Goal: Task Accomplishment & Management: Manage account settings

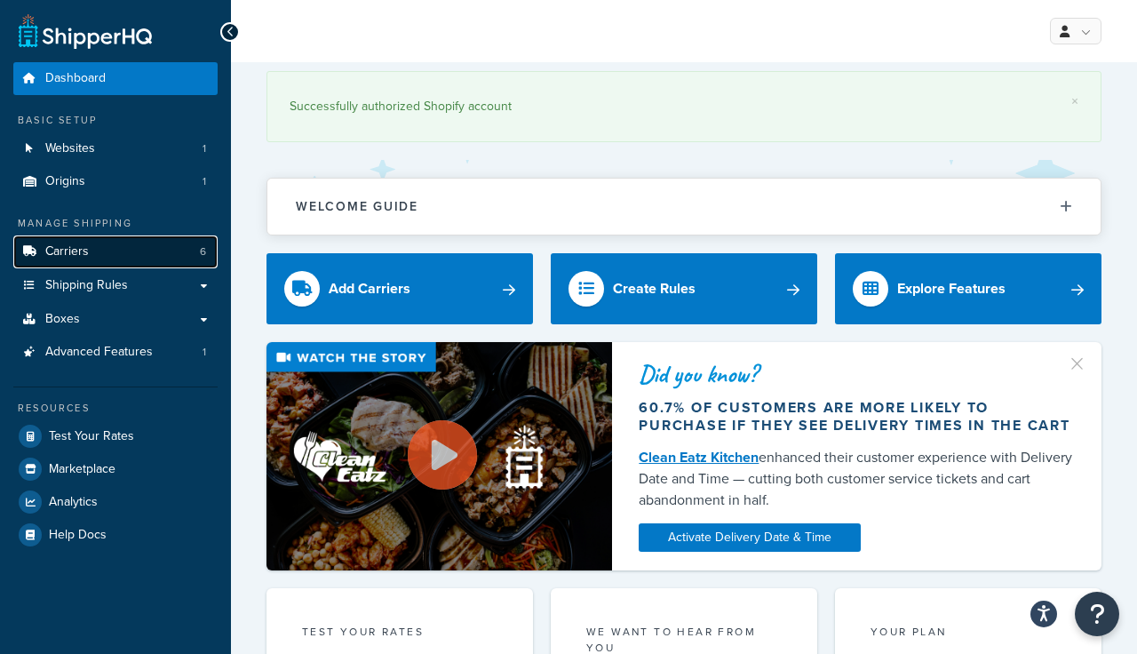
click at [68, 241] on link "Carriers 6" at bounding box center [115, 251] width 204 height 33
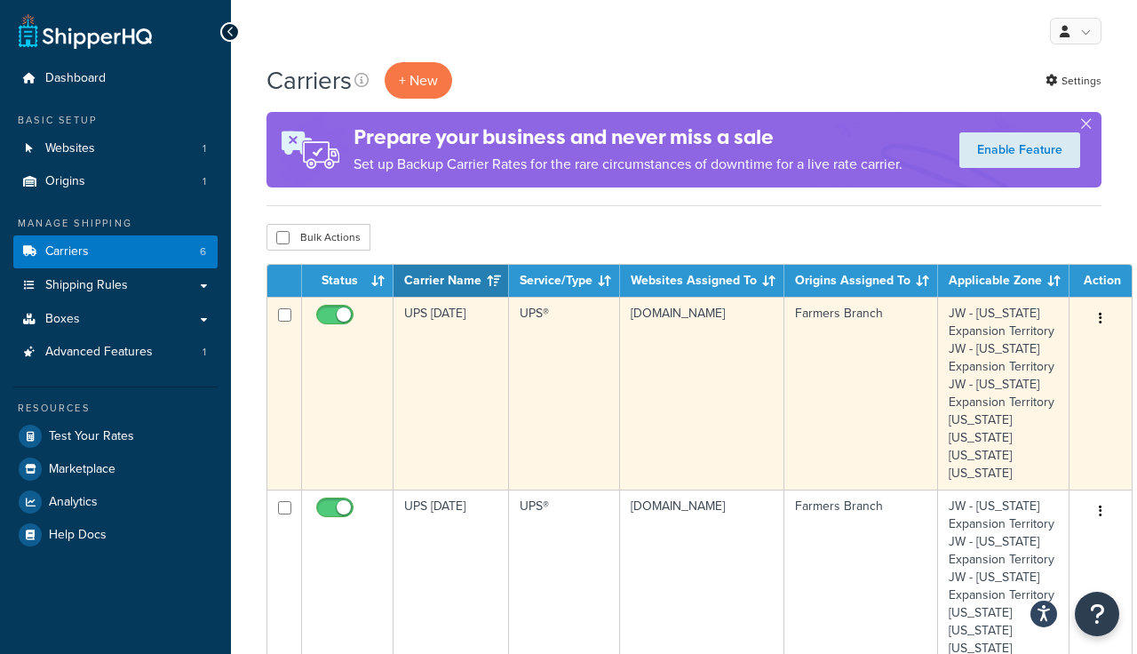
click at [1099, 317] on icon "button" at bounding box center [1101, 318] width 4 height 12
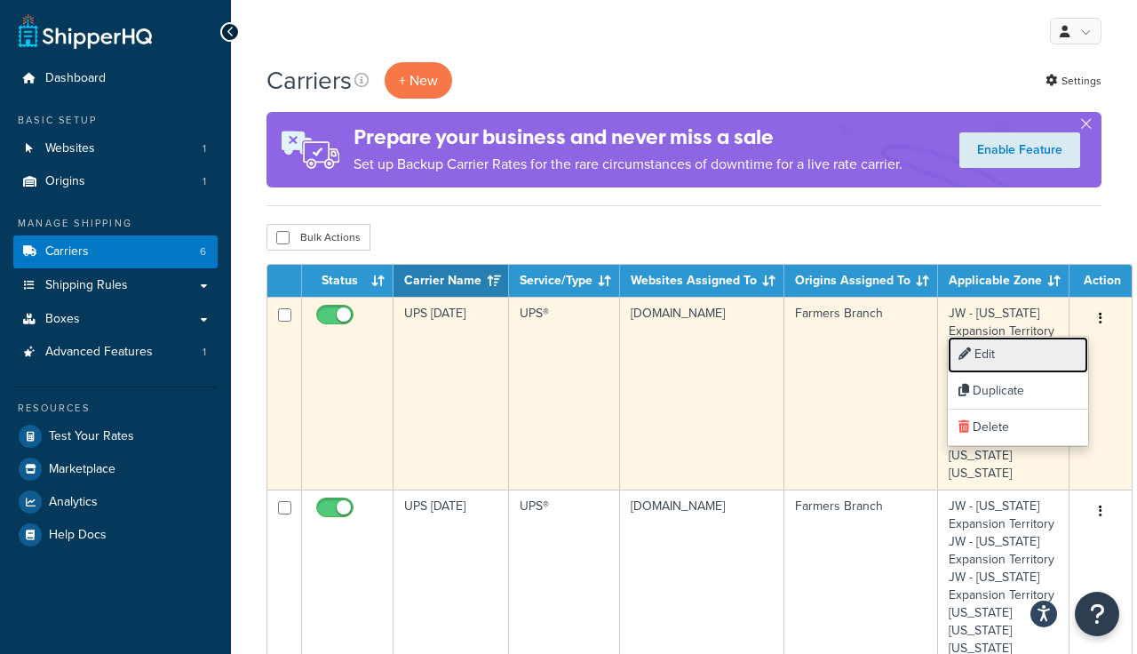
click at [975, 355] on link "Edit" at bounding box center [1018, 355] width 140 height 36
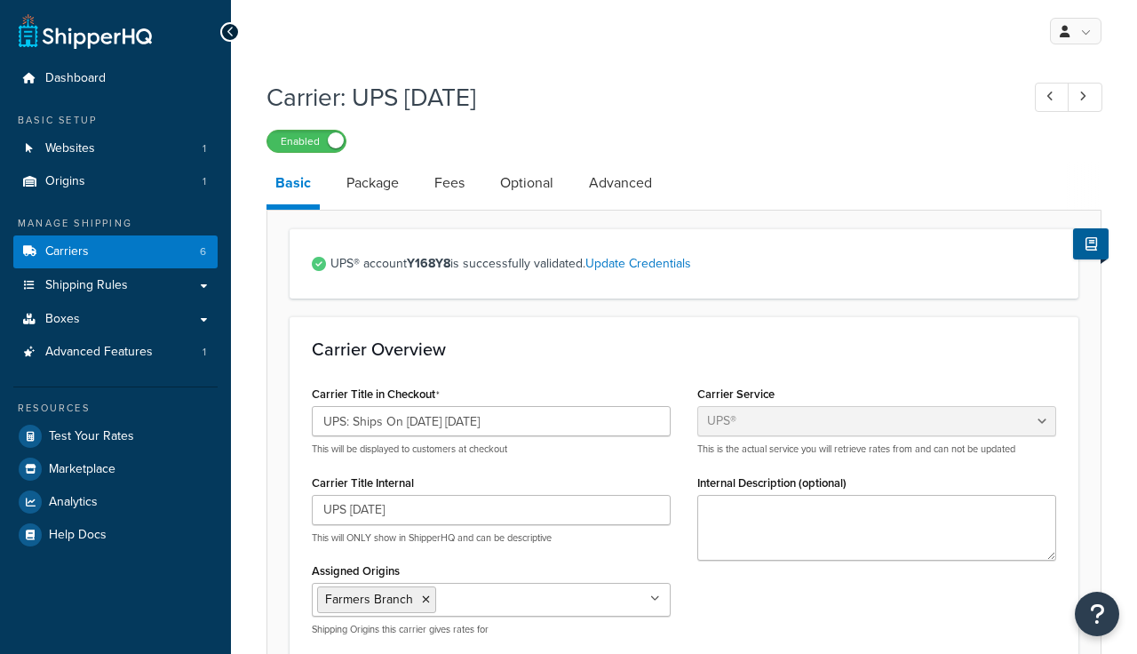
select select "ups"
click at [433, 423] on input "UPS: Ships On 08/19/2025 Tuesday" at bounding box center [491, 421] width 359 height 30
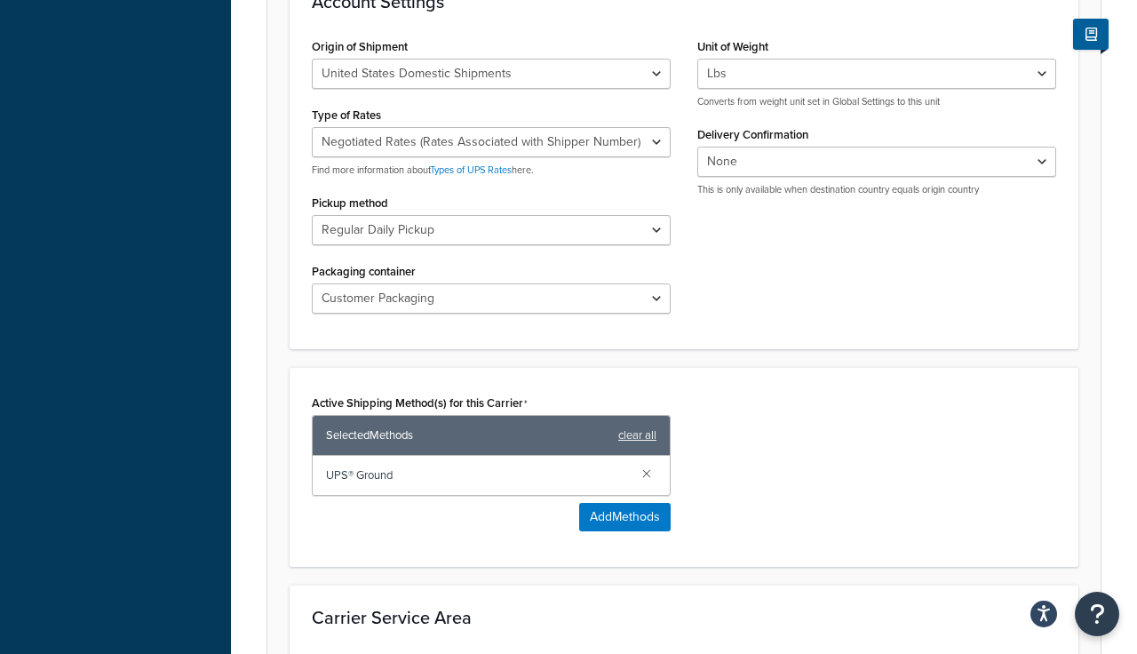
scroll to position [1131, 0]
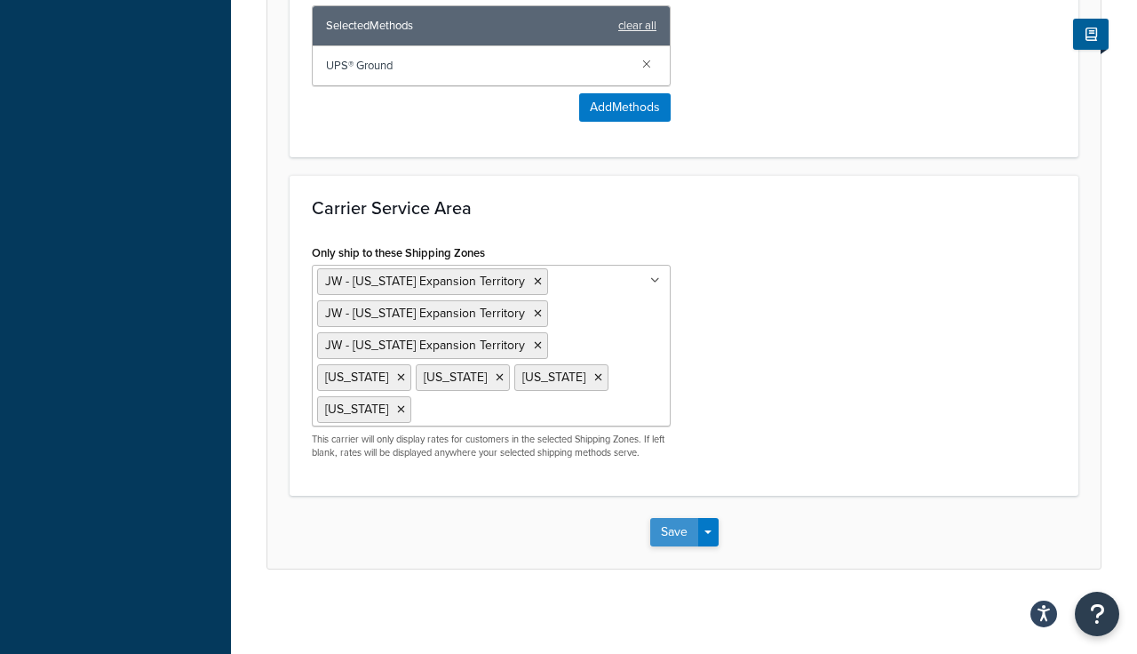
type input "UPS: Ships On 08/26/2025 Tuesday"
click at [670, 528] on button "Save" at bounding box center [674, 532] width 48 height 28
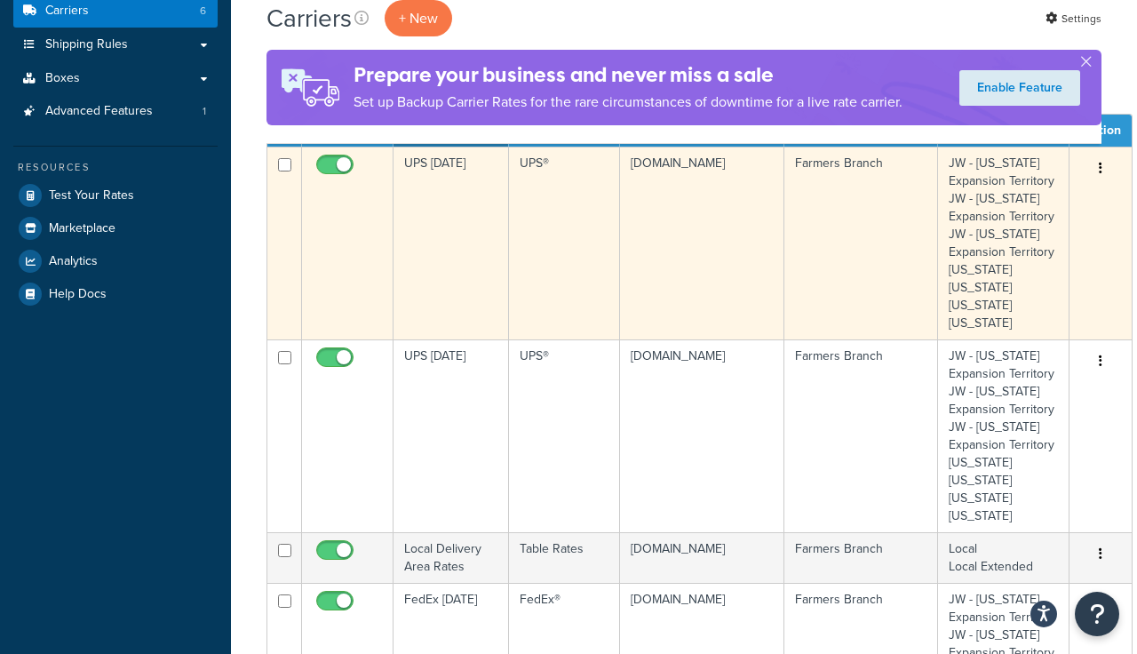
scroll to position [370, 0]
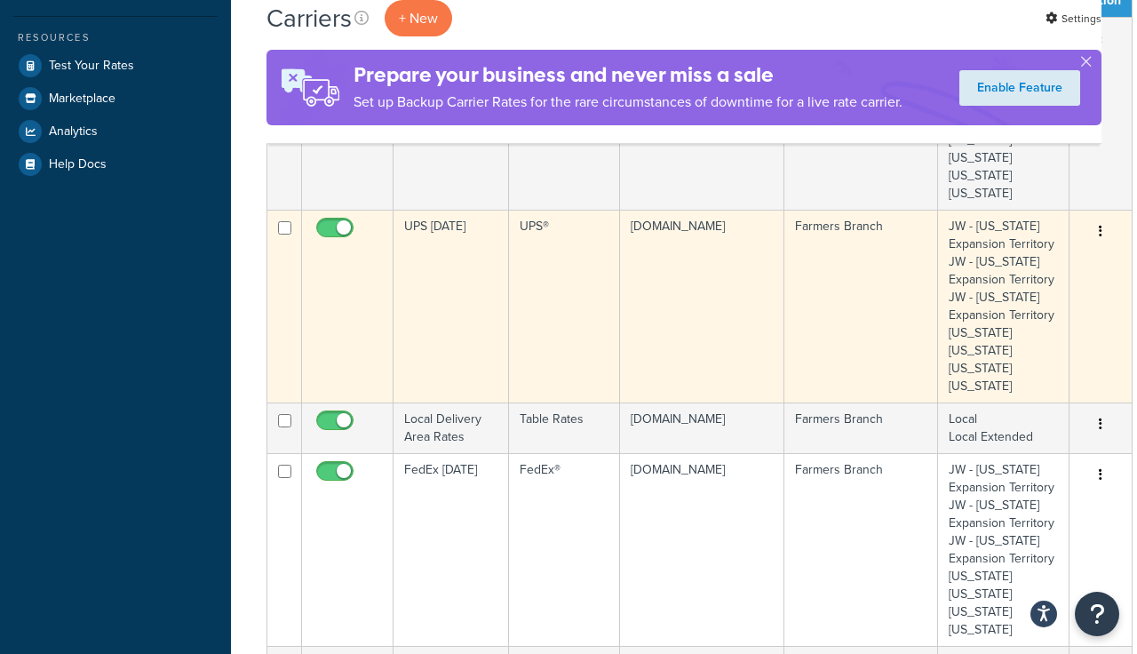
click at [1099, 229] on icon "button" at bounding box center [1101, 231] width 4 height 12
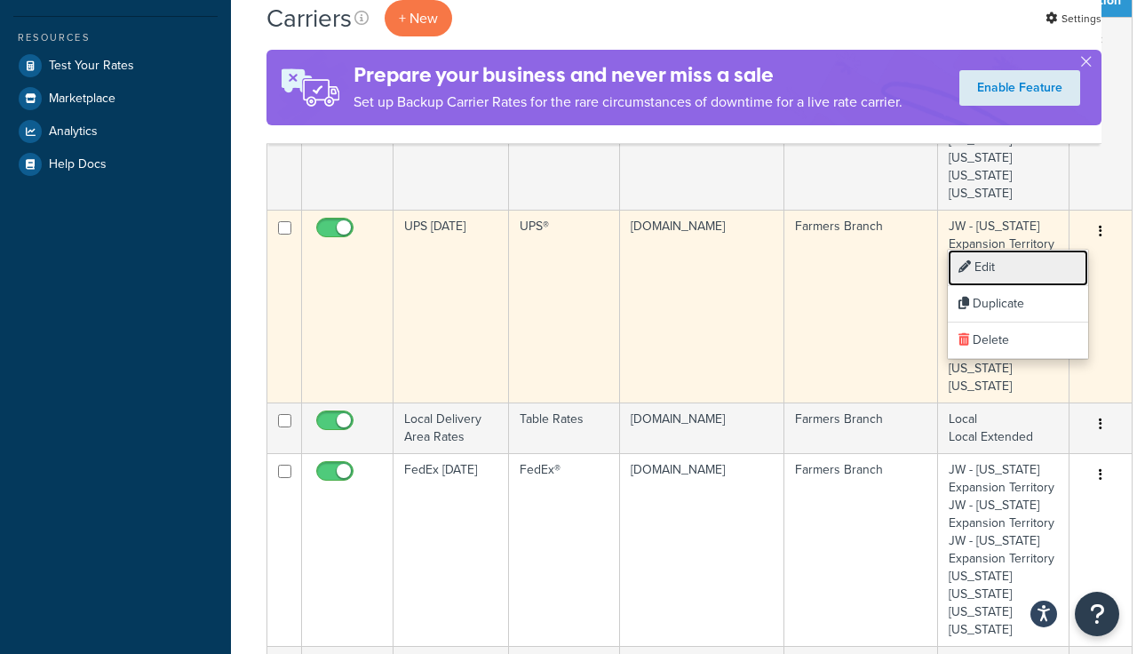
click at [980, 270] on link "Edit" at bounding box center [1018, 268] width 140 height 36
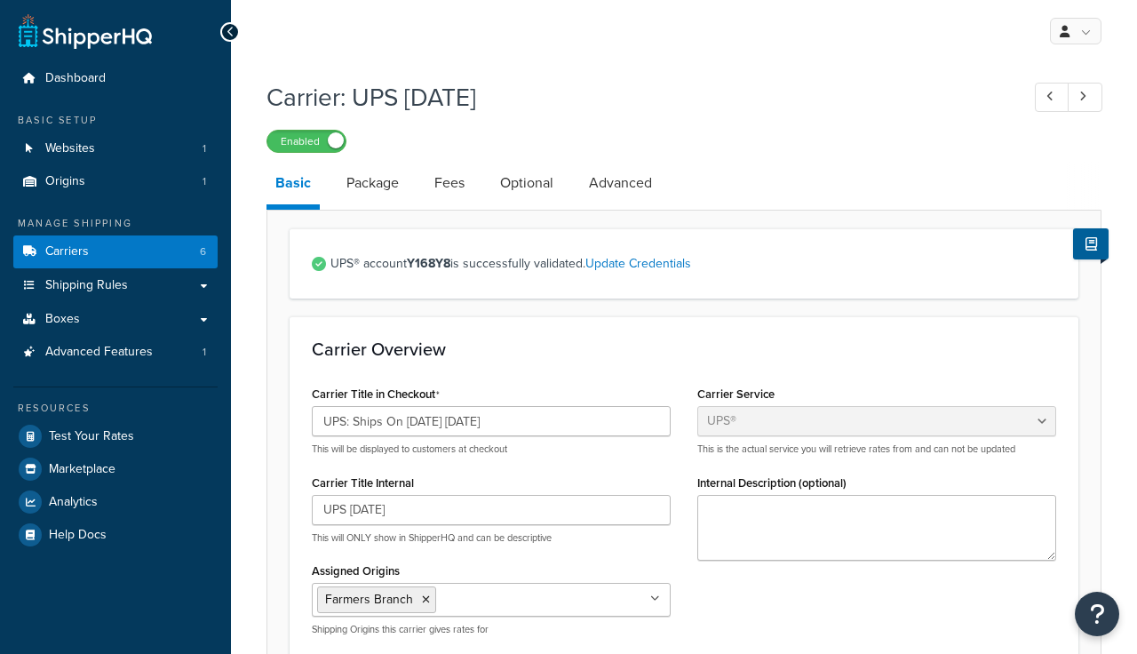
select select "ups"
click at [433, 421] on input "UPS: Ships On [DATE] [DATE]" at bounding box center [491, 421] width 359 height 30
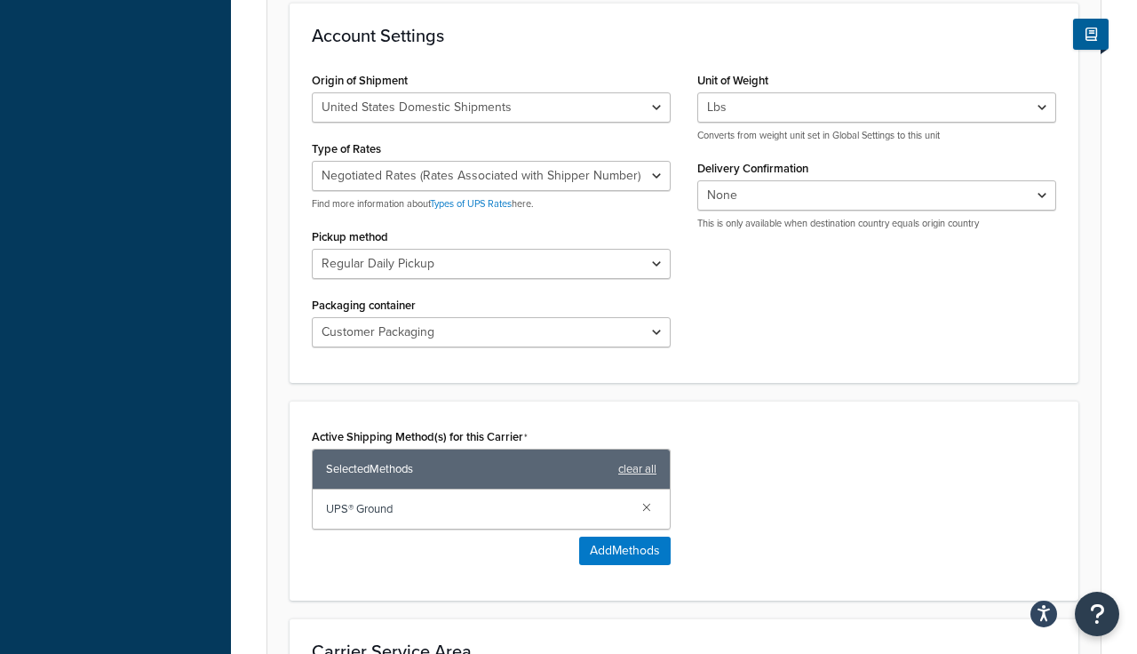
scroll to position [1131, 0]
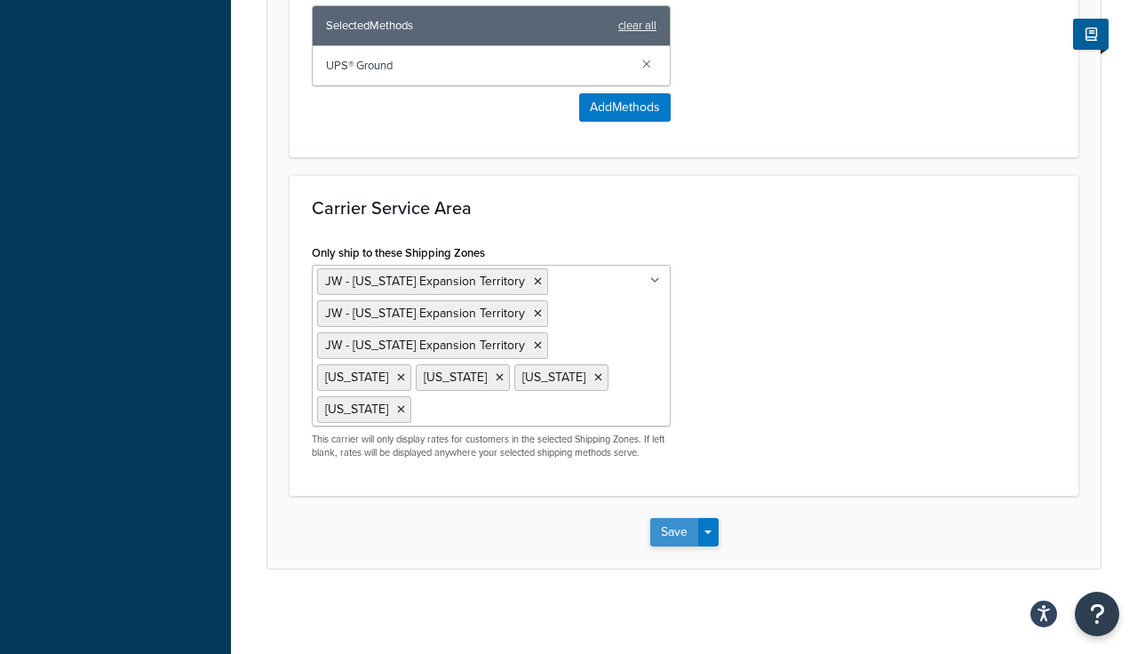
type input "UPS: Ships On [DATE] [DATE]"
click at [666, 523] on button "Save" at bounding box center [674, 532] width 48 height 28
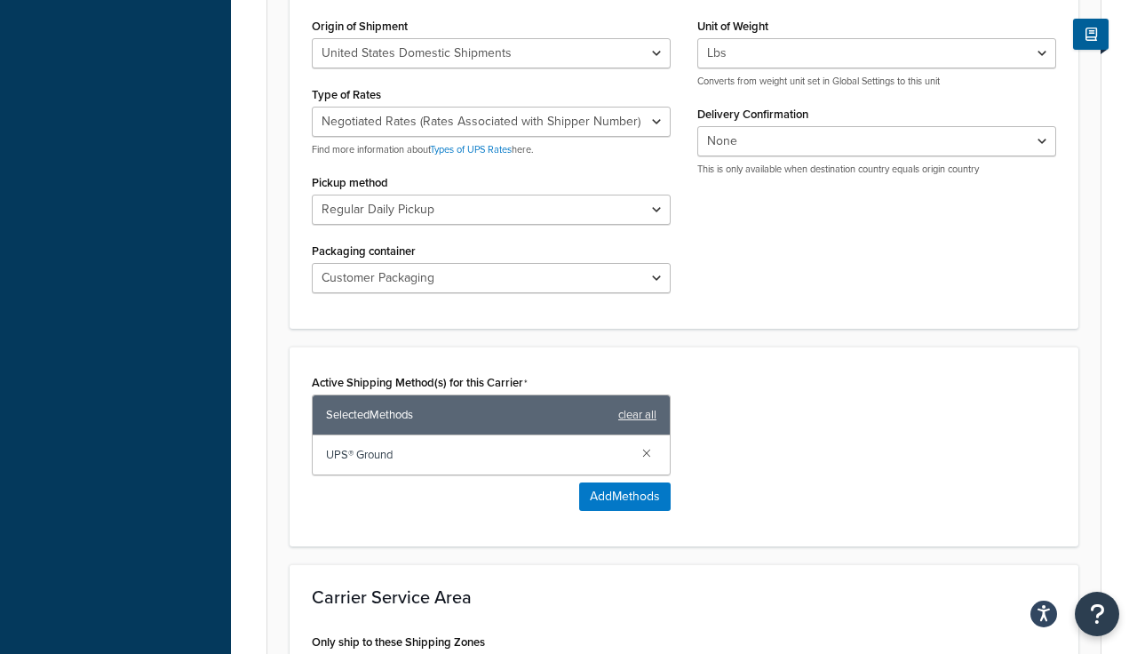
scroll to position [753, 0]
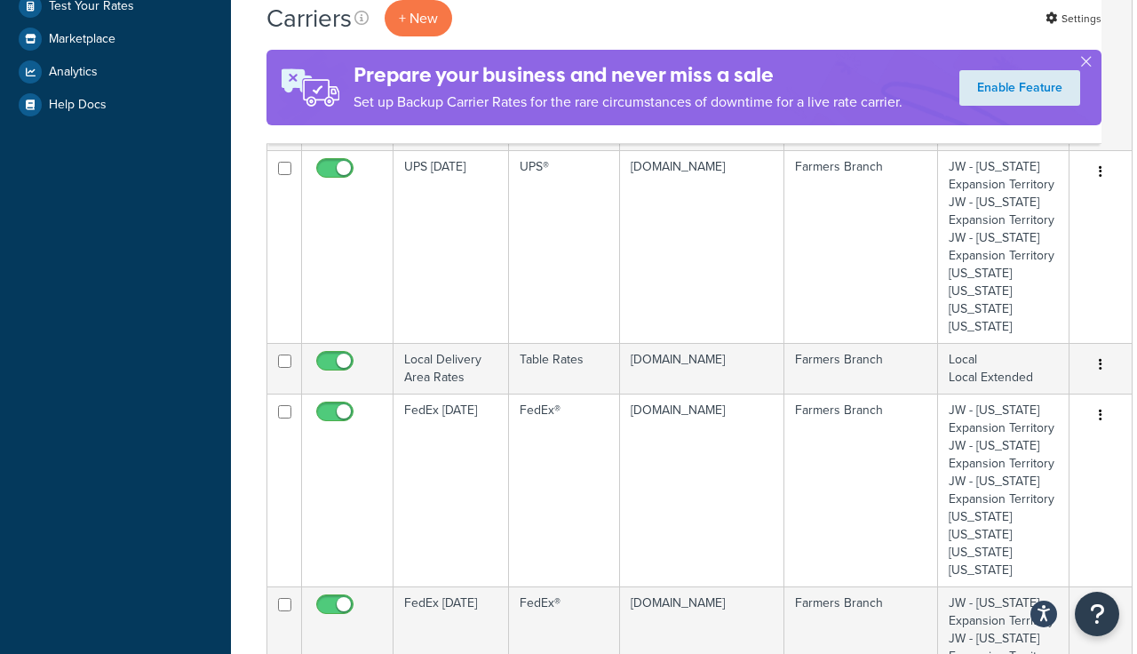
scroll to position [449, 0]
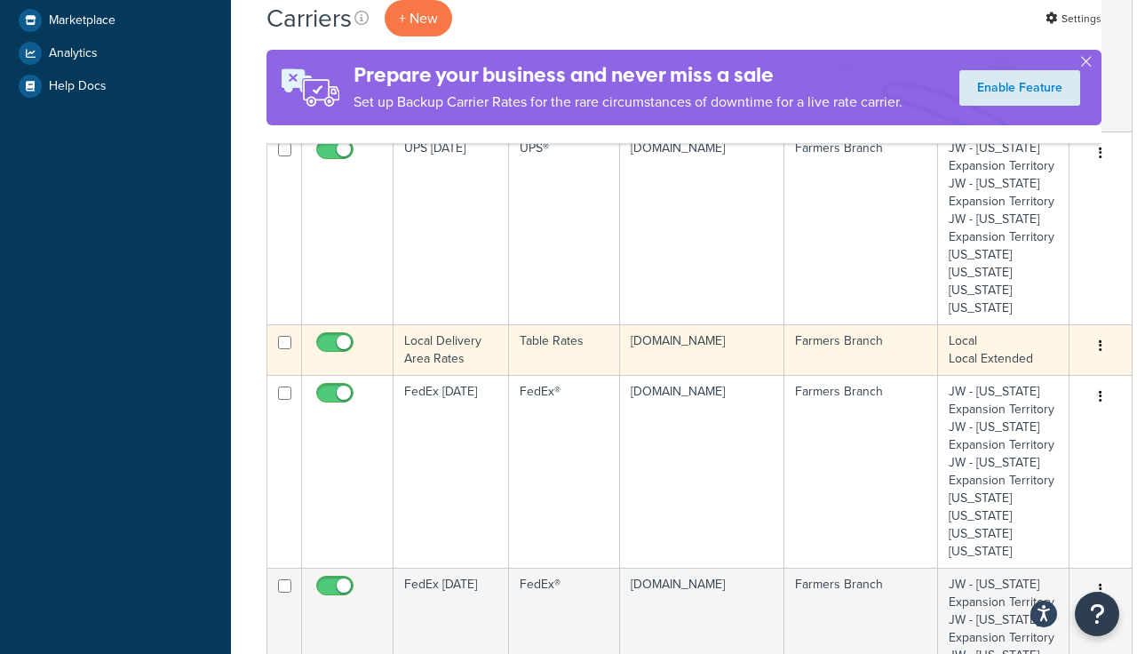
click at [1099, 343] on icon "button" at bounding box center [1101, 345] width 4 height 12
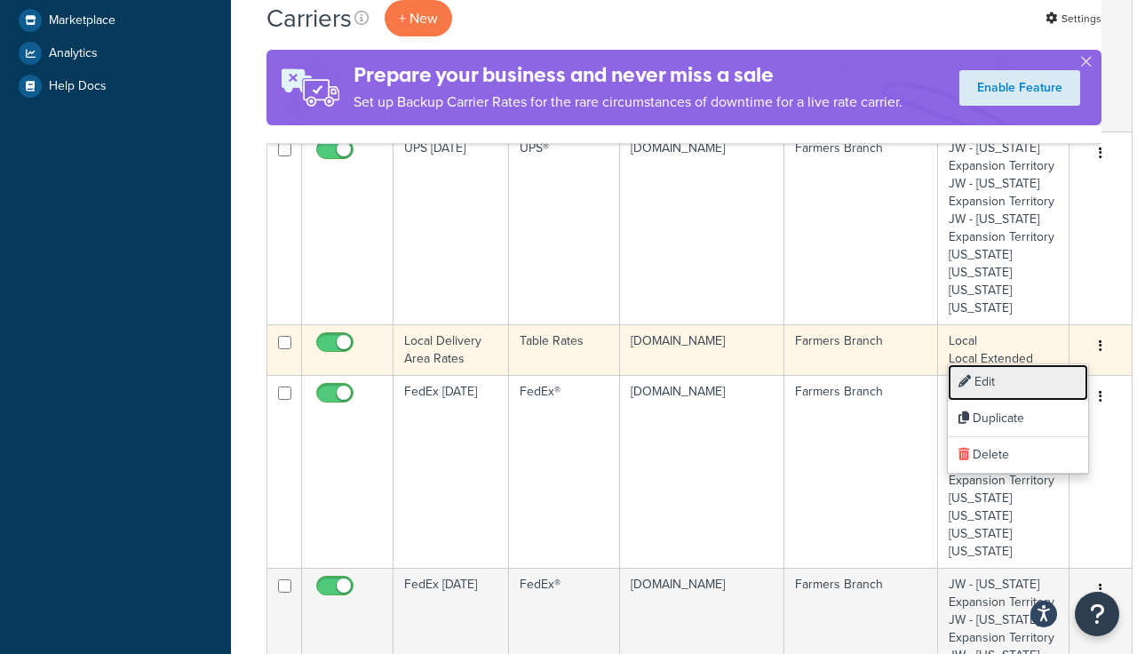
click at [998, 376] on link "Edit" at bounding box center [1018, 382] width 140 height 36
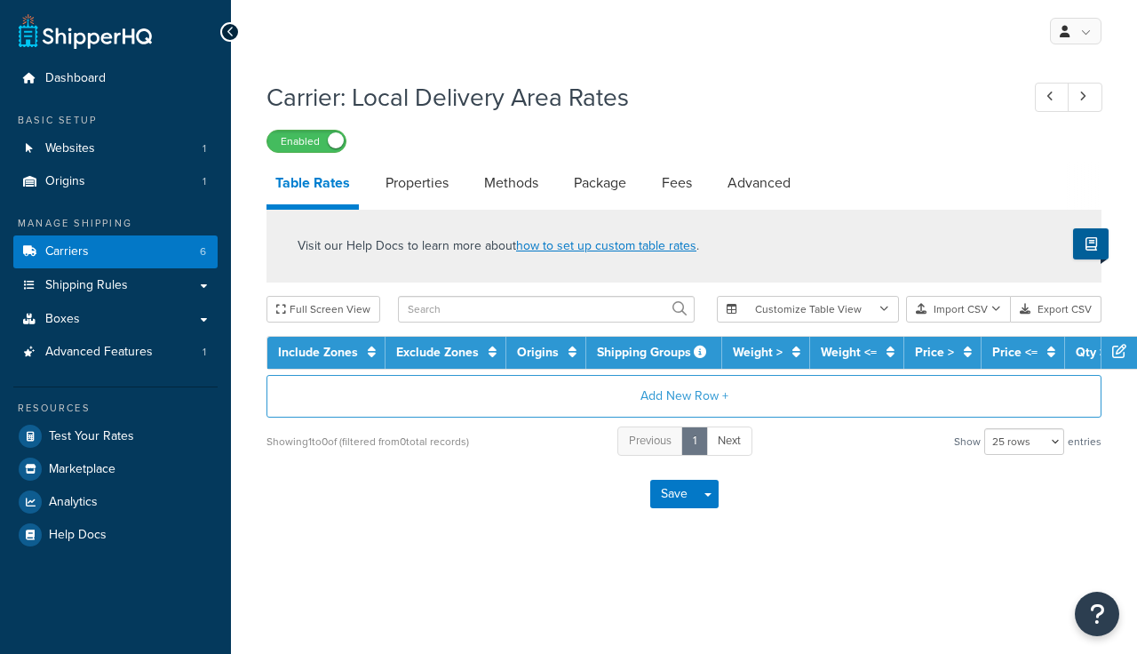
select select "25"
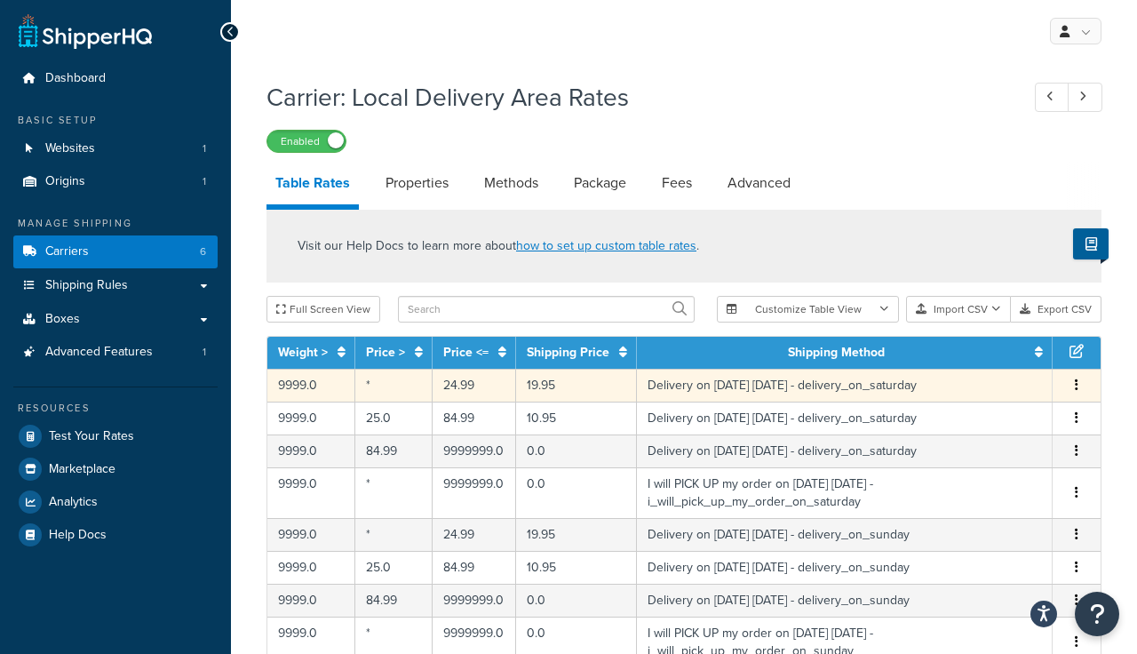
click at [1077, 384] on icon "button" at bounding box center [1077, 384] width 4 height 12
click at [966, 347] on div "Edit" at bounding box center [987, 350] width 126 height 36
select select "153761"
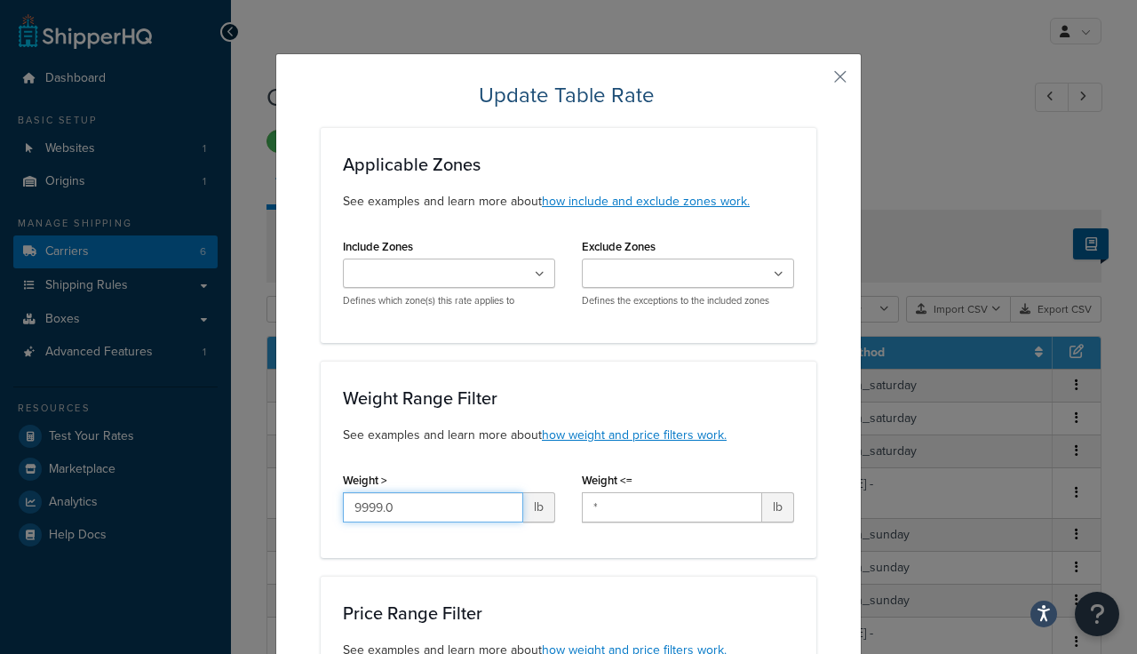
drag, startPoint x: 406, startPoint y: 506, endPoint x: 194, endPoint y: 453, distance: 218.9
click at [194, 455] on div "Update Table Rate Applicable Zones See examples and learn more about how includ…" at bounding box center [568, 327] width 1137 height 654
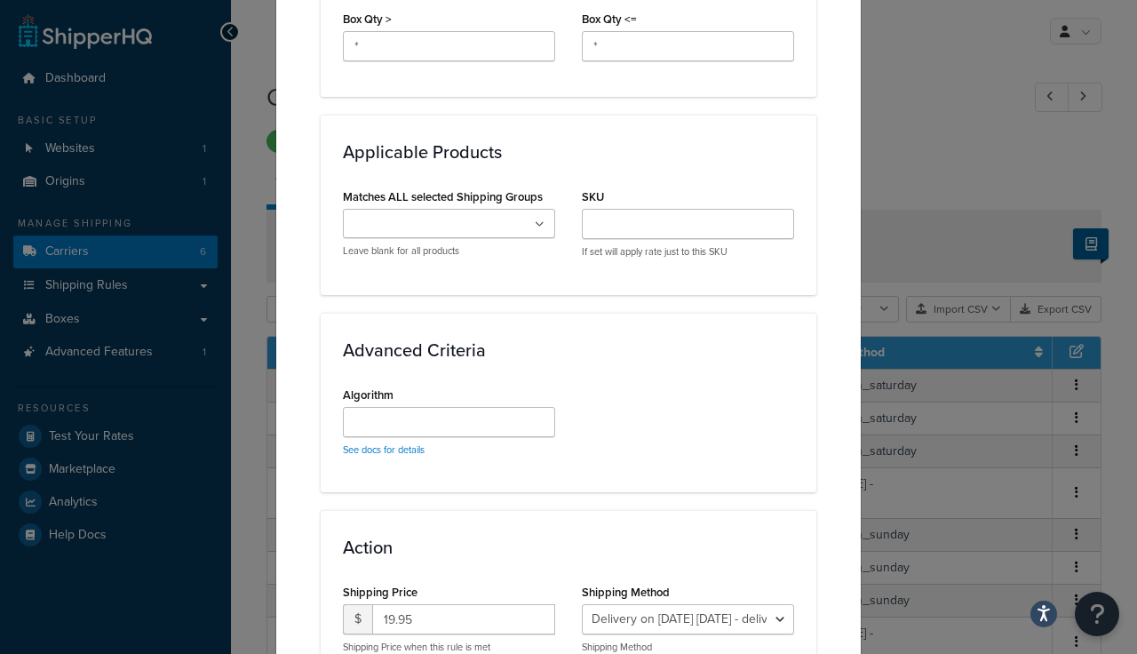
scroll to position [1198, 0]
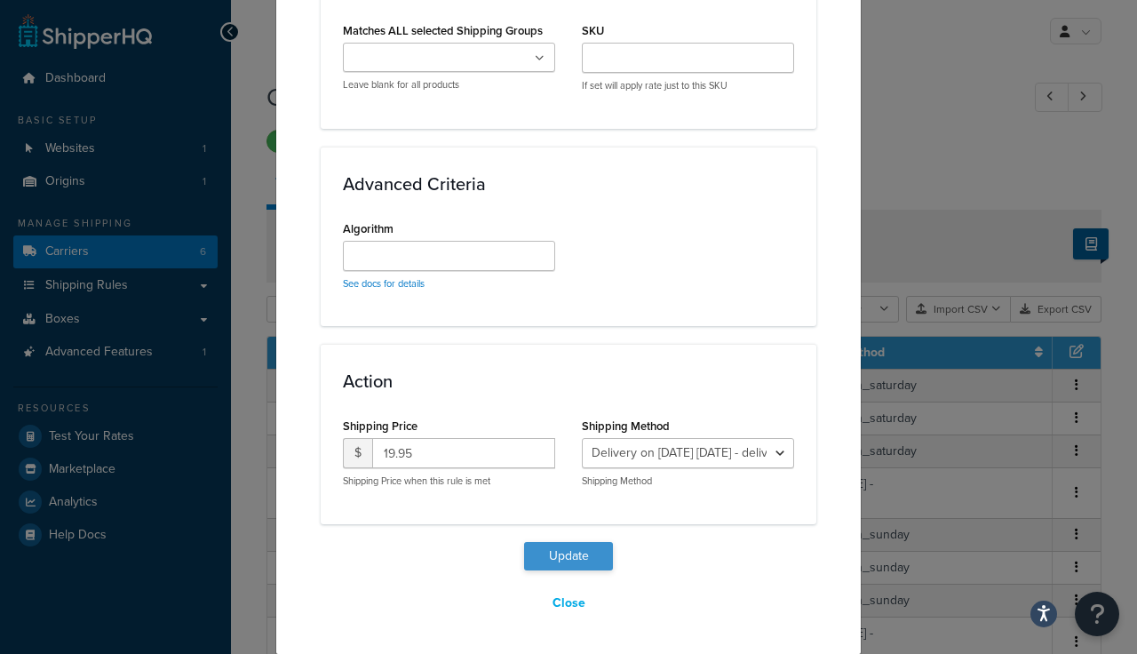
type input "*"
click at [562, 556] on button "Update" at bounding box center [568, 556] width 89 height 28
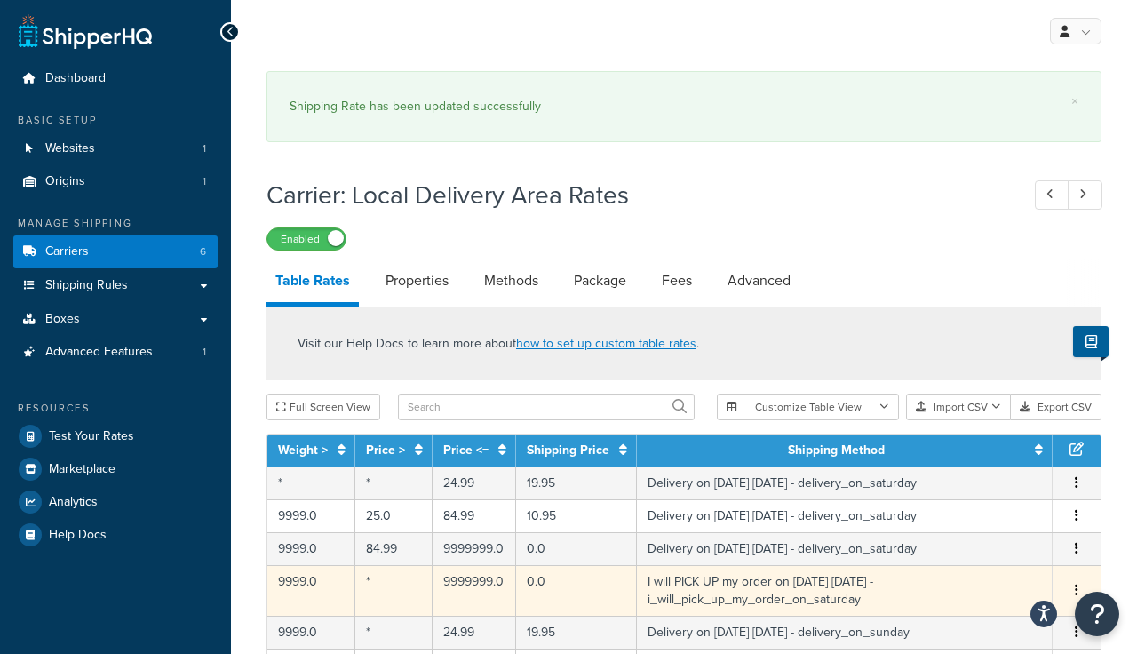
scroll to position [3, 0]
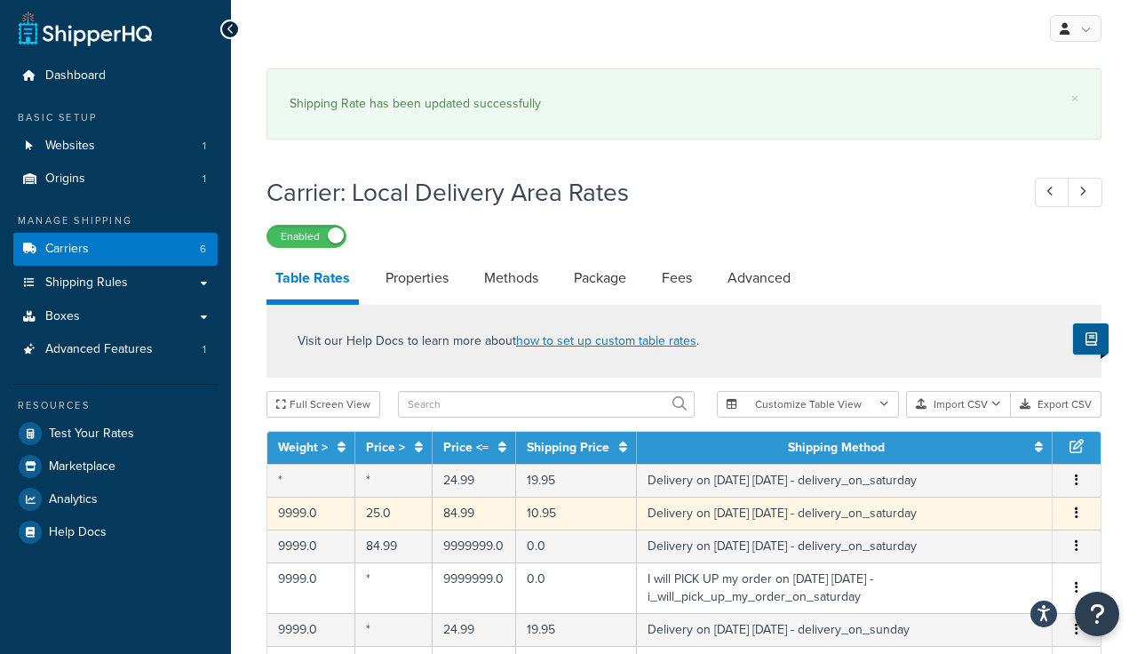
click at [1076, 513] on icon "button" at bounding box center [1077, 512] width 4 height 12
click at [976, 475] on div "Edit" at bounding box center [987, 478] width 126 height 36
select select "153761"
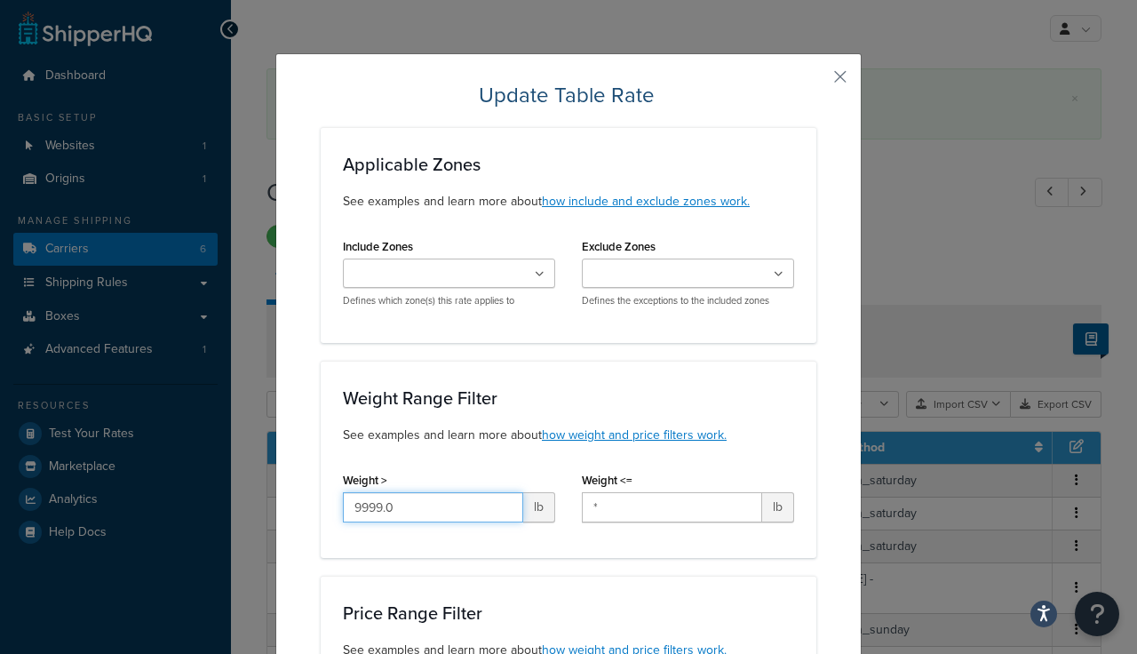
drag, startPoint x: 401, startPoint y: 508, endPoint x: 227, endPoint y: 479, distance: 176.6
click at [227, 484] on div "Update Table Rate Applicable Zones See examples and learn more about how includ…" at bounding box center [568, 327] width 1137 height 654
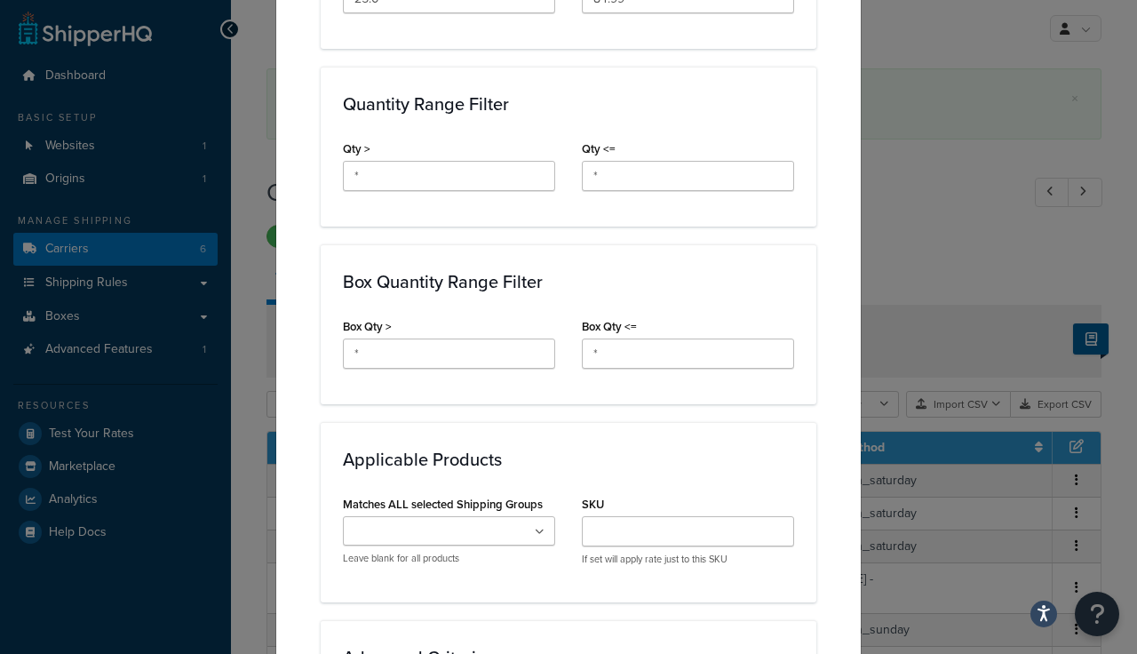
scroll to position [1198, 0]
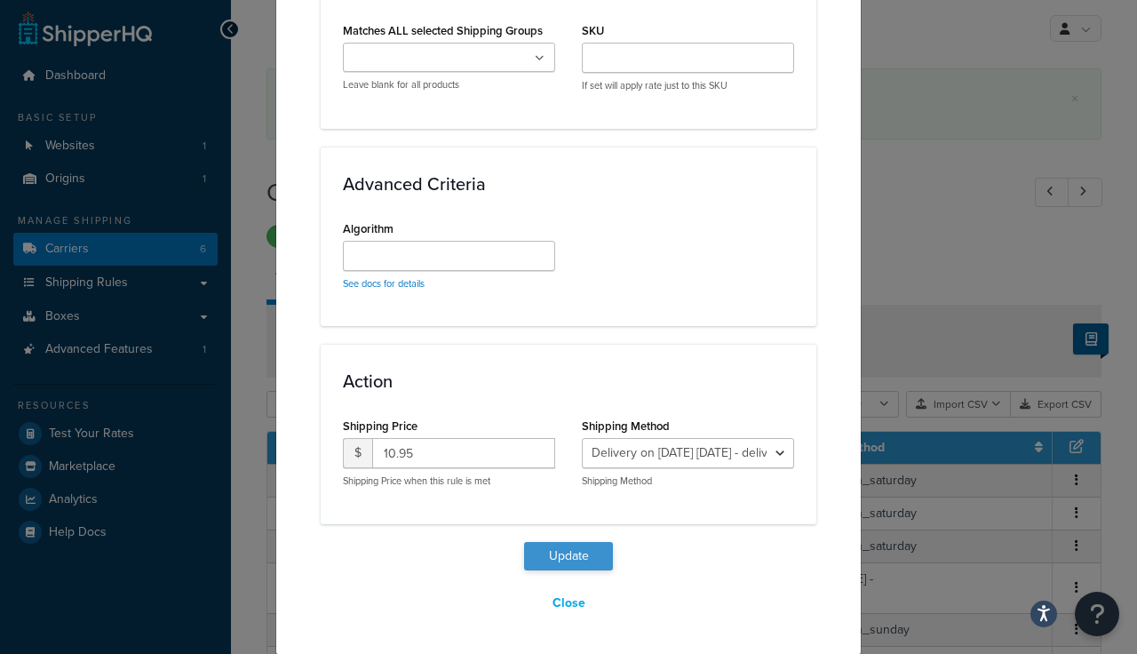
type input "*"
click at [564, 556] on button "Update" at bounding box center [568, 556] width 89 height 28
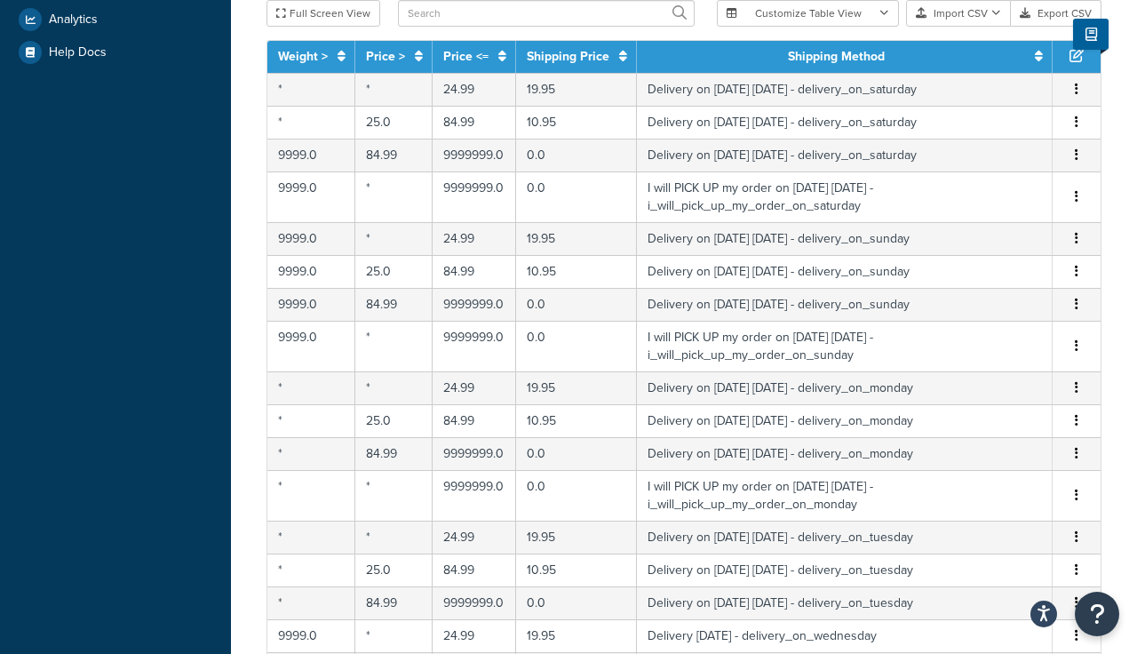
scroll to position [496, 0]
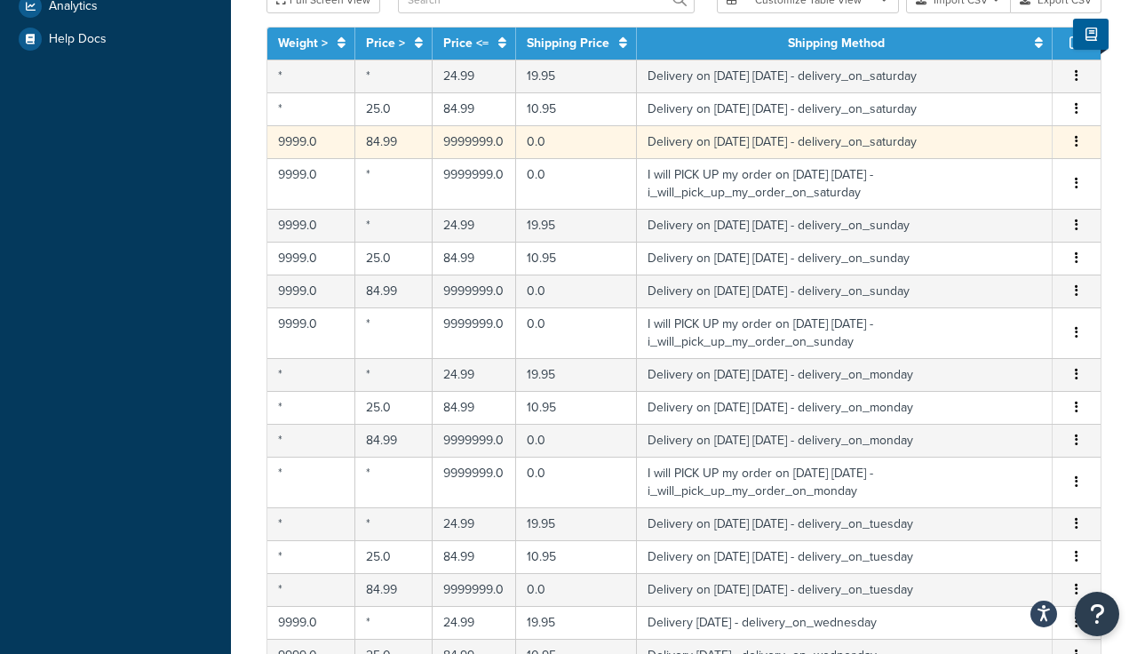
click at [1077, 140] on icon "button" at bounding box center [1077, 141] width 4 height 12
click at [961, 97] on div "Edit" at bounding box center [987, 107] width 126 height 36
select select "153761"
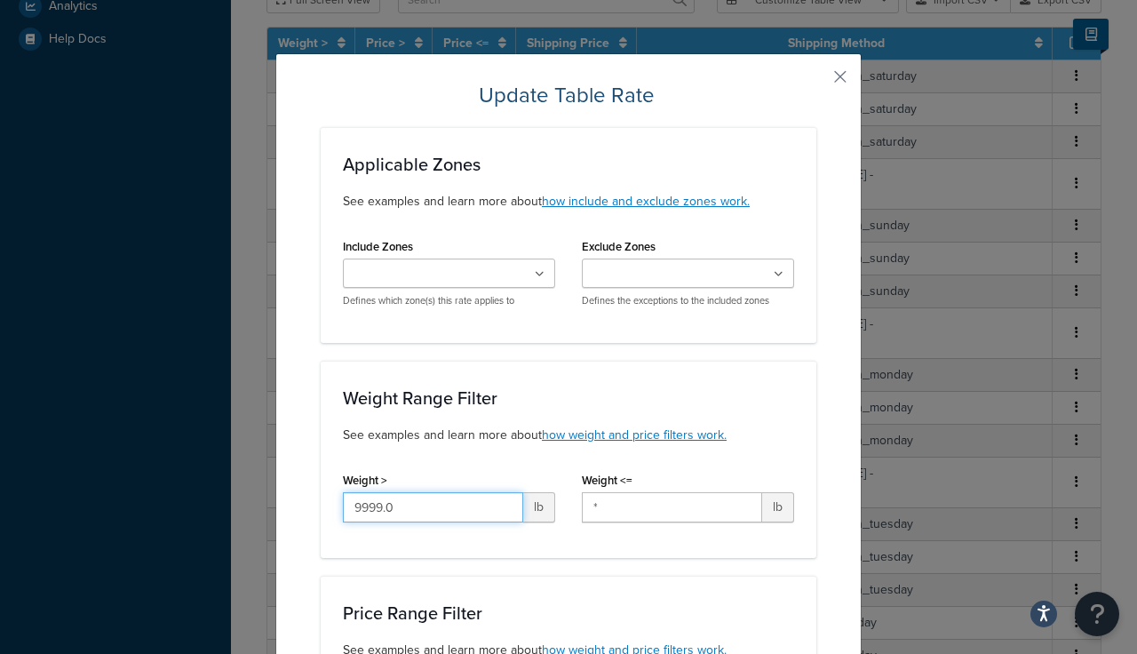
drag, startPoint x: 409, startPoint y: 512, endPoint x: 182, endPoint y: 413, distance: 247.1
click at [182, 413] on div "Update Table Rate Applicable Zones See examples and learn more about how includ…" at bounding box center [568, 327] width 1137 height 654
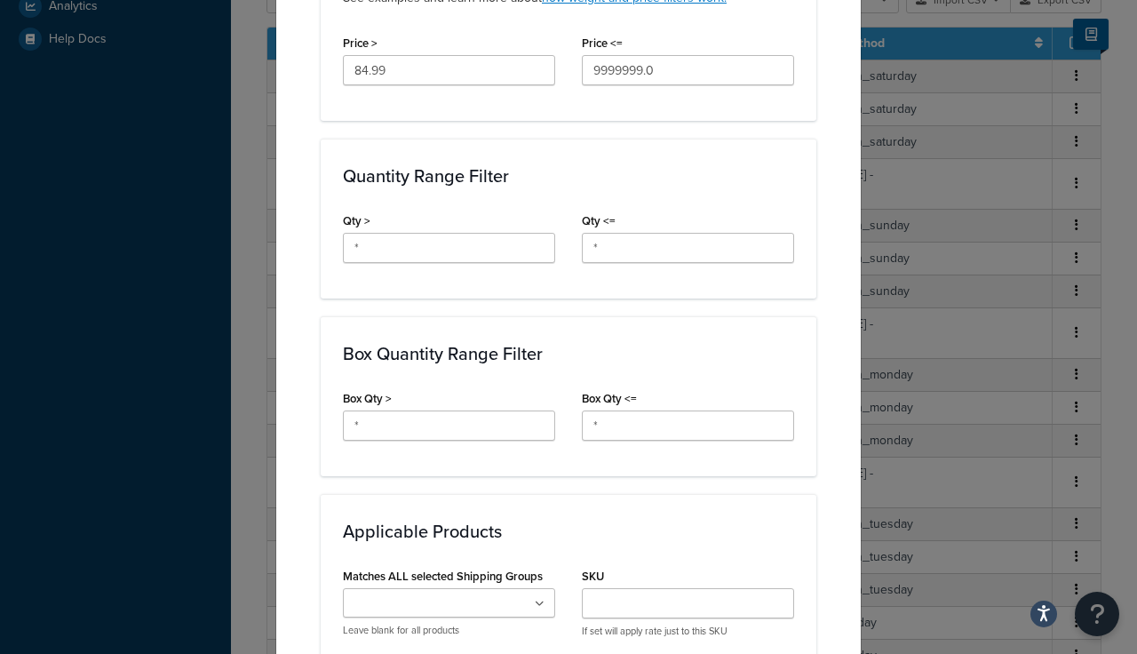
scroll to position [1198, 0]
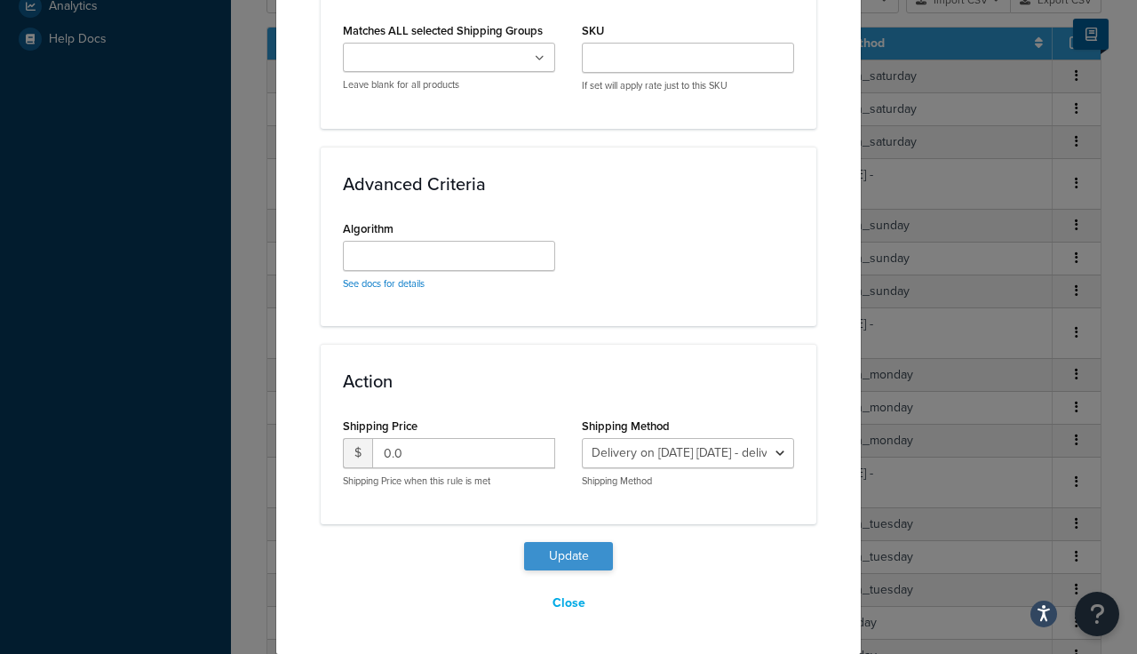
type input "*"
click at [543, 553] on button "Update" at bounding box center [568, 556] width 89 height 28
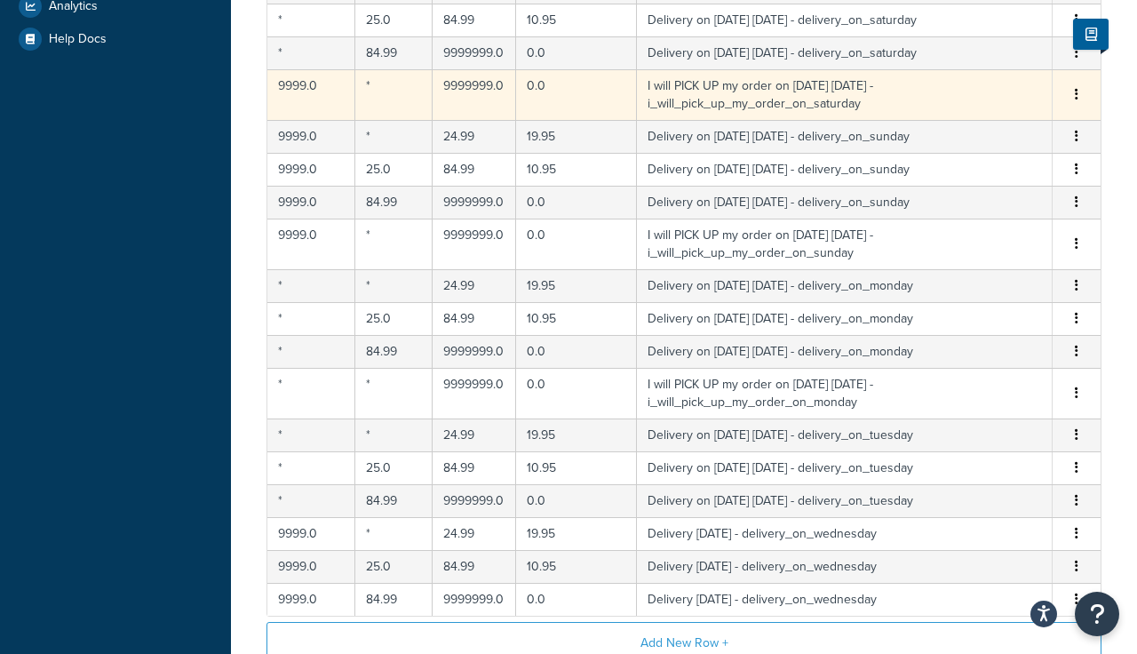
click at [1078, 95] on button "button" at bounding box center [1077, 95] width 14 height 20
click at [968, 57] on div "Edit" at bounding box center [987, 60] width 126 height 36
select select "153762"
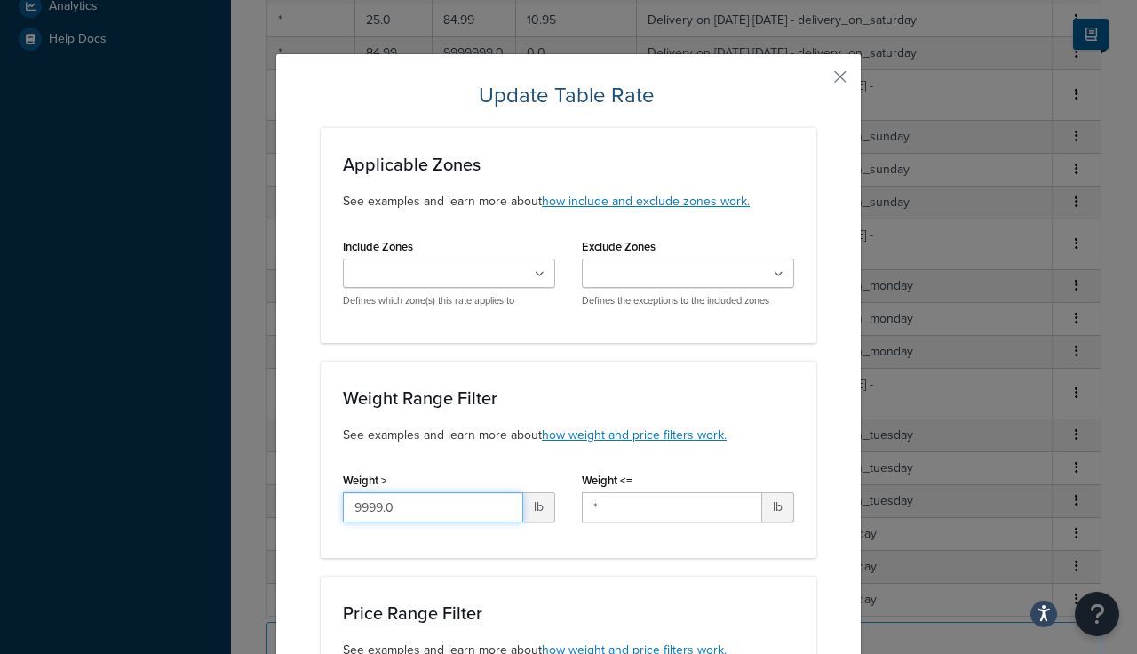
drag, startPoint x: 402, startPoint y: 505, endPoint x: 196, endPoint y: 451, distance: 212.0
click at [195, 462] on div "Update Table Rate Applicable Zones See examples and learn more about how includ…" at bounding box center [568, 327] width 1137 height 654
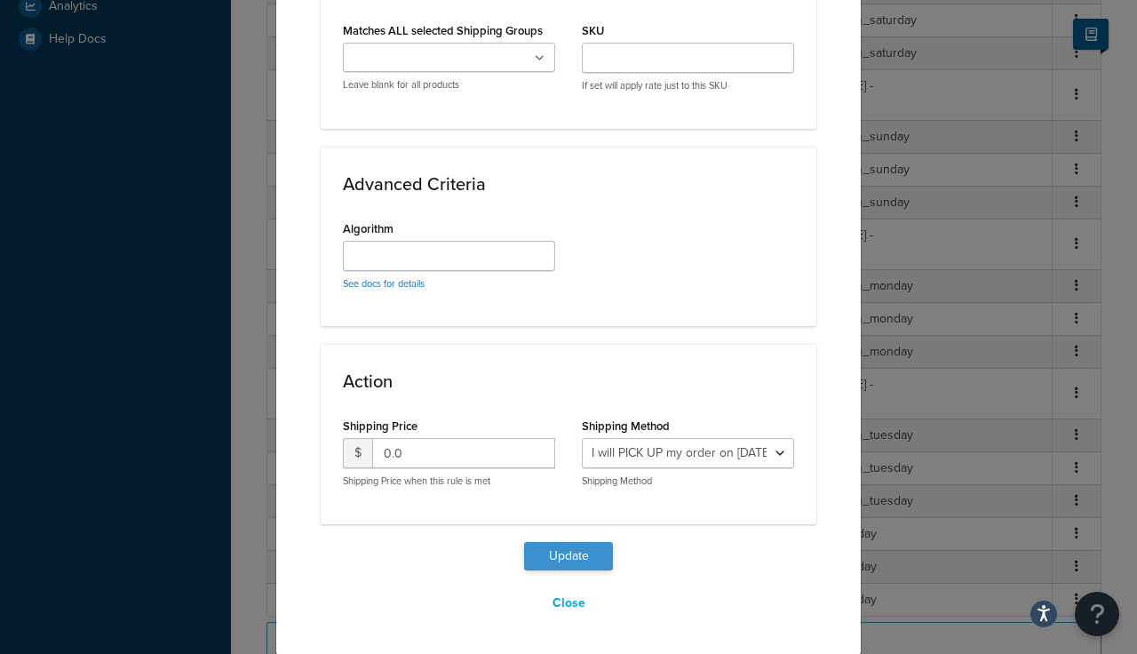
type input "*"
click at [560, 562] on button "Update" at bounding box center [568, 556] width 89 height 28
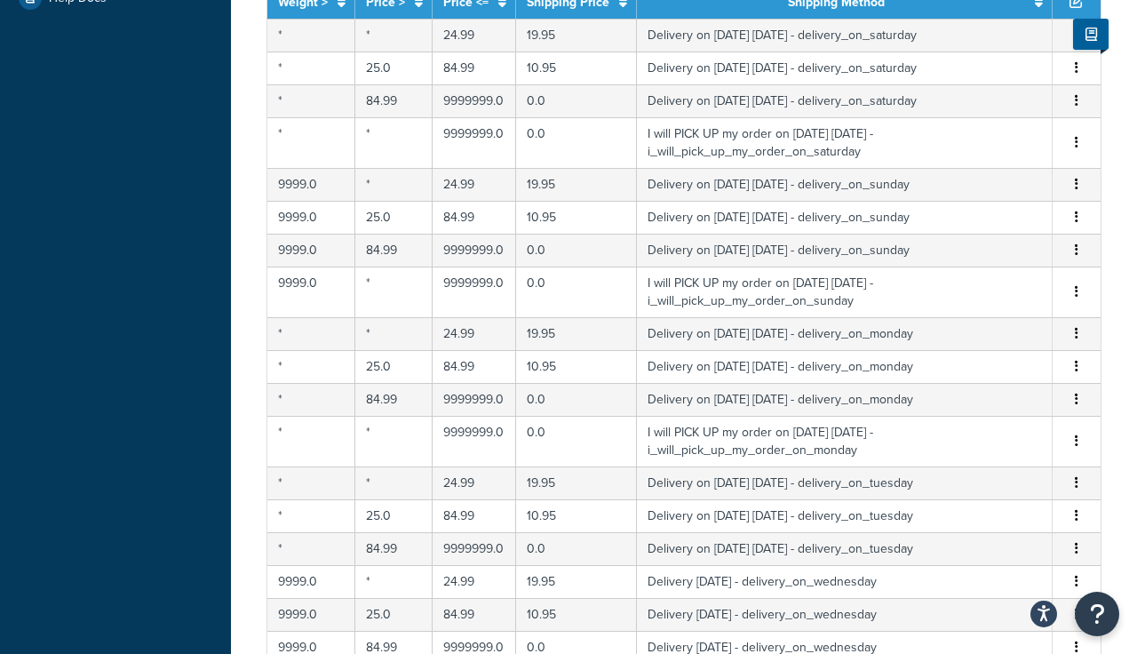
scroll to position [517, 0]
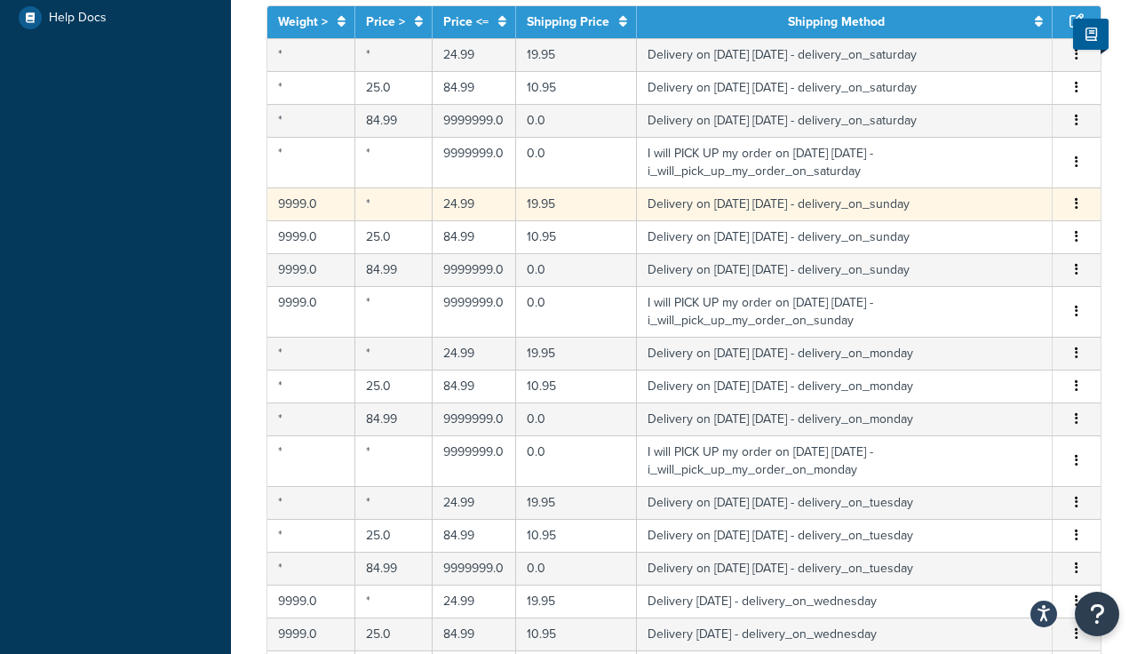
click at [1076, 203] on icon "button" at bounding box center [1077, 203] width 4 height 12
click at [960, 166] on div "Edit" at bounding box center [987, 169] width 126 height 36
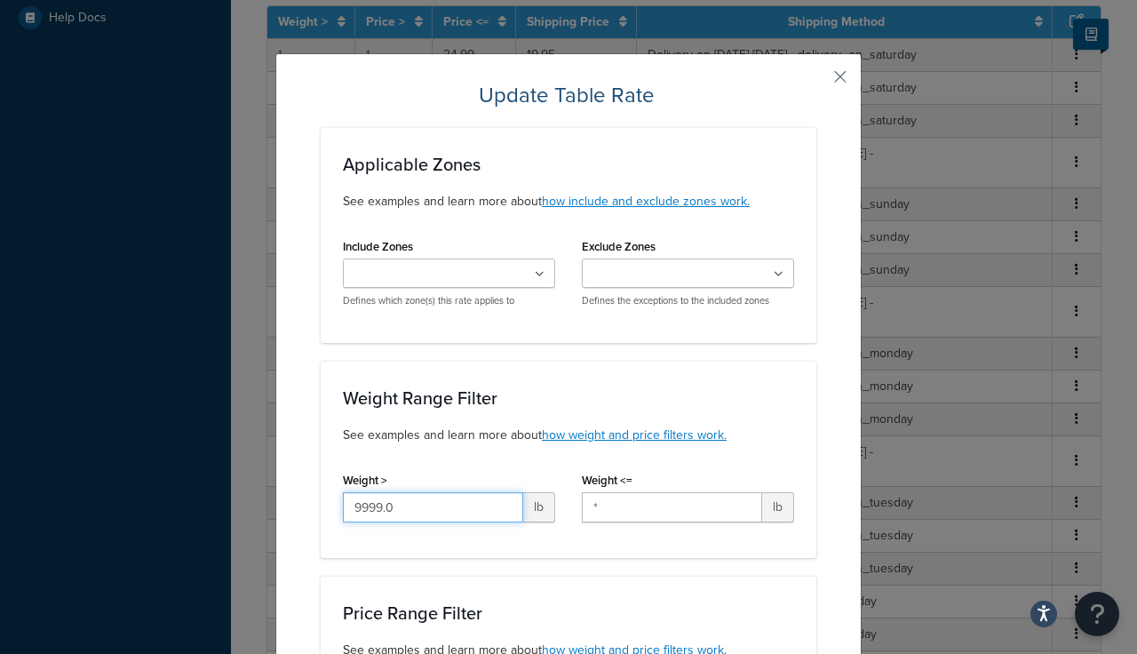
drag, startPoint x: 418, startPoint y: 512, endPoint x: 139, endPoint y: 447, distance: 286.4
click at [142, 449] on div "Update Table Rate Applicable Zones See examples and learn more about how includ…" at bounding box center [568, 327] width 1137 height 654
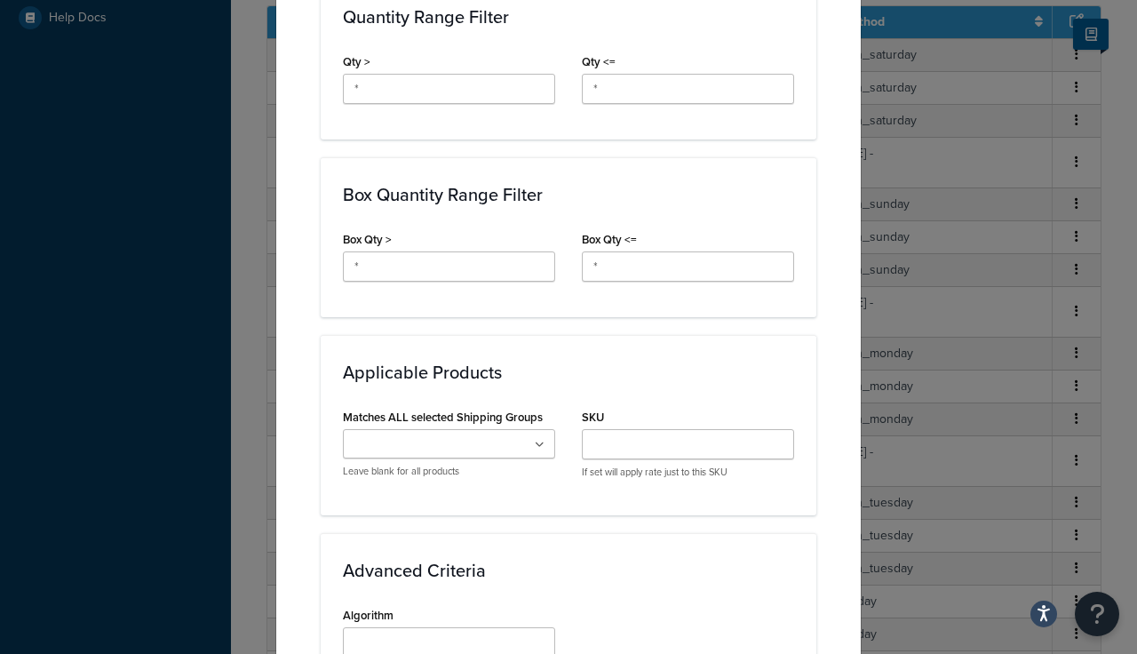
scroll to position [1198, 0]
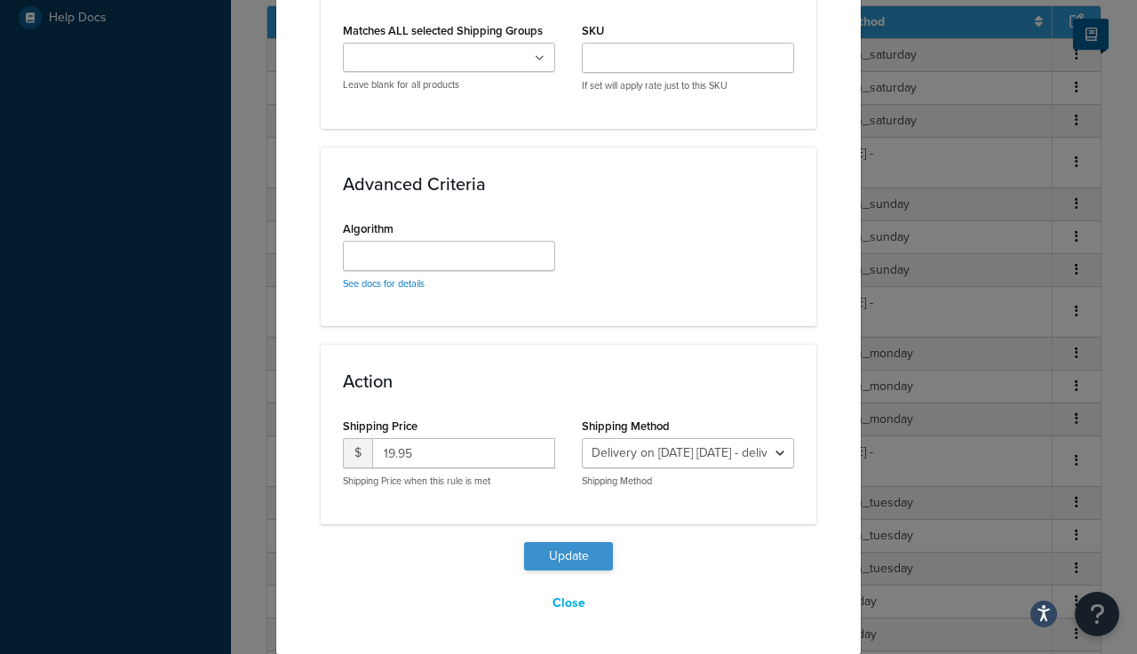
type input "*"
click at [555, 555] on button "Update" at bounding box center [568, 556] width 89 height 28
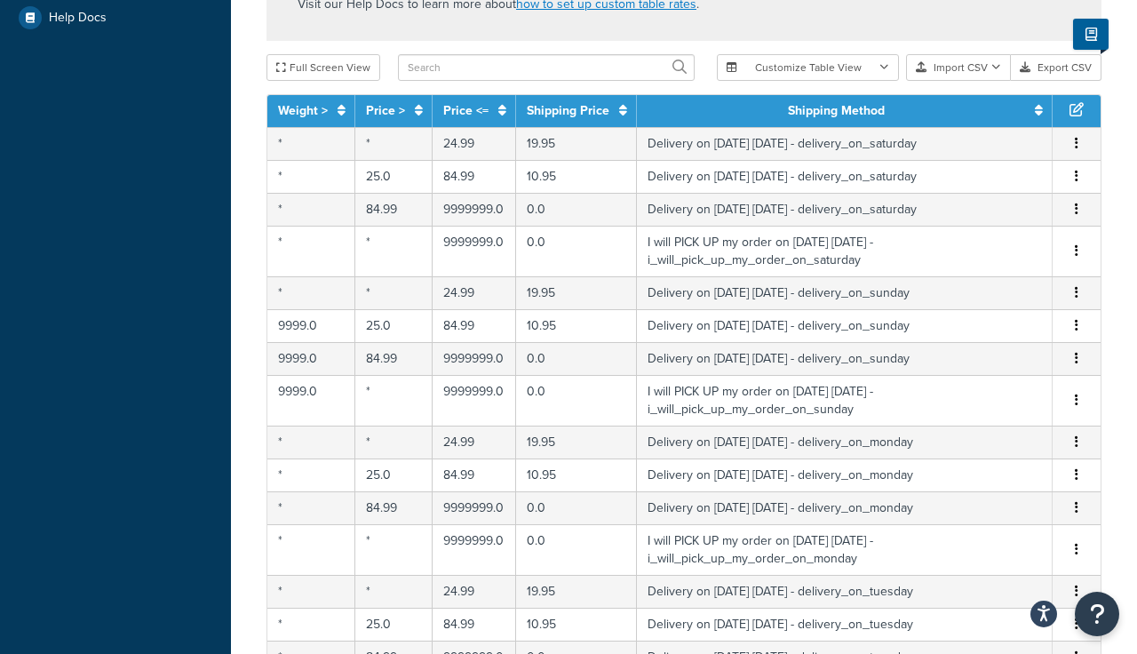
scroll to position [556, 0]
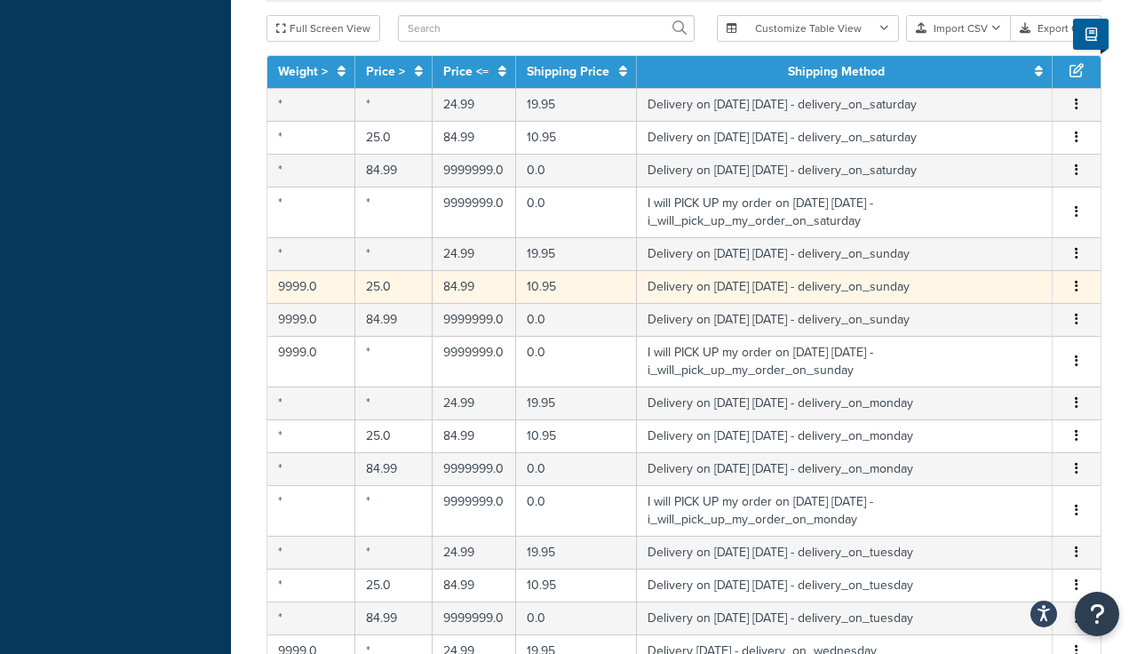
click at [1074, 285] on button "button" at bounding box center [1077, 287] width 14 height 20
click at [952, 250] on div "Edit" at bounding box center [987, 252] width 126 height 36
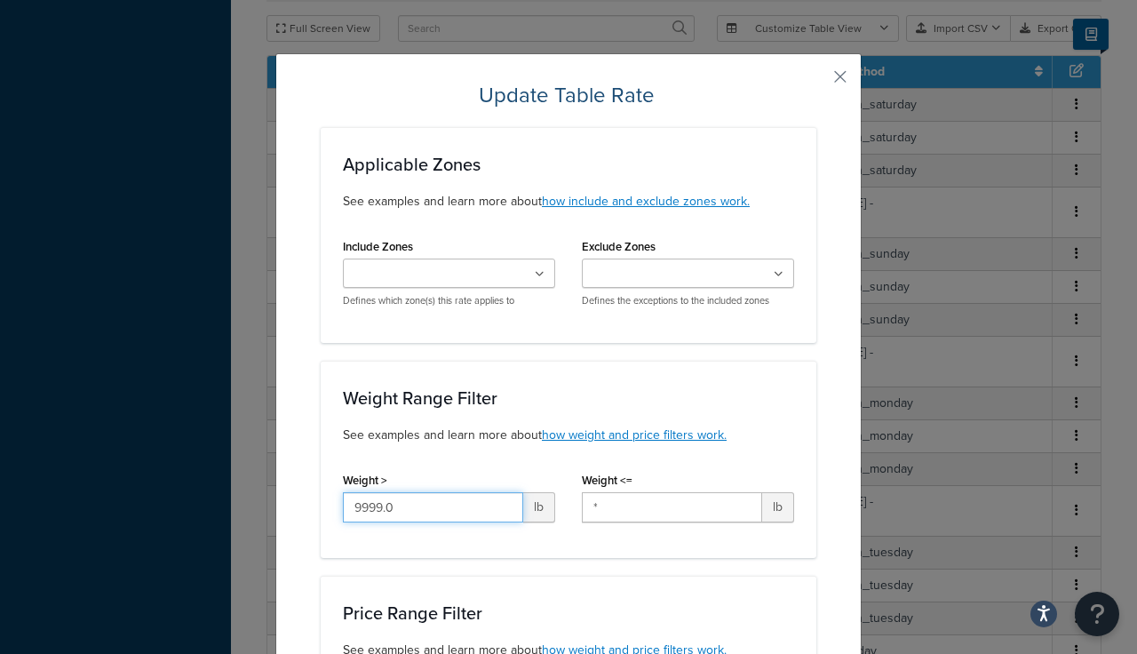
drag, startPoint x: 408, startPoint y: 507, endPoint x: 146, endPoint y: 423, distance: 275.4
click at [146, 428] on div "Update Table Rate Applicable Zones See examples and learn more about how includ…" at bounding box center [568, 327] width 1137 height 654
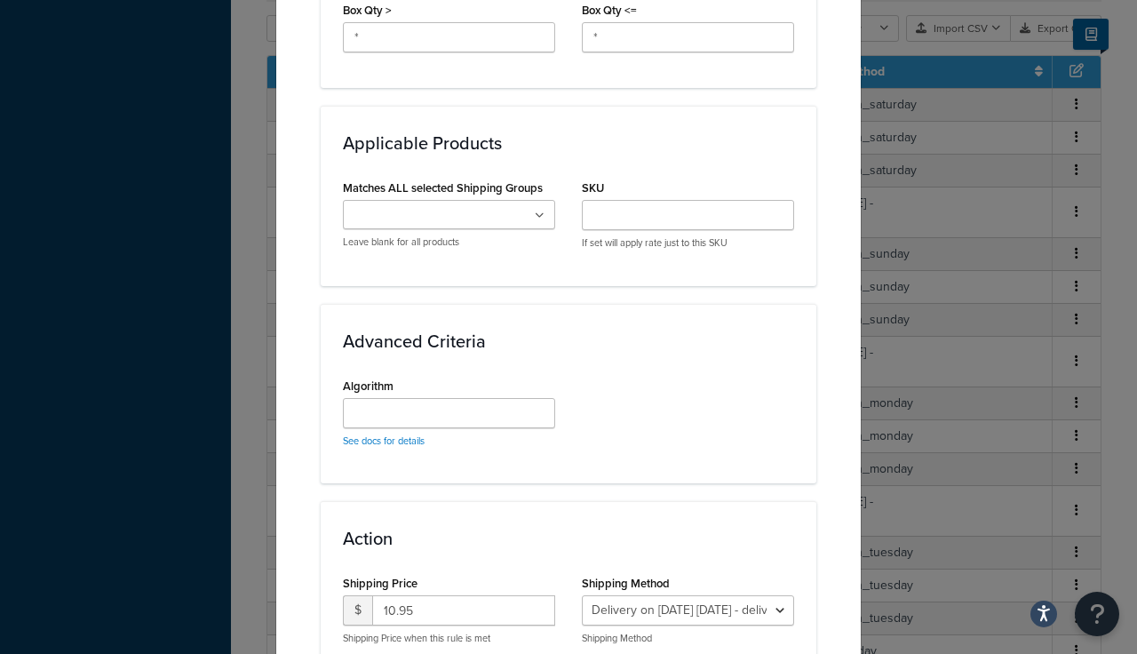
scroll to position [1198, 0]
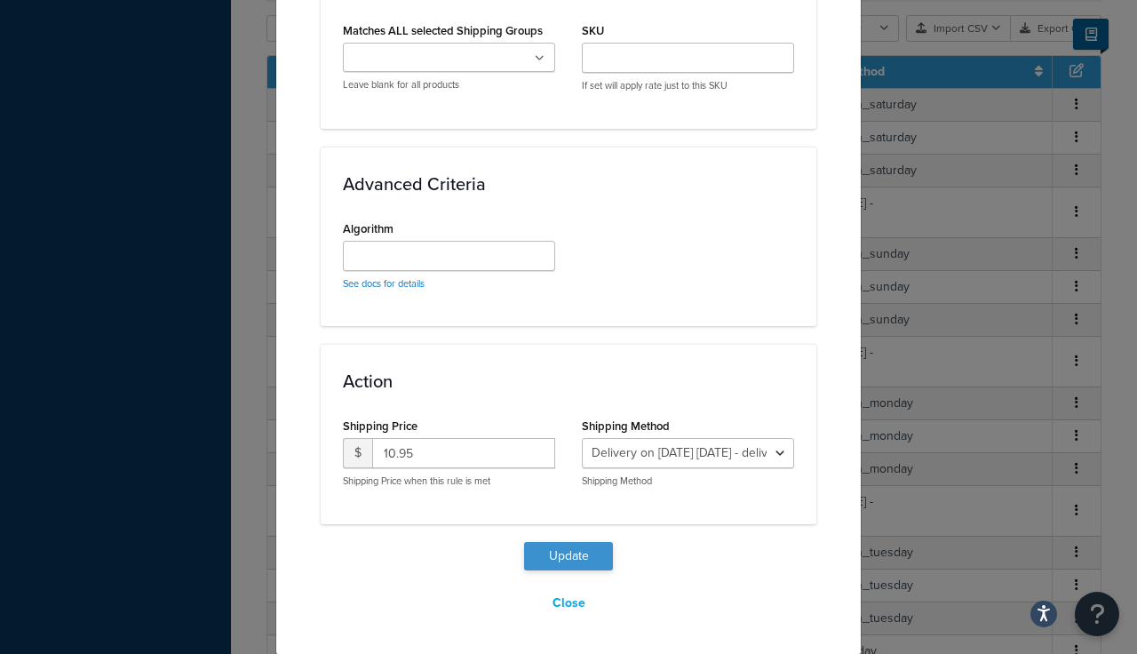
type input "*"
click at [576, 554] on button "Update" at bounding box center [568, 556] width 89 height 28
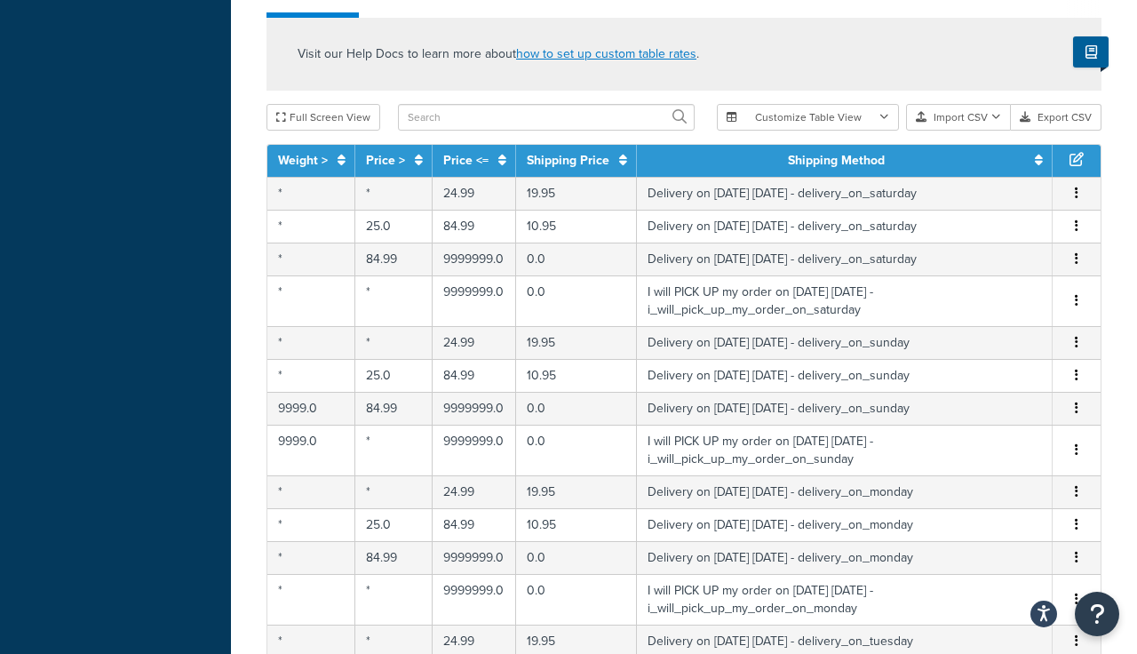
scroll to position [619, 0]
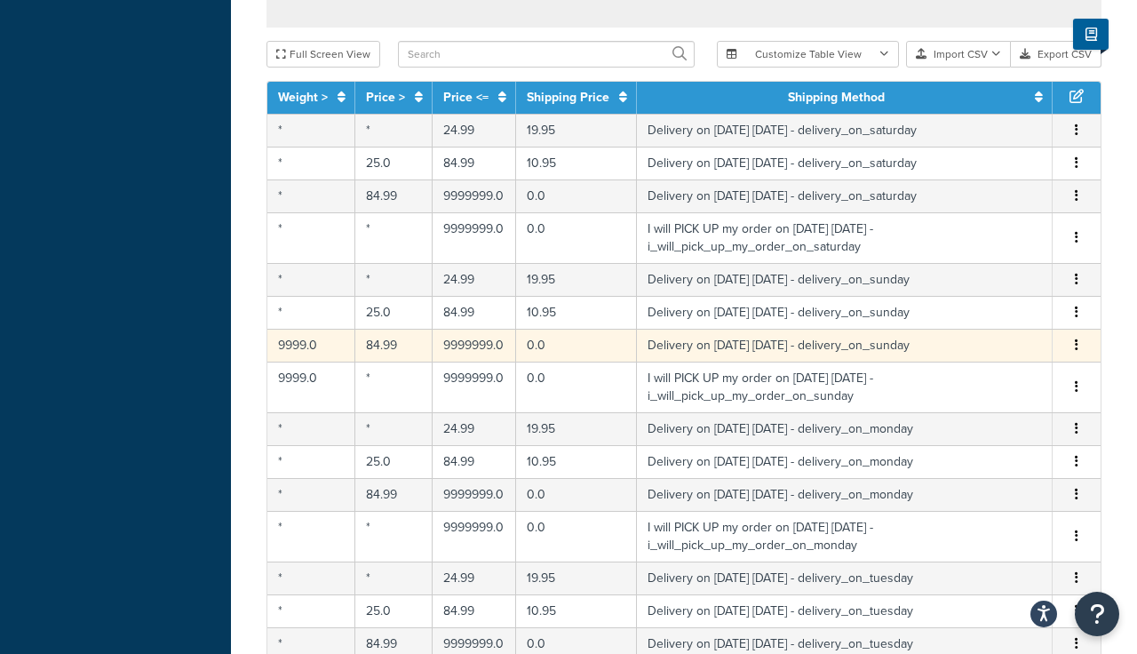
click at [1078, 345] on icon "button" at bounding box center [1077, 345] width 4 height 12
click at [960, 303] on div "Edit" at bounding box center [987, 310] width 126 height 36
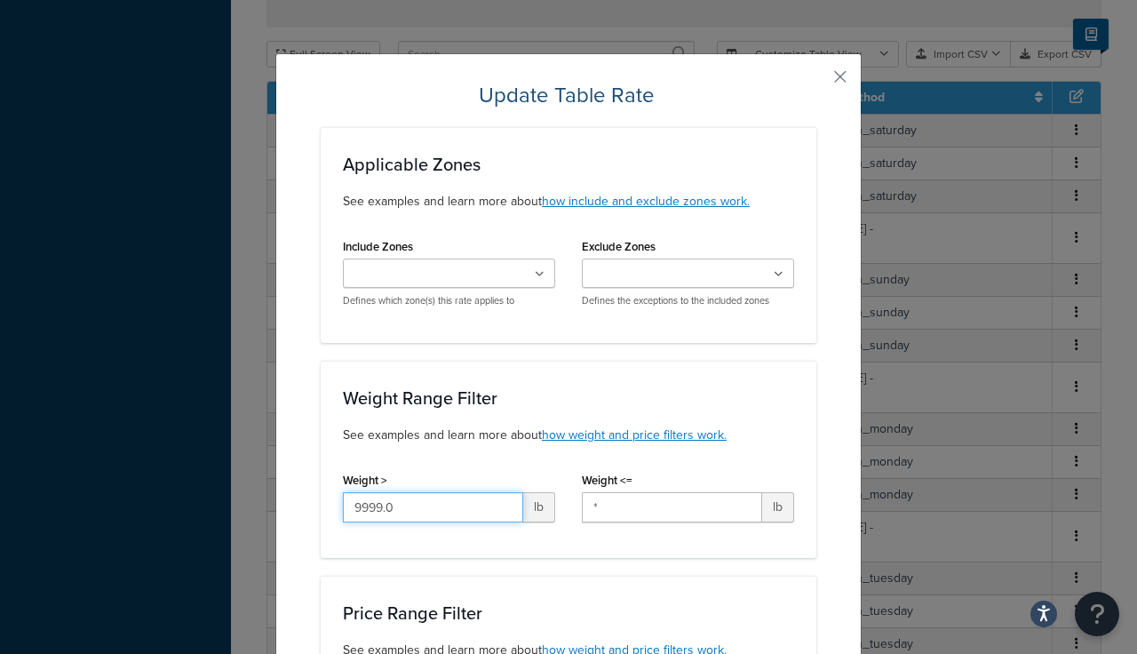
drag, startPoint x: 410, startPoint y: 514, endPoint x: 161, endPoint y: 416, distance: 268.1
click at [159, 425] on div "Update Table Rate Applicable Zones See examples and learn more about how includ…" at bounding box center [568, 327] width 1137 height 654
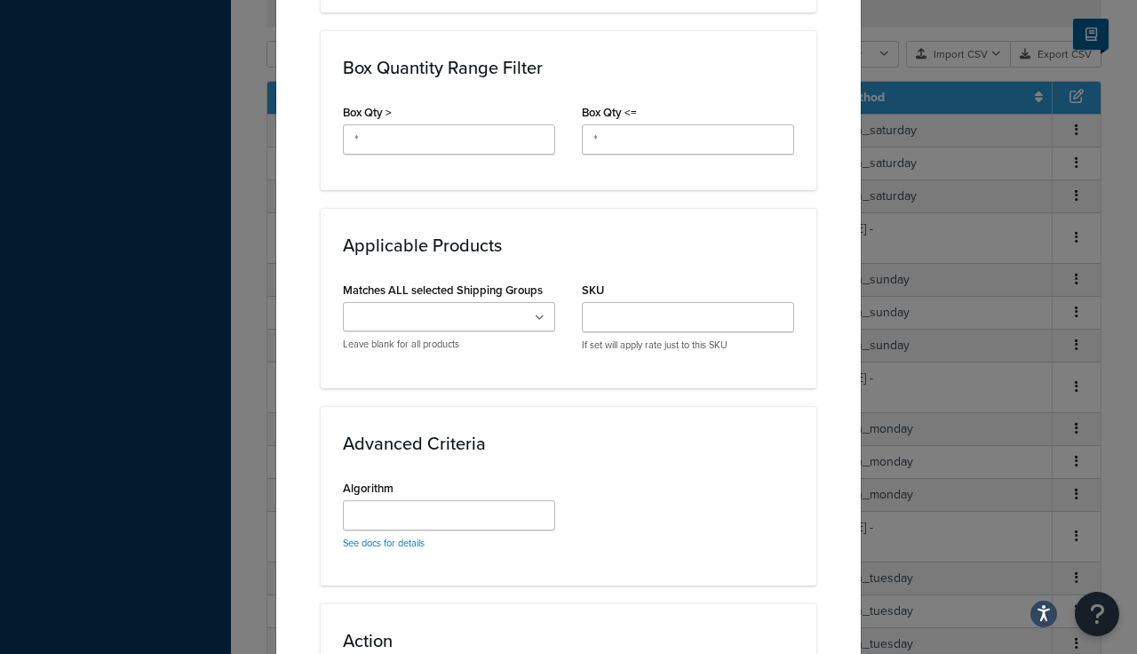
scroll to position [1198, 0]
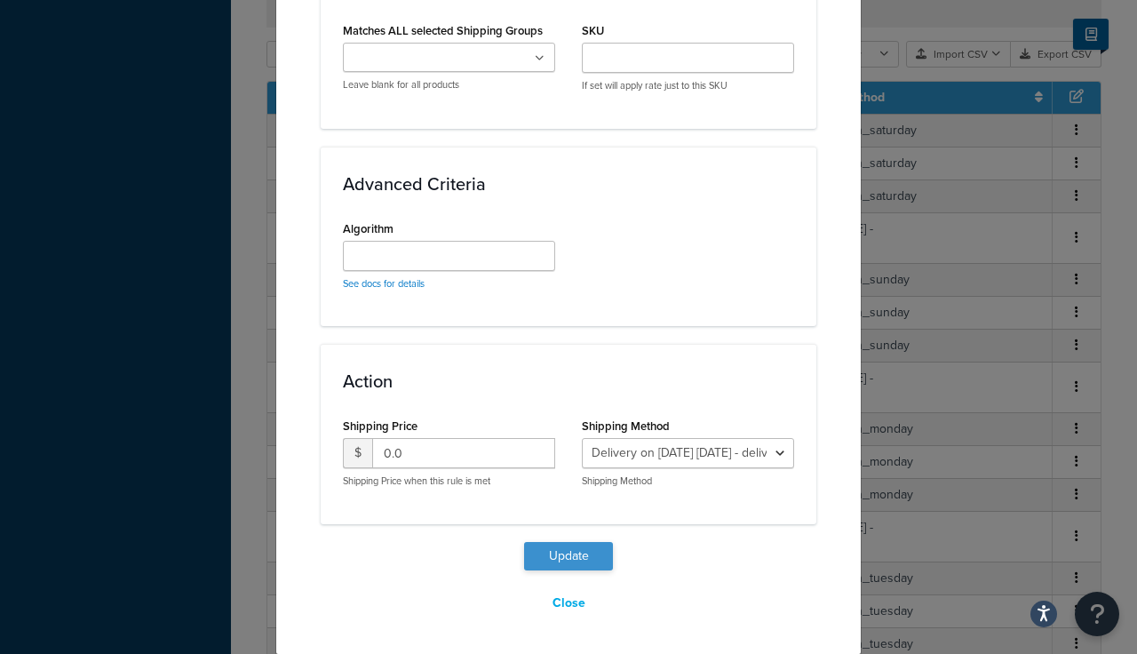
type input "*"
click at [554, 560] on button "Update" at bounding box center [568, 556] width 89 height 28
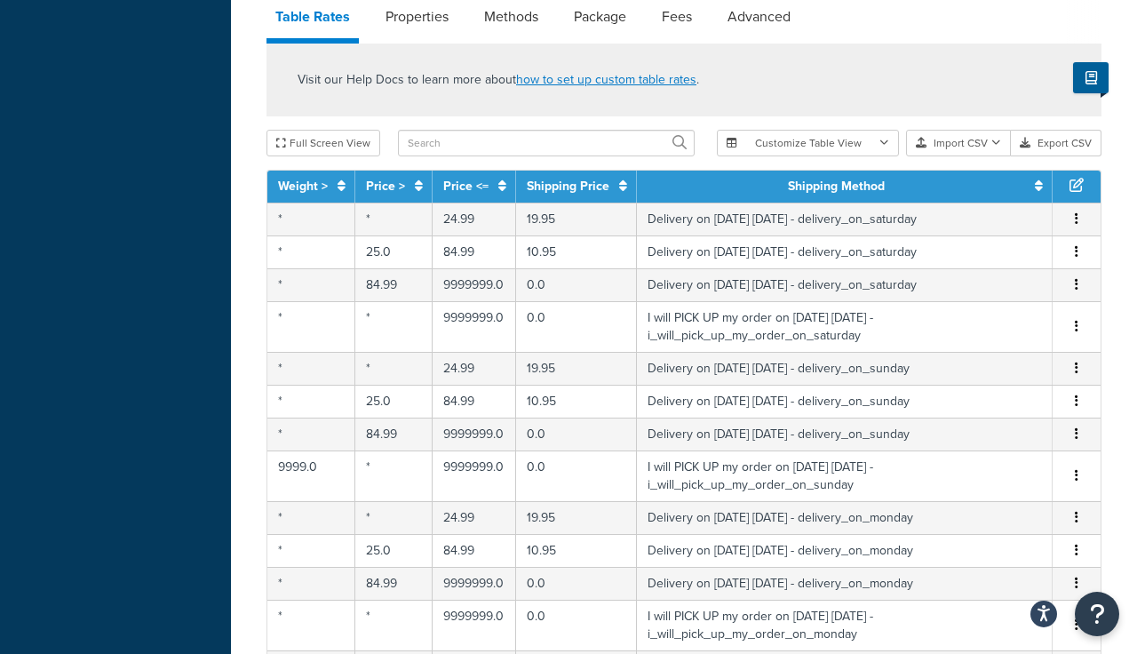
scroll to position [693, 0]
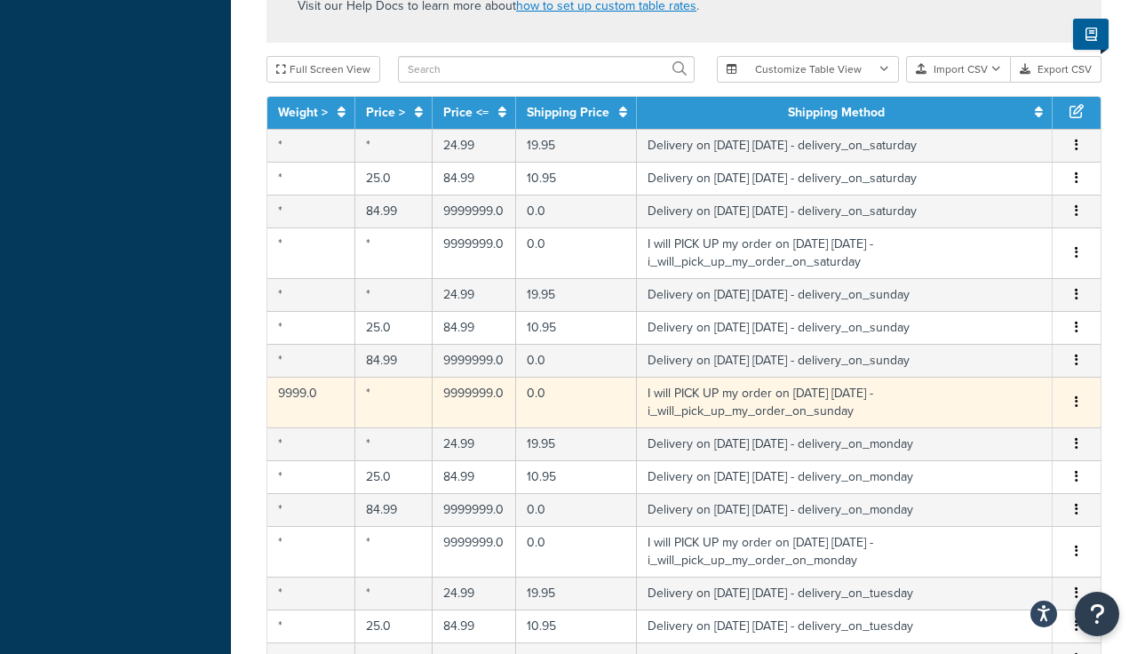
click at [1076, 402] on icon "button" at bounding box center [1077, 401] width 4 height 12
click at [965, 363] on div "Edit" at bounding box center [987, 367] width 126 height 36
select select "141008"
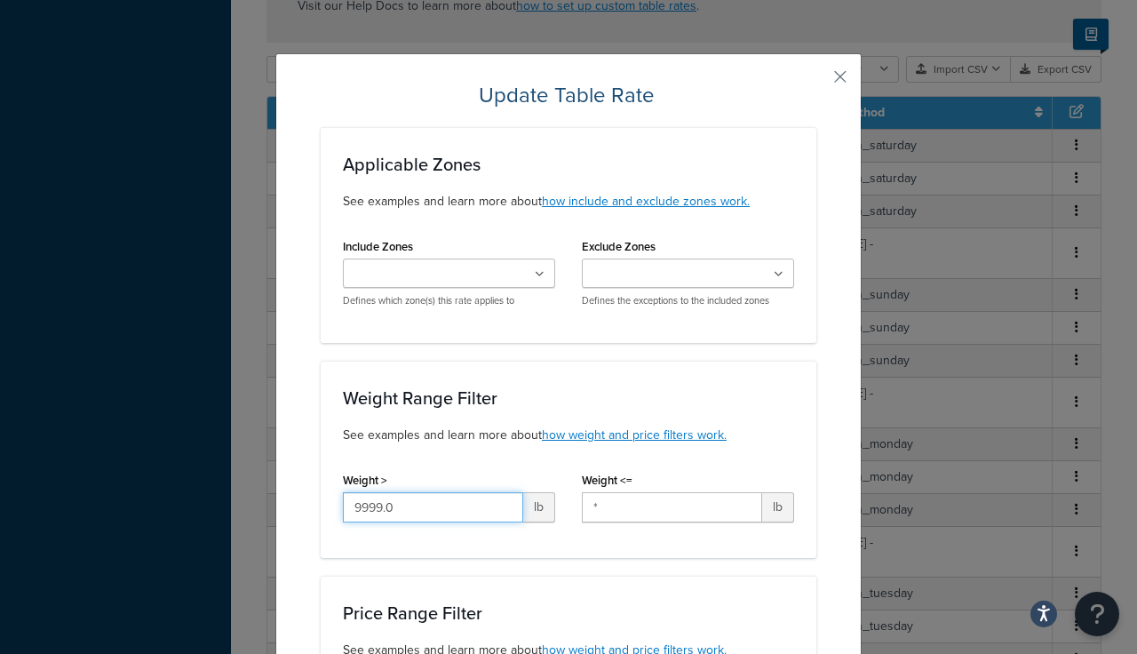
drag, startPoint x: 408, startPoint y: 506, endPoint x: 158, endPoint y: 466, distance: 252.8
click at [159, 469] on div "Update Table Rate Applicable Zones See examples and learn more about how includ…" at bounding box center [568, 327] width 1137 height 654
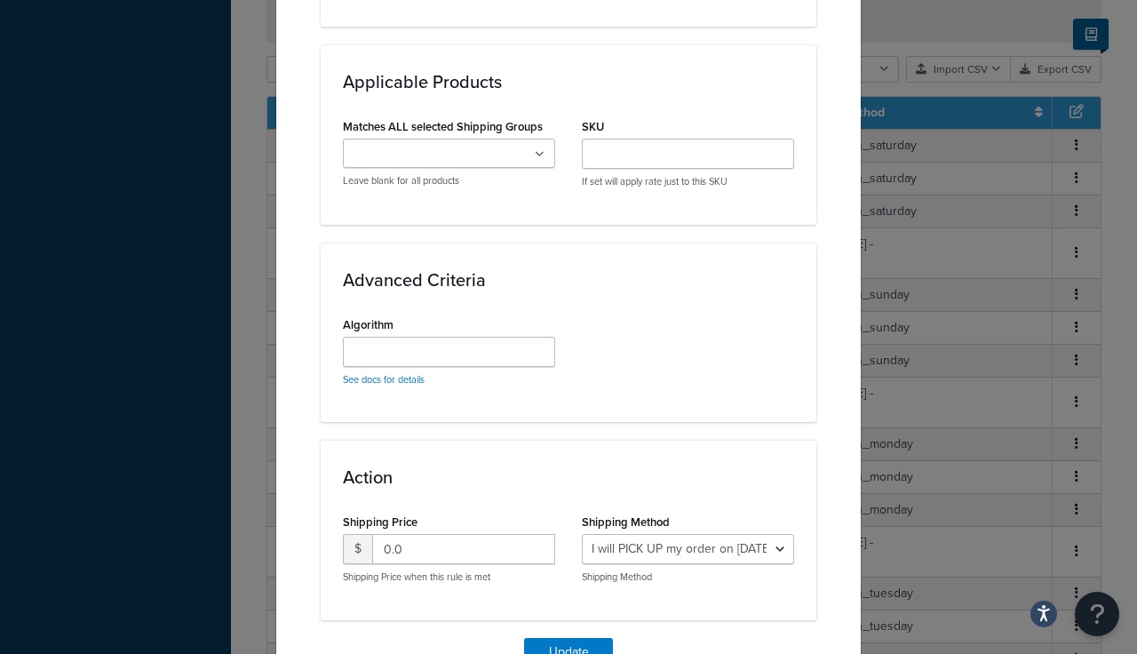
scroll to position [1198, 0]
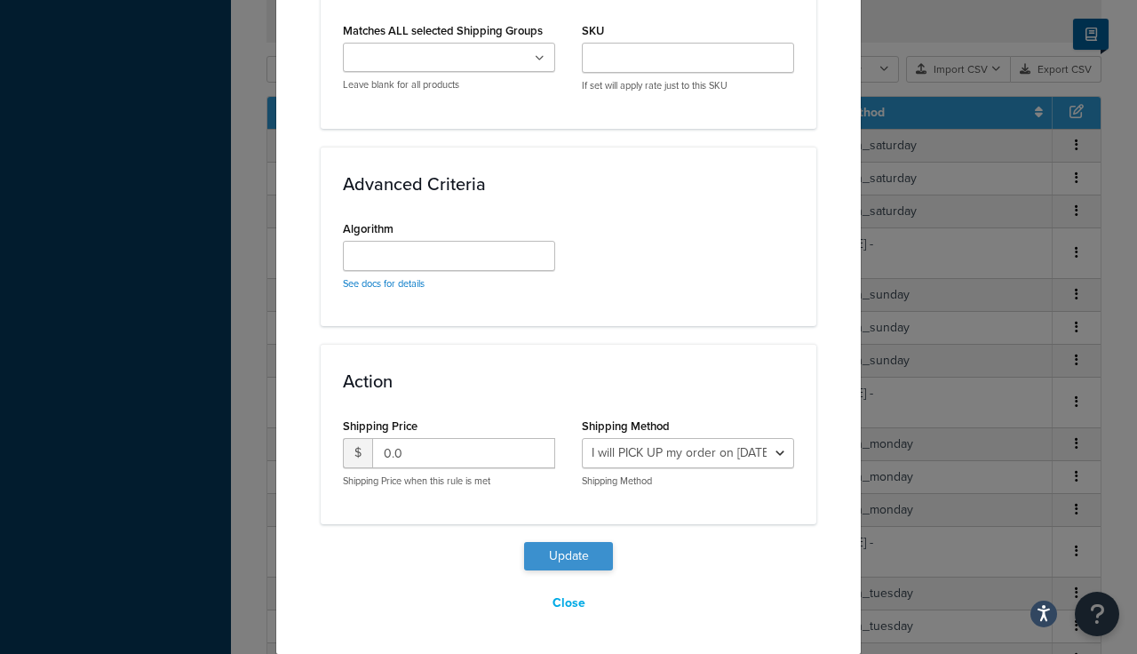
type input "*"
click at [567, 554] on button "Update" at bounding box center [568, 556] width 89 height 28
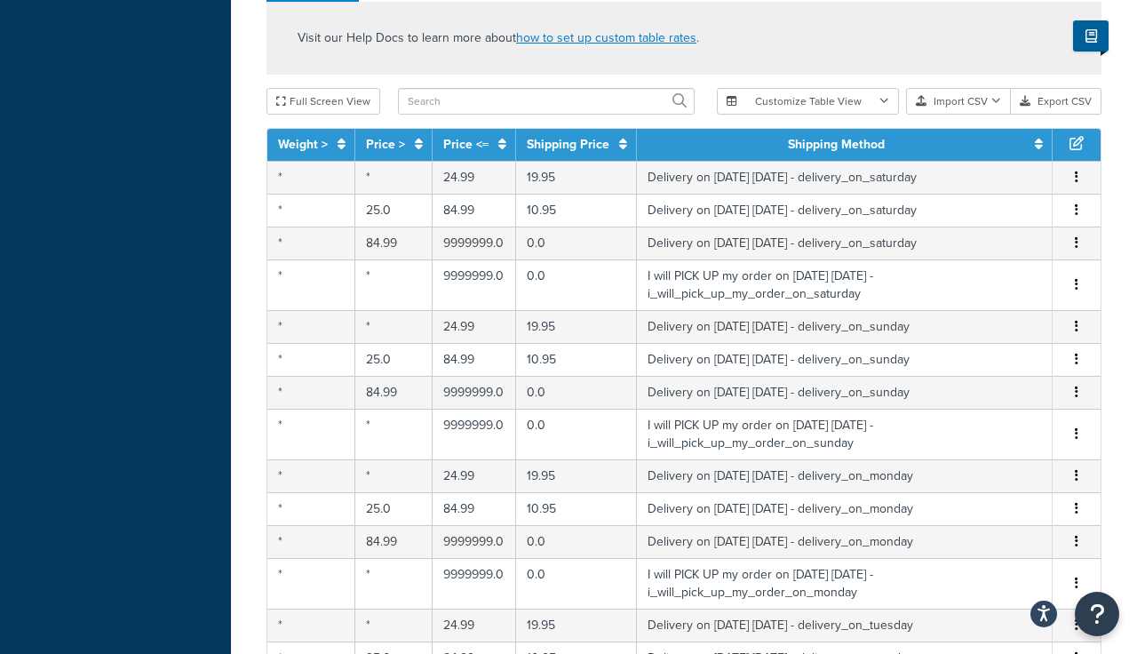
scroll to position [1153, 0]
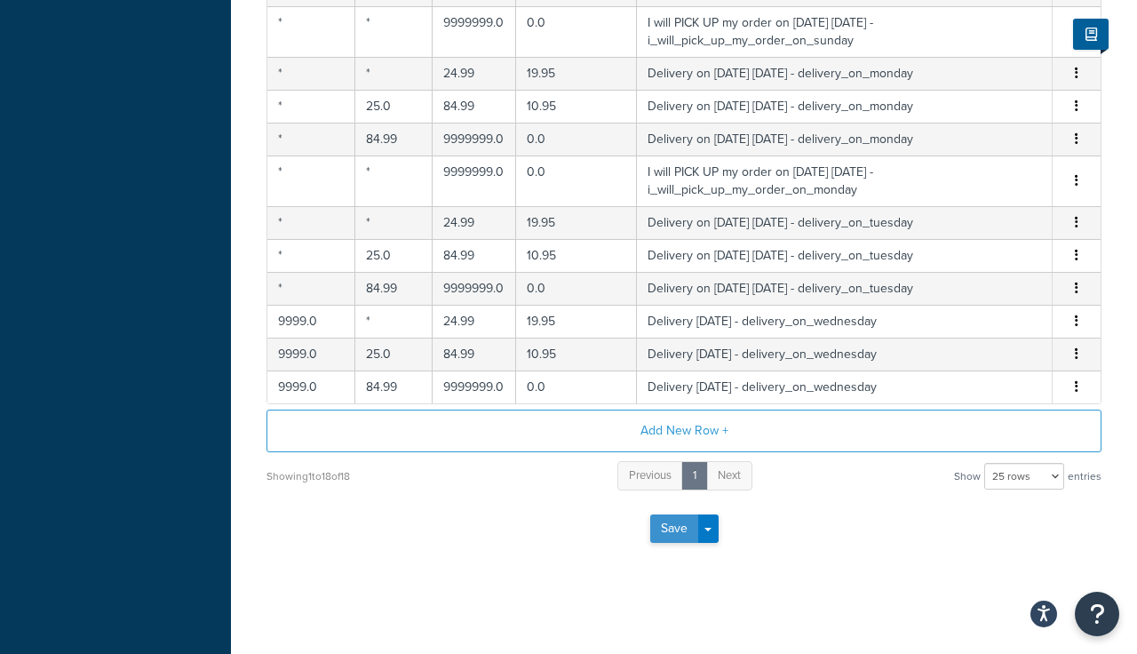
click at [672, 530] on button "Save" at bounding box center [674, 528] width 48 height 28
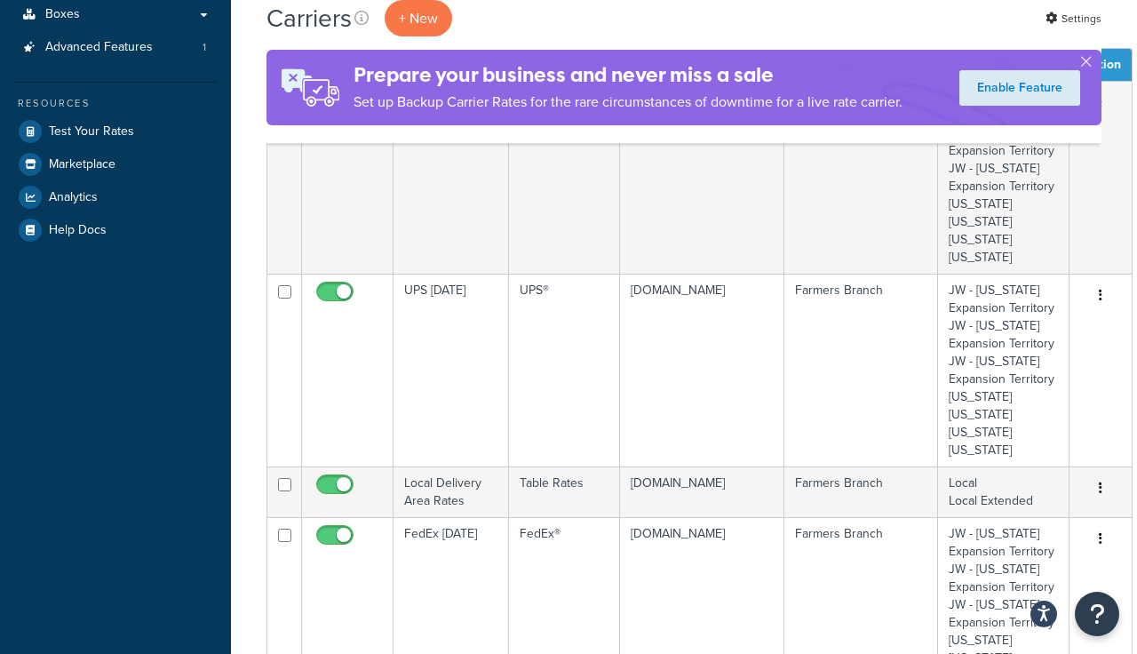
scroll to position [358, 0]
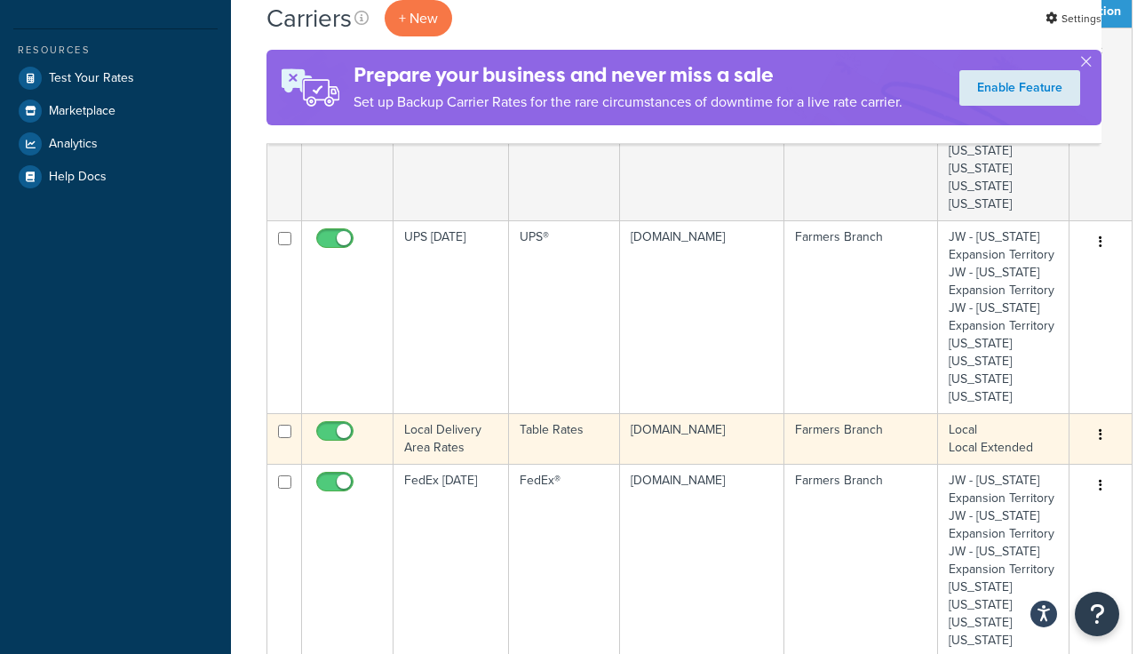
click at [1088, 431] on button "button" at bounding box center [1100, 435] width 25 height 28
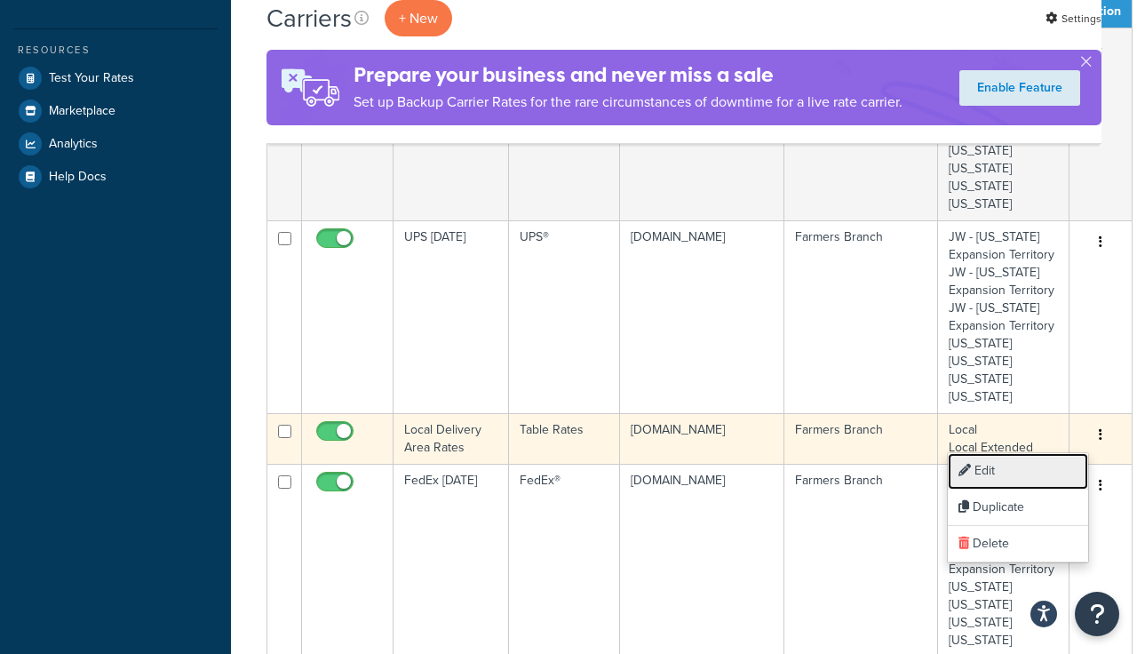
click at [980, 467] on link "Edit" at bounding box center [1018, 471] width 140 height 36
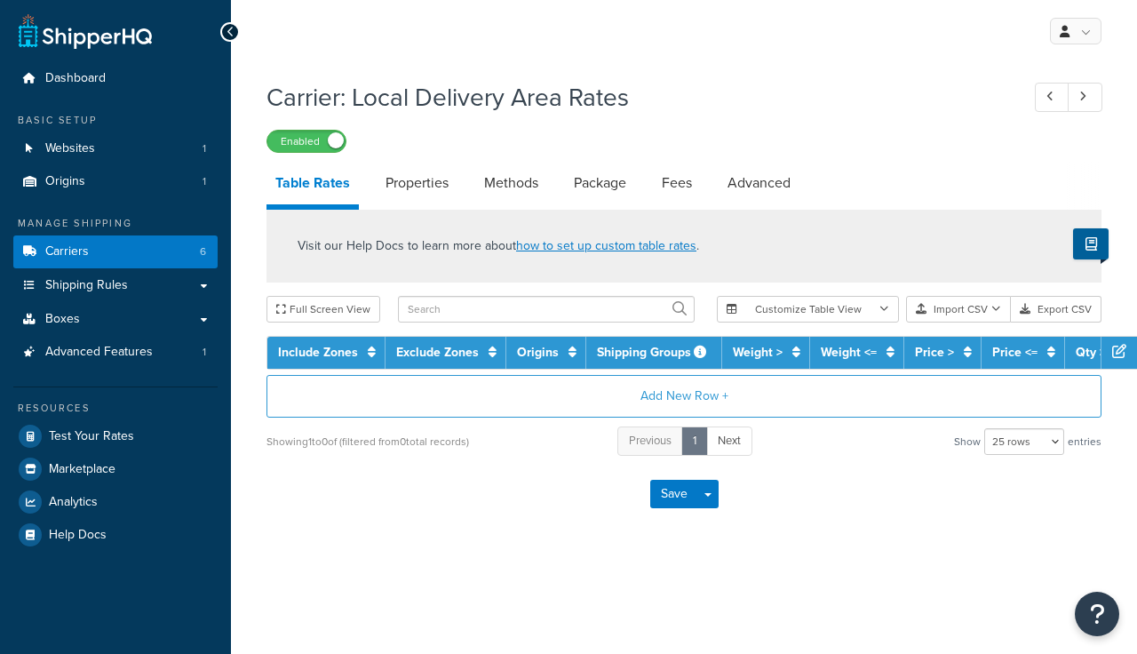
select select "25"
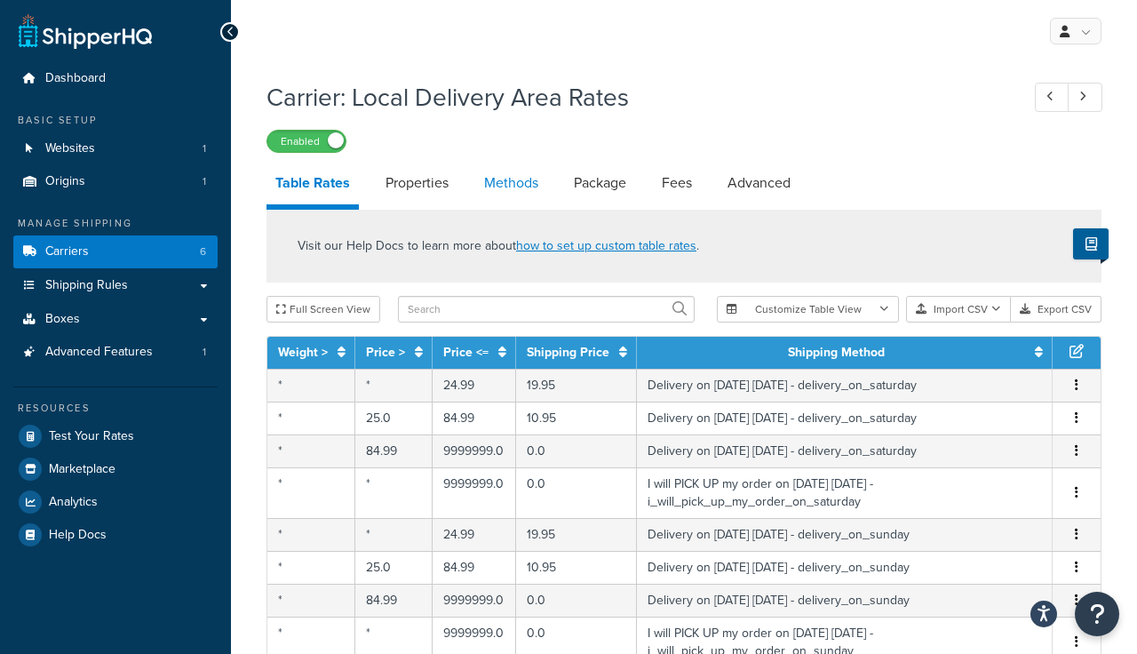
click at [502, 174] on link "Methods" at bounding box center [511, 183] width 72 height 43
select select "25"
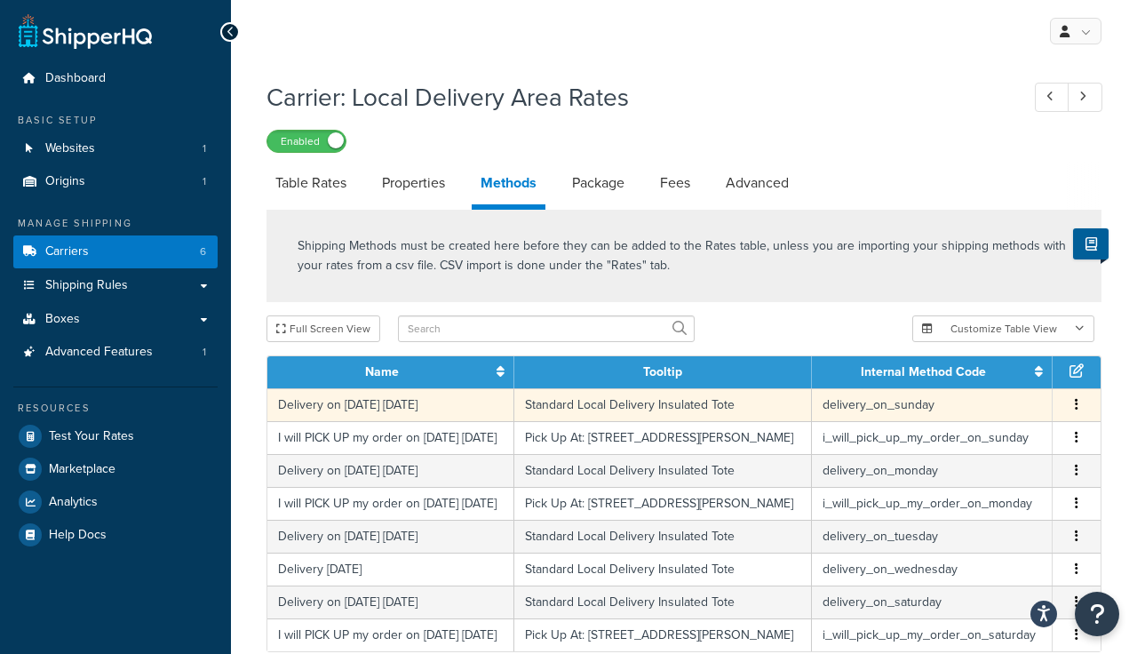
click at [1073, 403] on button "button" at bounding box center [1077, 405] width 14 height 20
click at [960, 387] on div "Edit" at bounding box center [987, 388] width 126 height 36
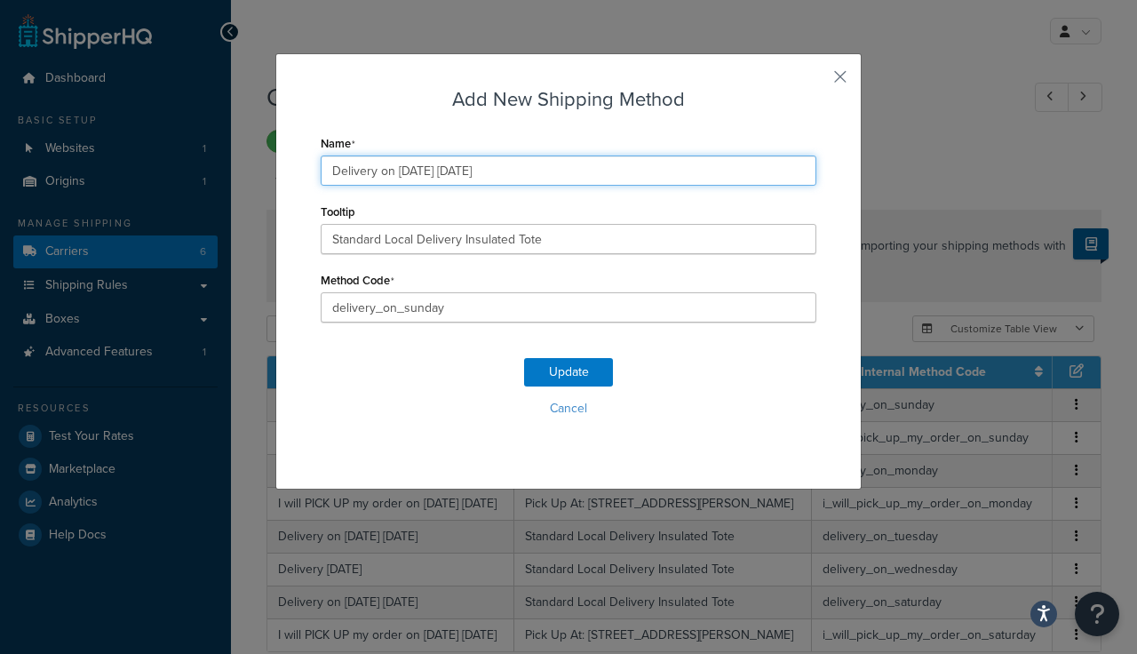
click at [425, 175] on input "Delivery on 08/17/2025 Sunday" at bounding box center [569, 170] width 496 height 30
type input "Delivery on 08/24/2025 Sunday"
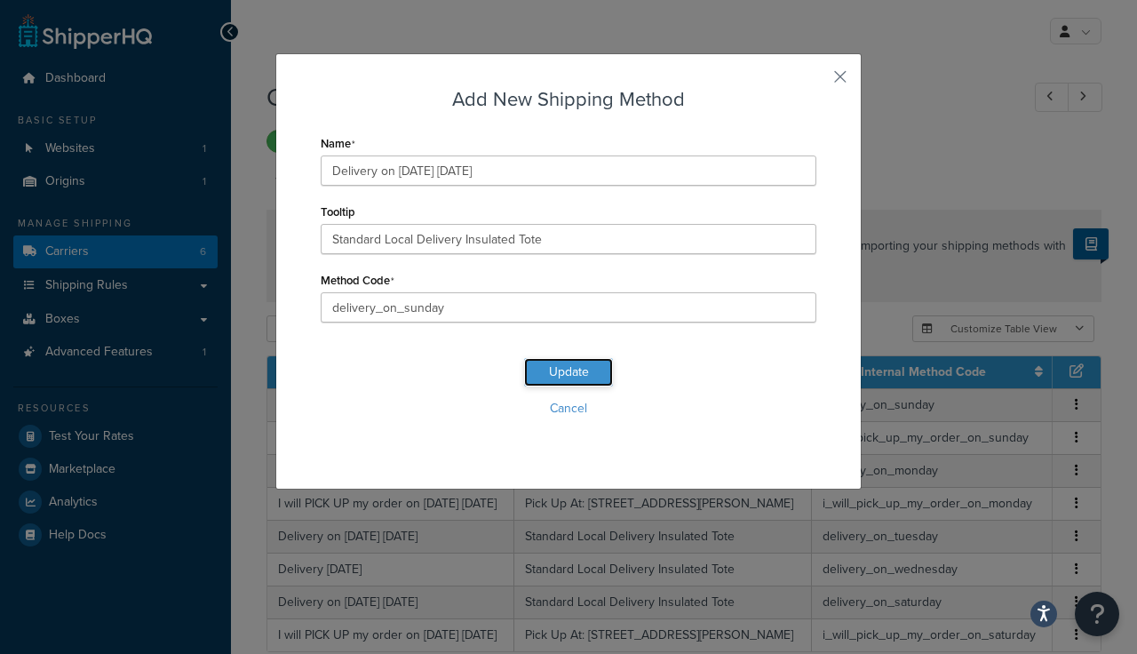
click at [555, 370] on button "Update" at bounding box center [568, 372] width 89 height 28
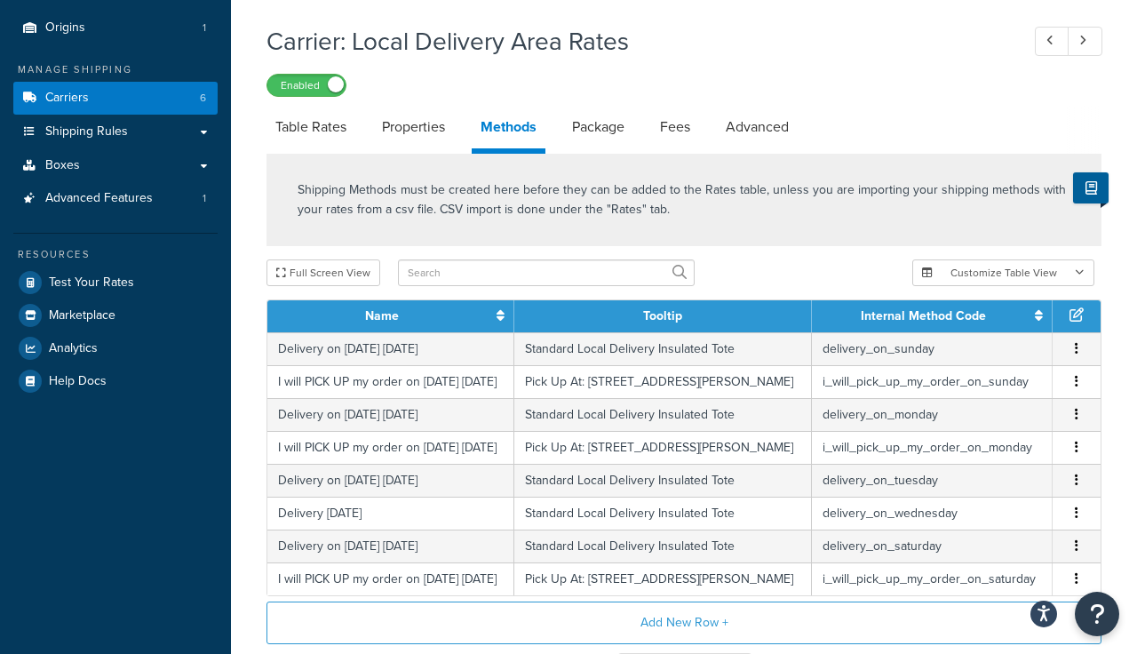
scroll to position [163, 0]
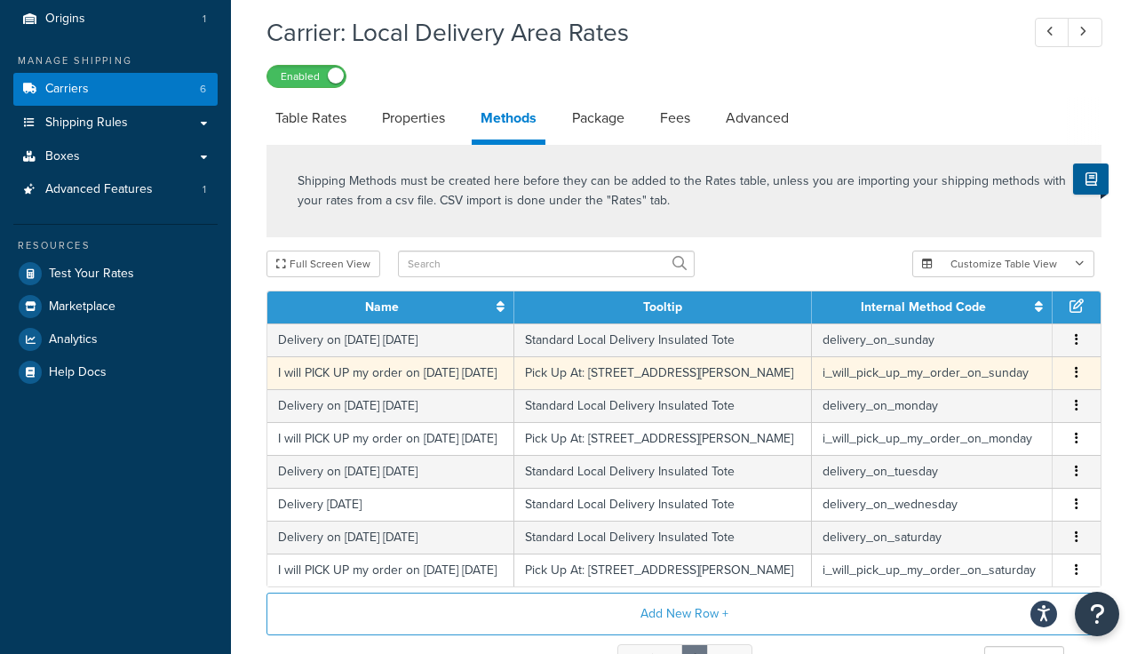
click at [1075, 378] on icon "button" at bounding box center [1077, 372] width 4 height 12
click at [960, 360] on div "Edit" at bounding box center [987, 365] width 126 height 36
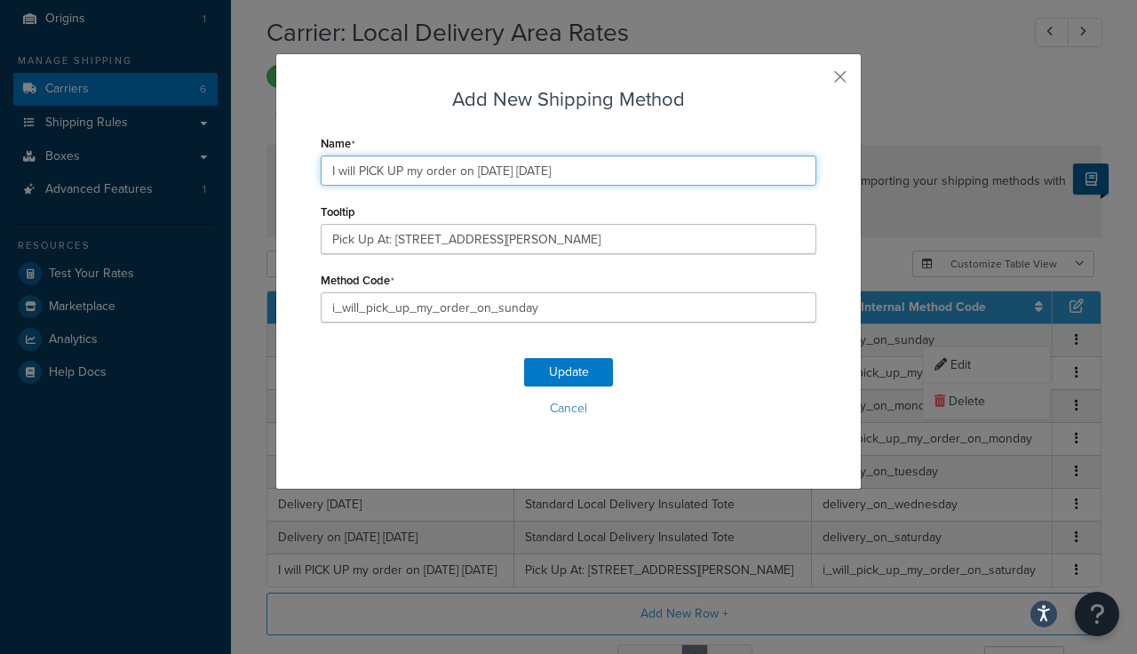
click at [504, 171] on input "I will PICK UP my order on 08/17/2025 Sunday" at bounding box center [569, 170] width 496 height 30
type input "I will PICK UP my order on 08/24/2025 Sunday"
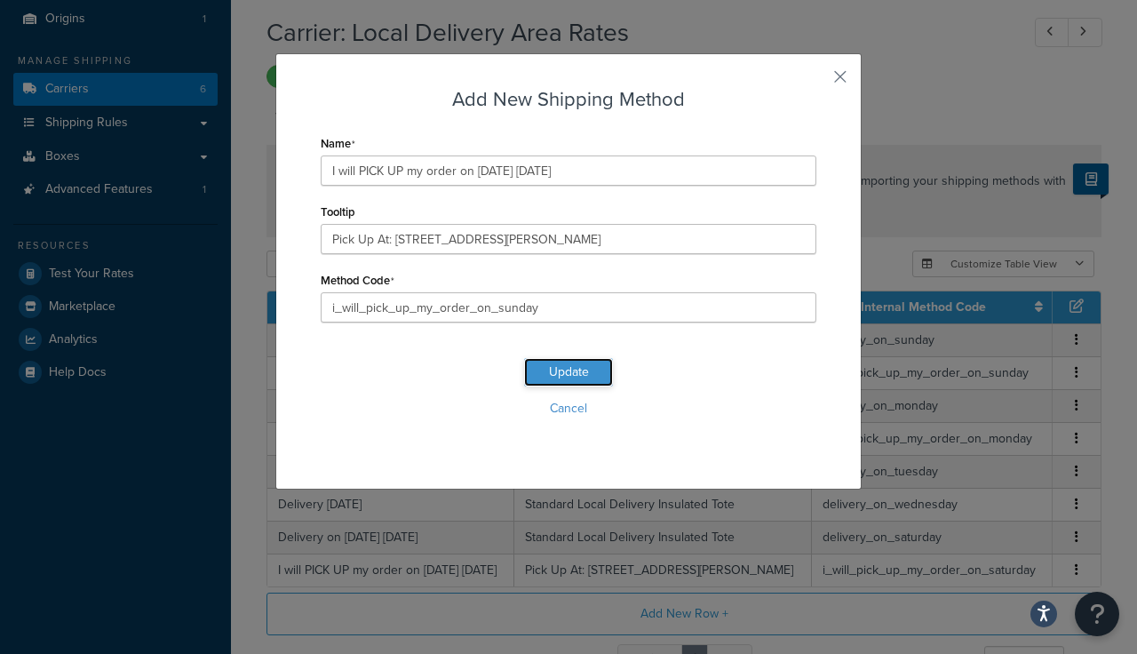
click at [559, 371] on button "Update" at bounding box center [568, 372] width 89 height 28
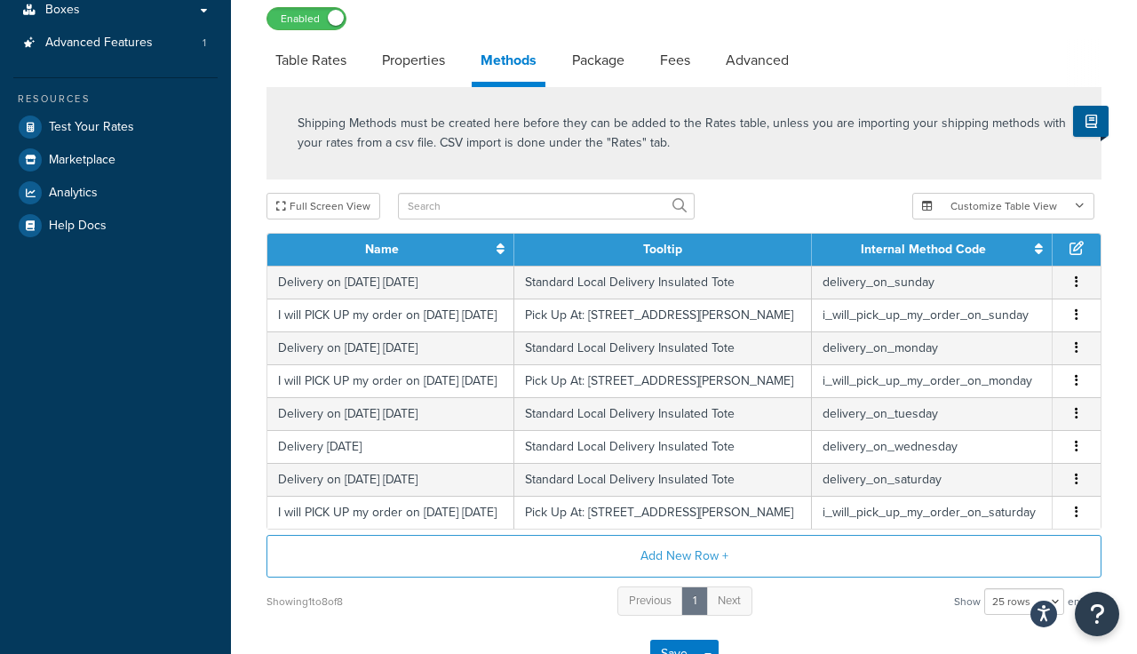
scroll to position [311, 0]
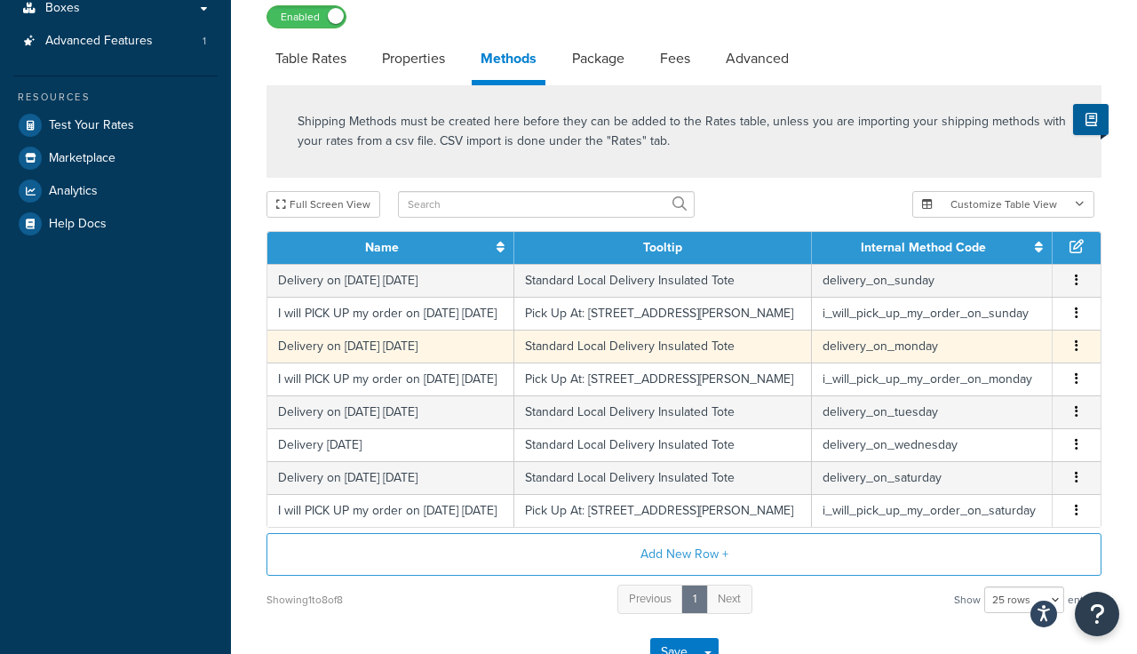
click at [1077, 352] on icon "button" at bounding box center [1077, 345] width 4 height 12
click at [944, 347] on icon at bounding box center [941, 346] width 12 height 12
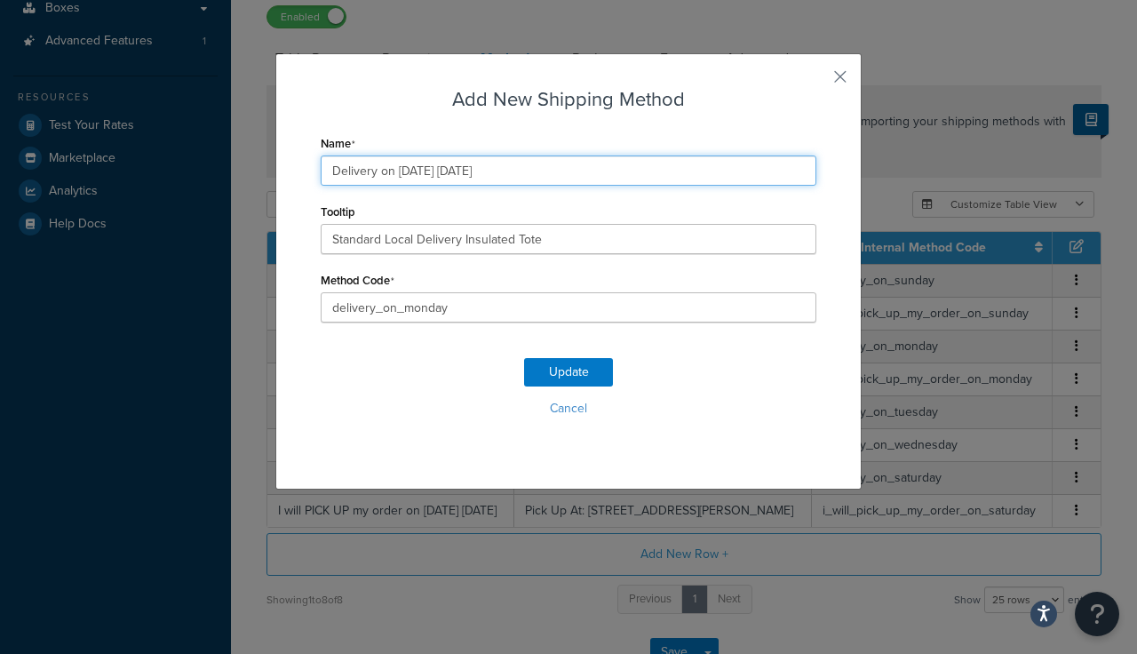
click at [425, 172] on input "Delivery on 08/18/2025 Monday" at bounding box center [569, 170] width 496 height 30
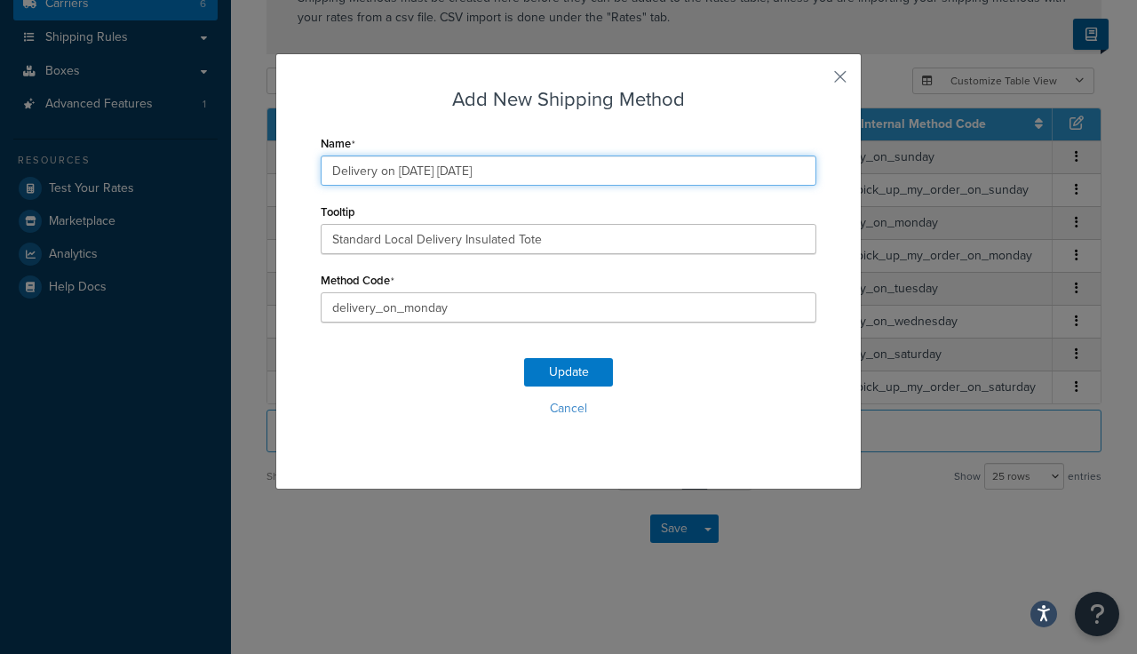
scroll to position [302, 0]
type input "Delivery on 08/25/2025 Monday"
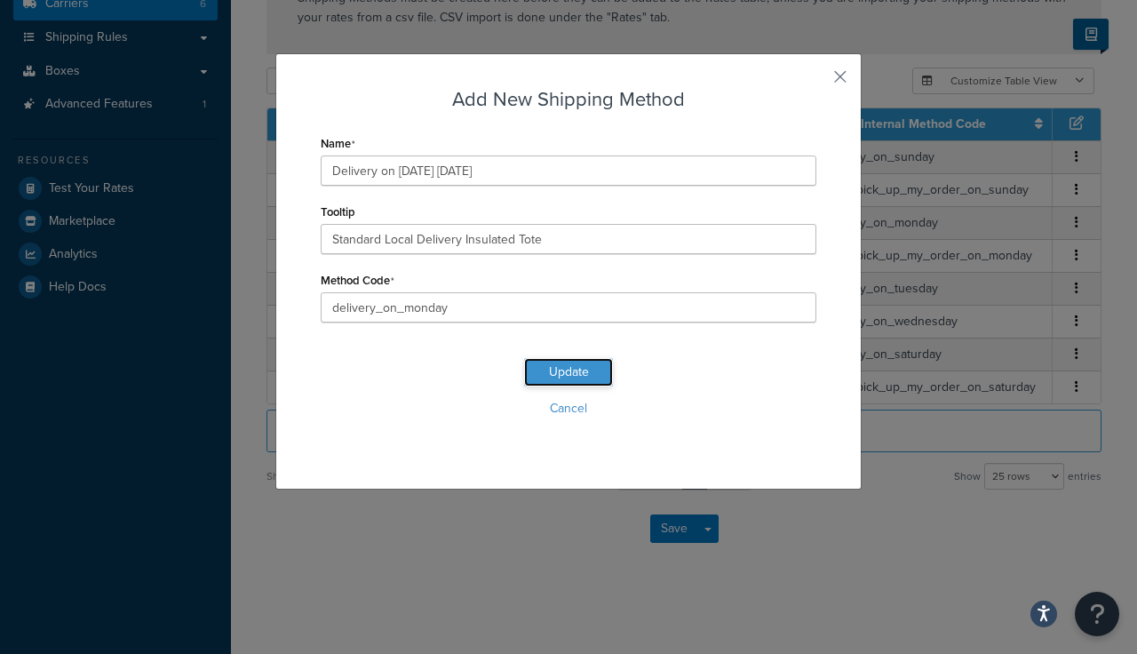
click at [561, 372] on button "Update" at bounding box center [568, 372] width 89 height 28
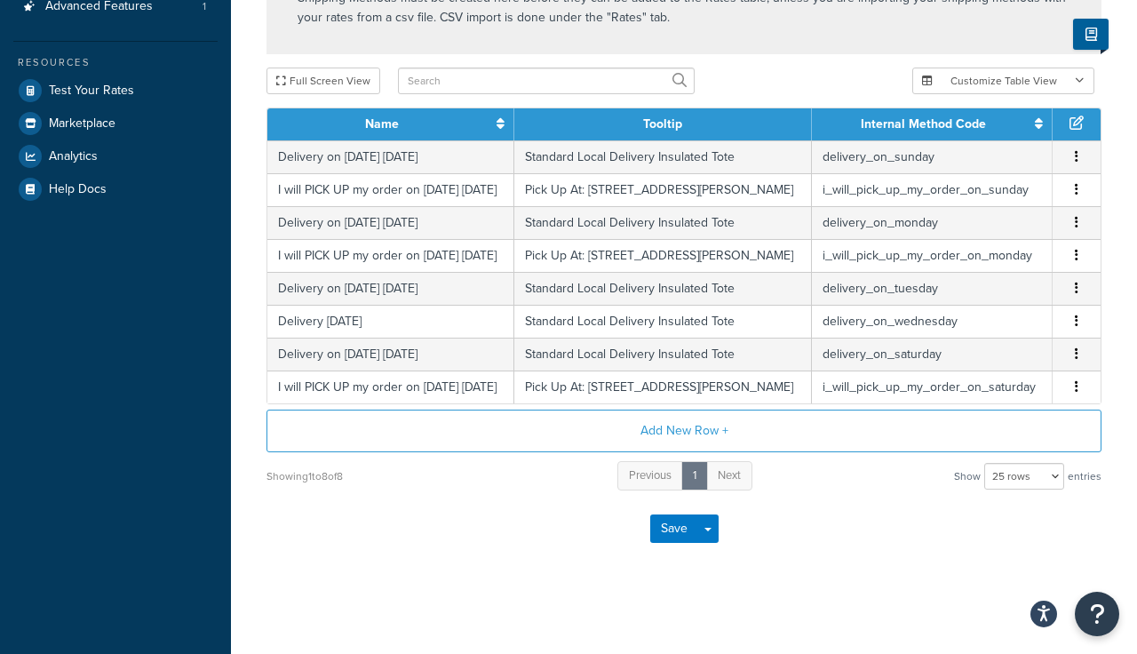
scroll to position [349, 0]
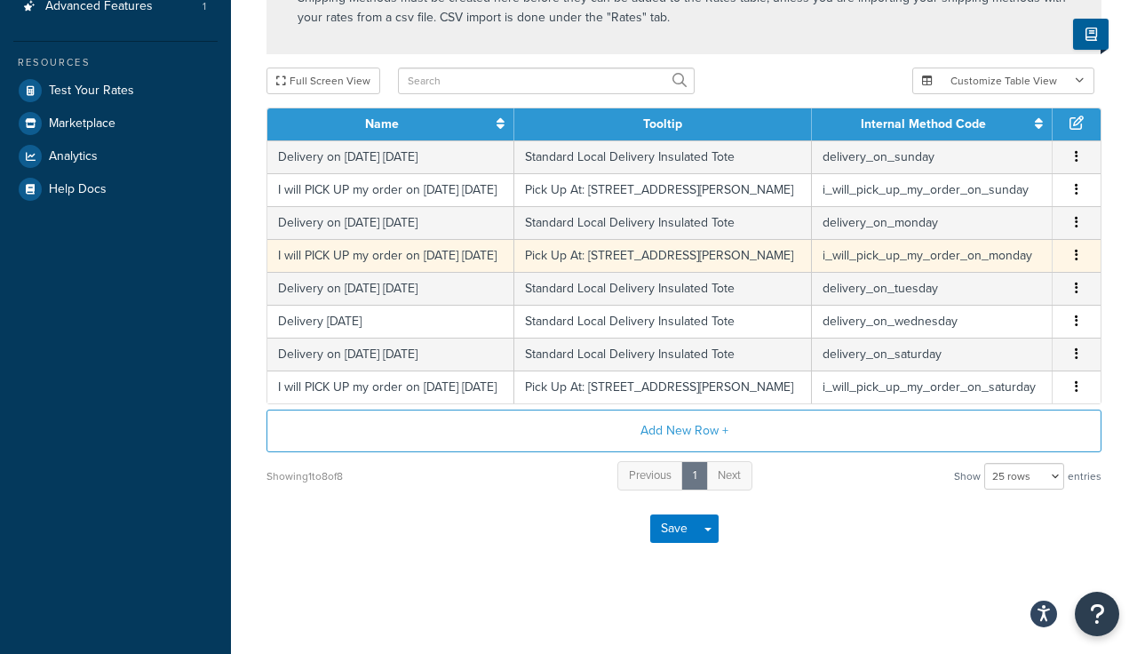
click at [1077, 261] on icon "button" at bounding box center [1077, 255] width 4 height 12
click at [968, 262] on div "Edit" at bounding box center [987, 262] width 126 height 36
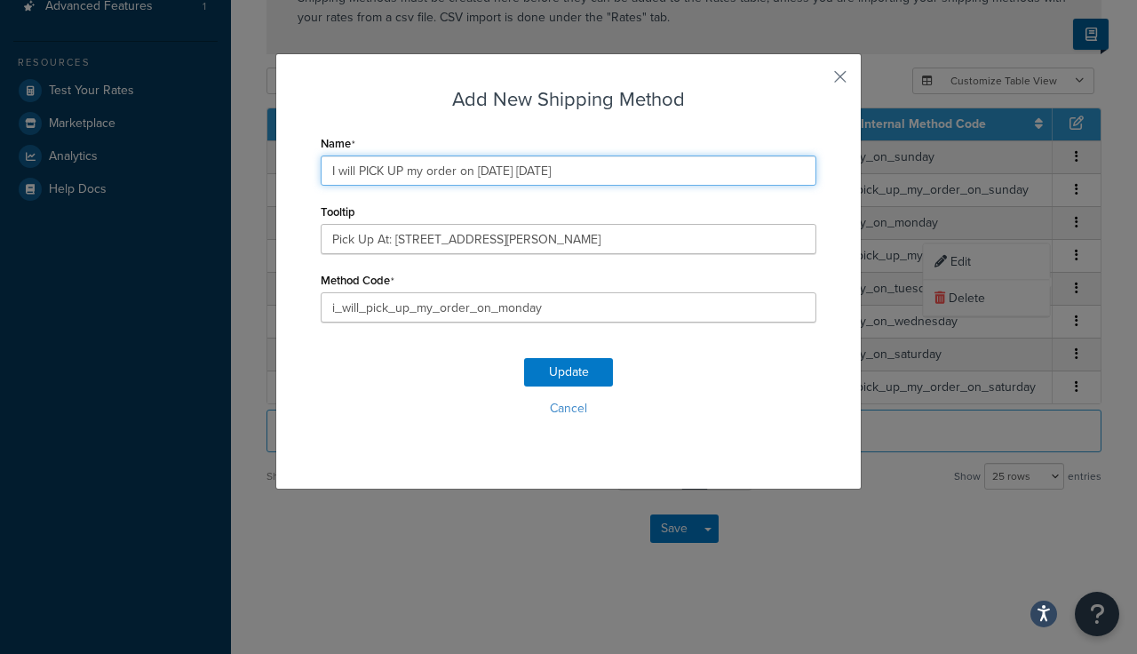
click at [504, 171] on input "I will PICK UP my order on 08/18/2025 Monday" at bounding box center [569, 170] width 496 height 30
type input "I will PICK UP my order on 08/25/2025 Monday"
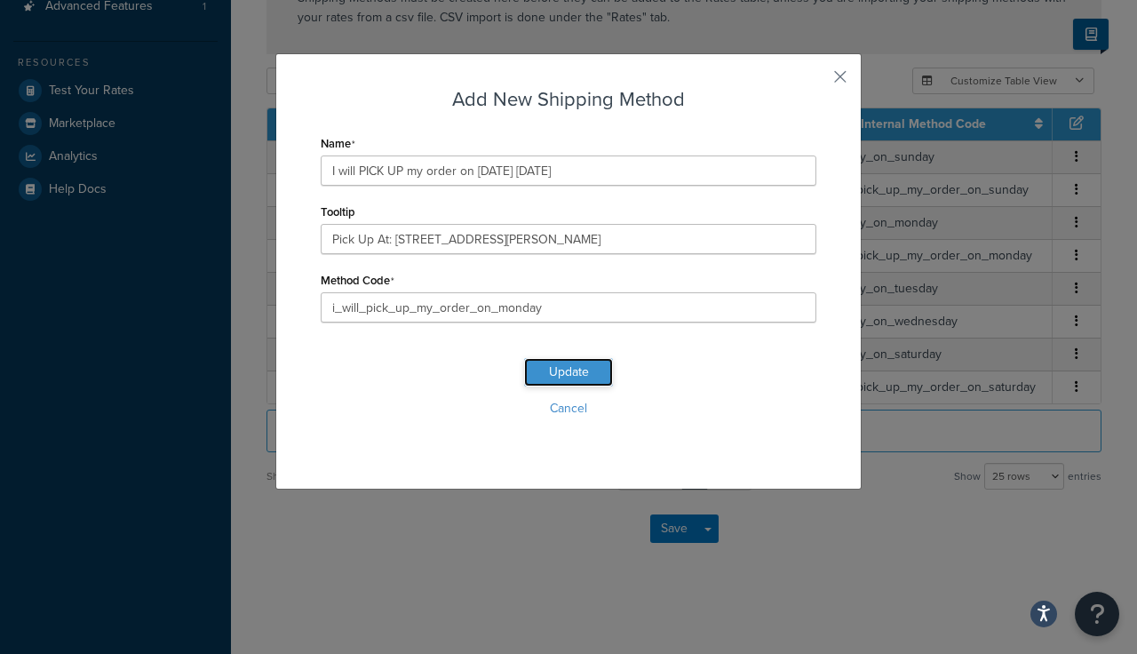
click at [561, 372] on button "Update" at bounding box center [568, 372] width 89 height 28
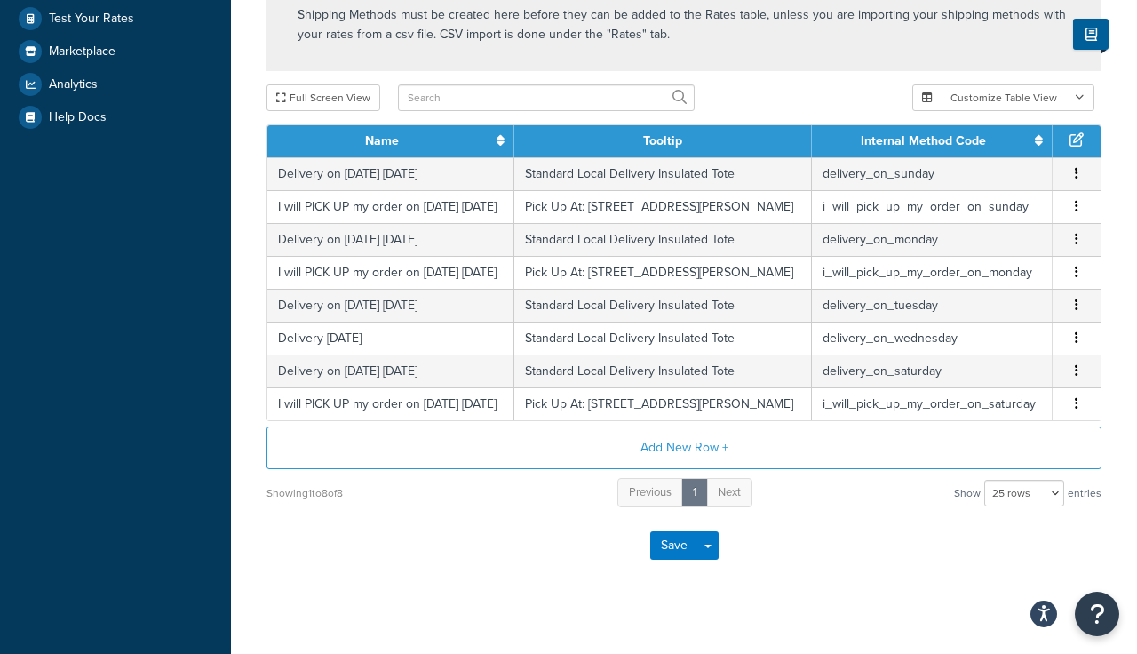
scroll to position [419, 0]
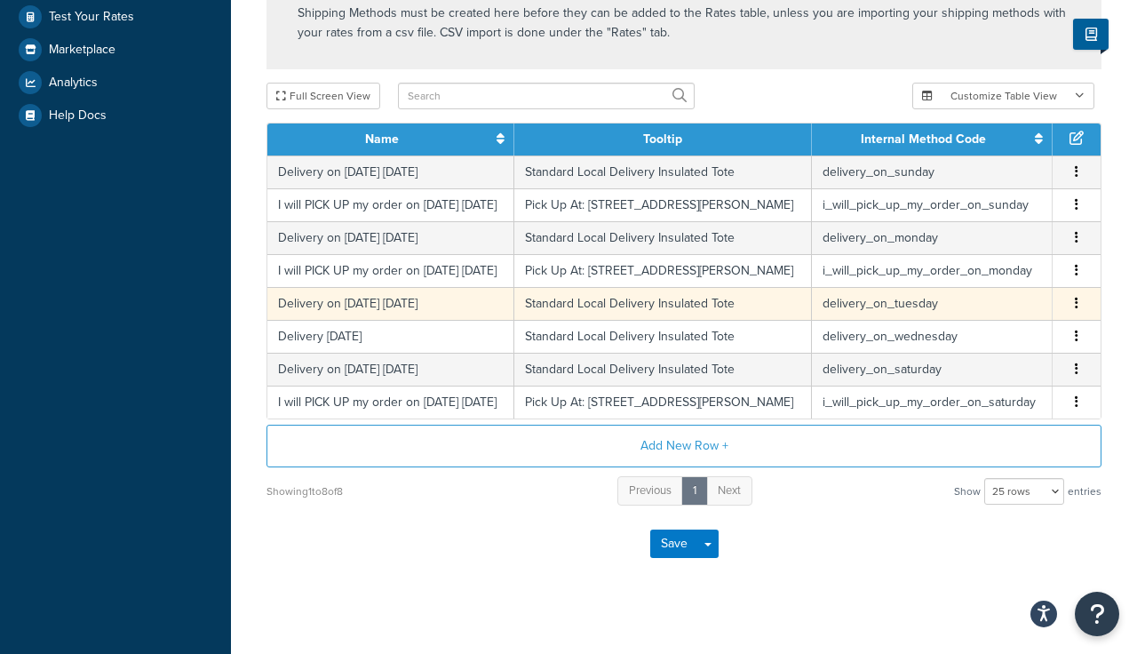
click at [1076, 309] on icon "button" at bounding box center [1077, 303] width 4 height 12
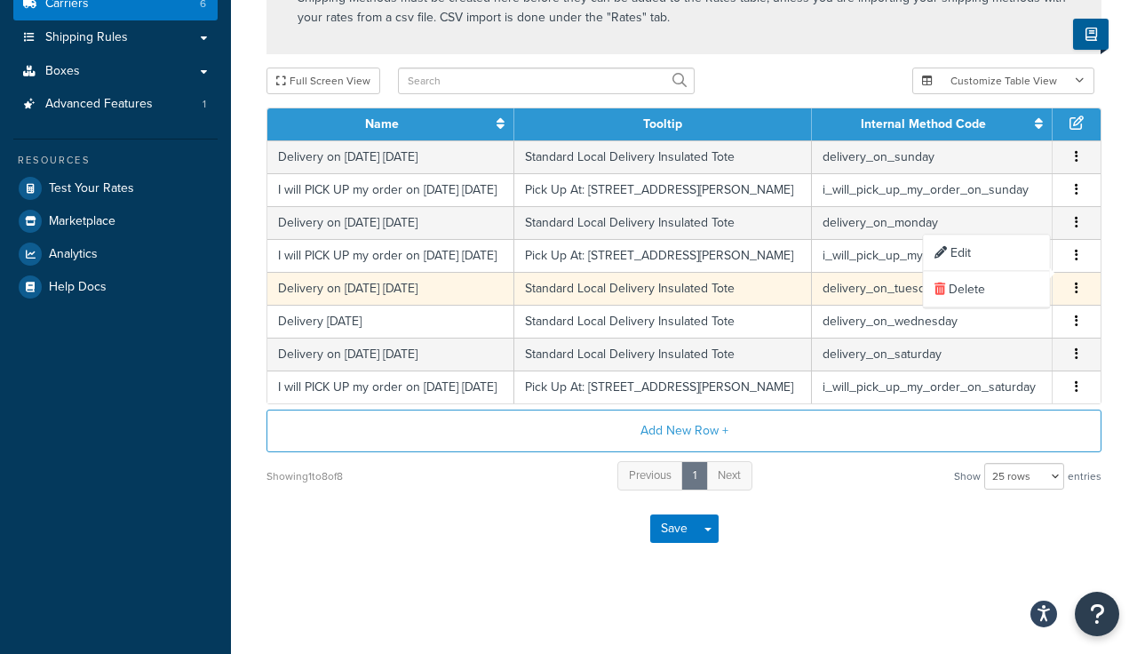
scroll to position [302, 0]
click at [951, 244] on div "Edit" at bounding box center [987, 253] width 126 height 36
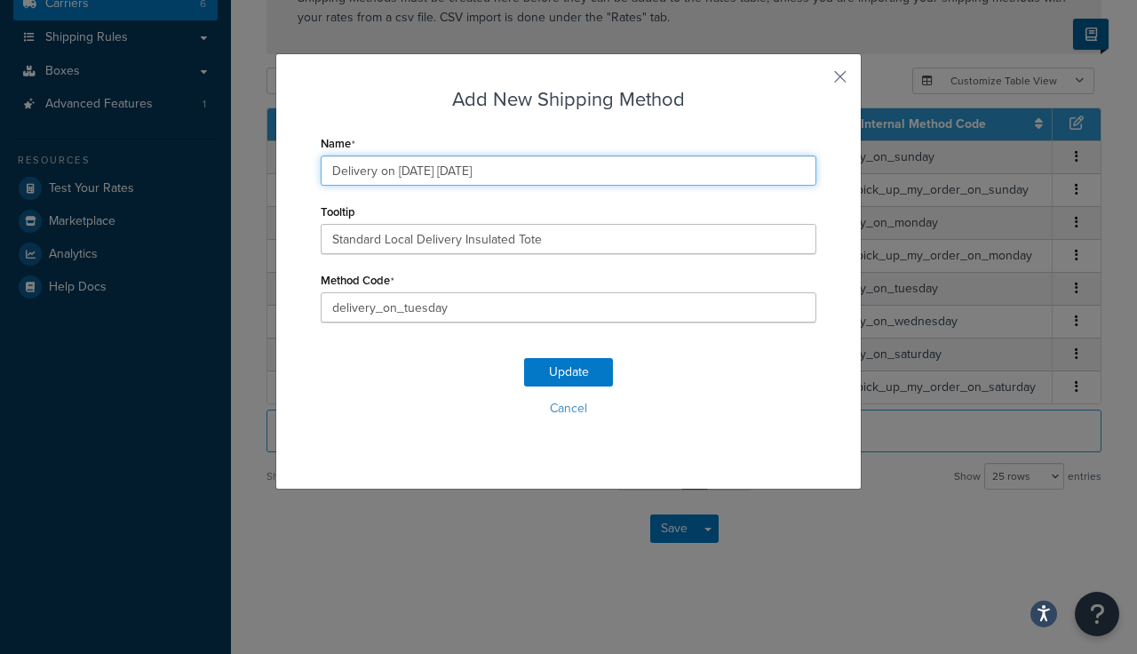
click at [425, 171] on input "Delivery on 08/19/2025 Tuesday" at bounding box center [569, 170] width 496 height 30
type input "Delivery on 08/26/2025 Tuesday"
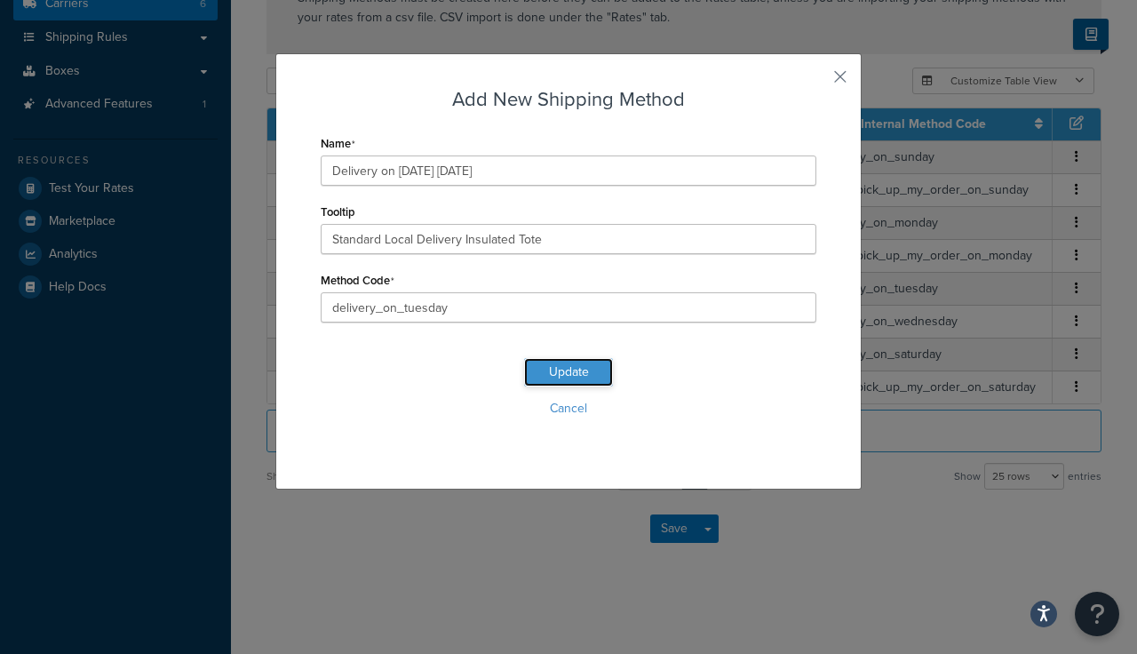
click at [554, 367] on button "Update" at bounding box center [568, 372] width 89 height 28
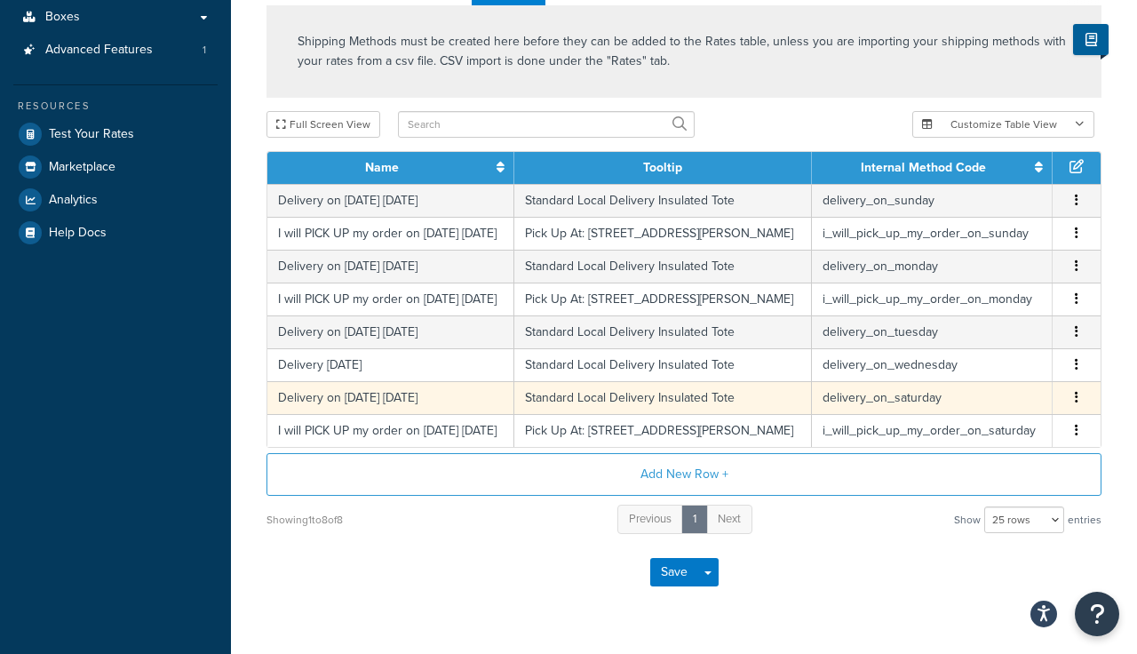
click at [1080, 408] on button "button" at bounding box center [1077, 398] width 14 height 20
click at [966, 417] on div "Edit" at bounding box center [987, 417] width 126 height 36
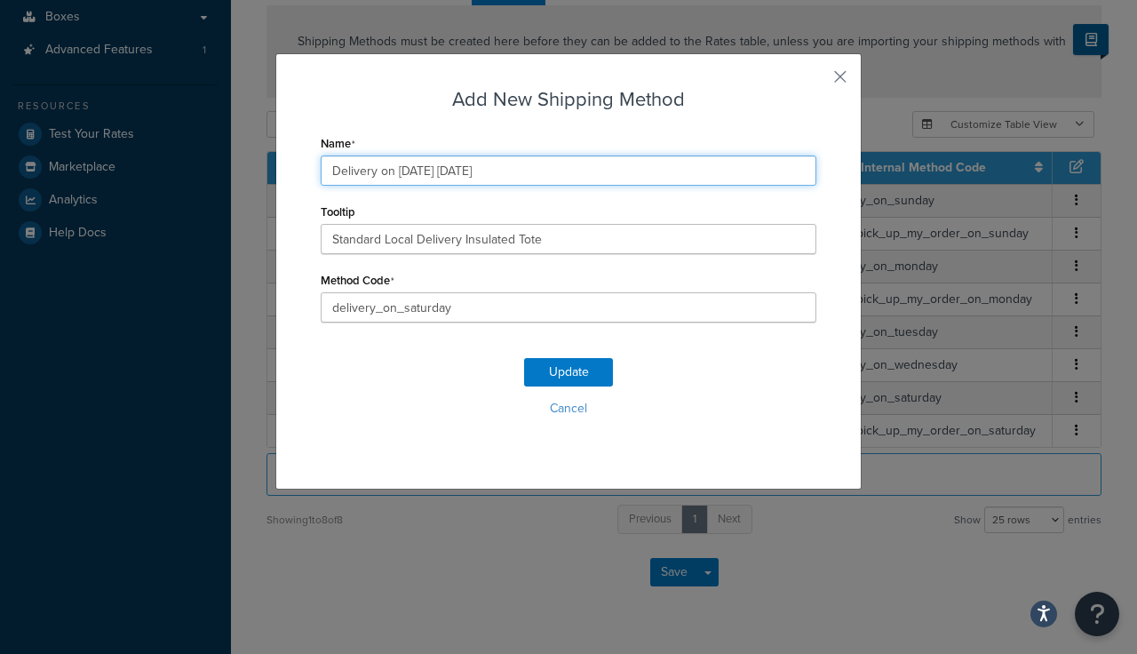
click at [427, 171] on input "Delivery on 08/16/2025 Saturday" at bounding box center [569, 170] width 496 height 30
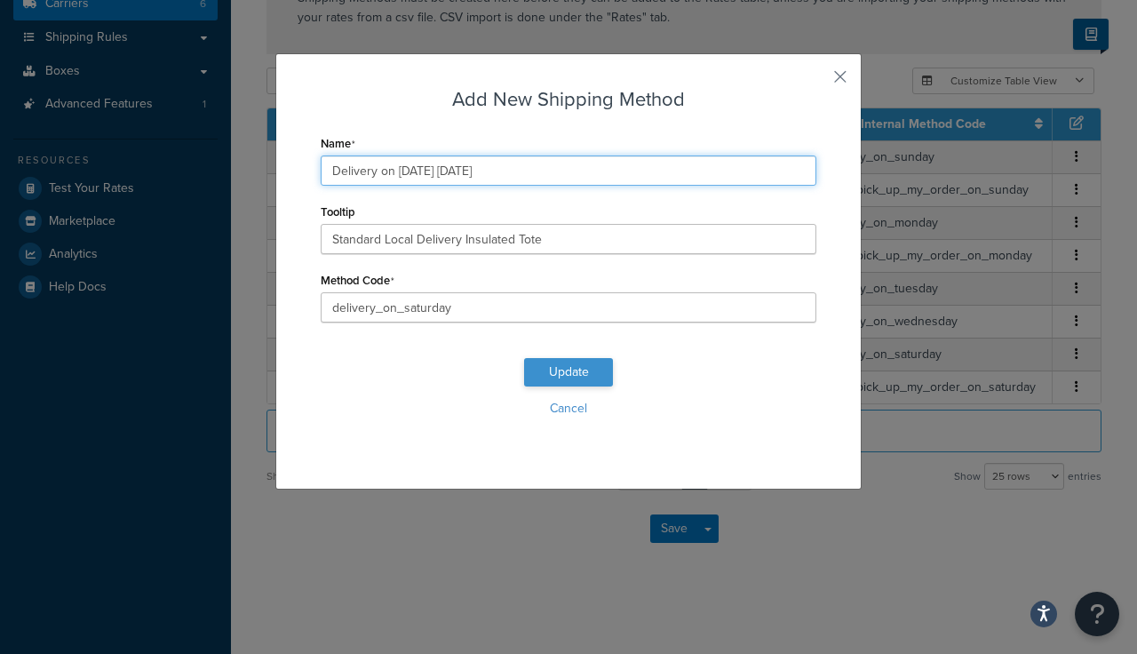
type input "Delivery on 08/23/2025 Saturday"
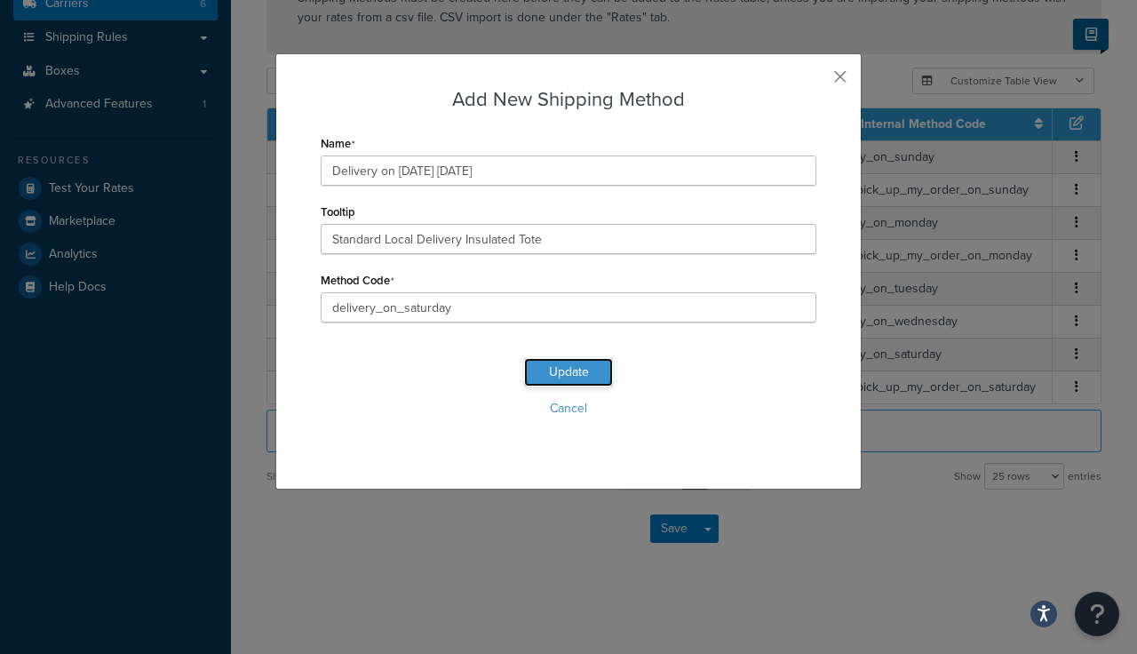
click at [555, 377] on button "Update" at bounding box center [568, 372] width 89 height 28
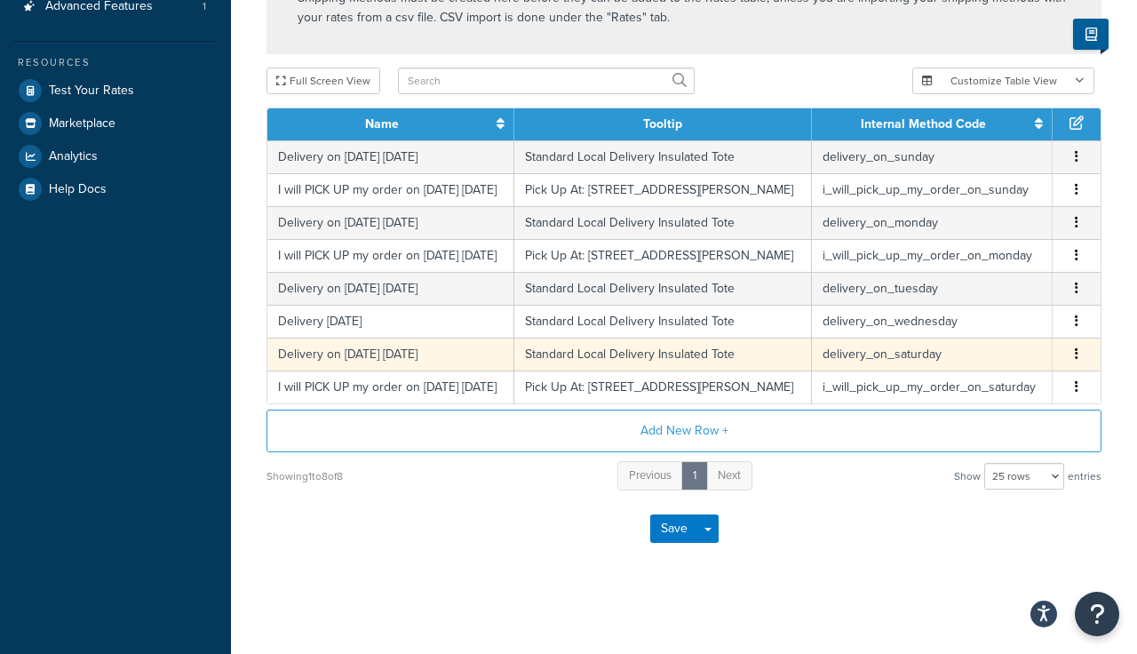
scroll to position [370, 0]
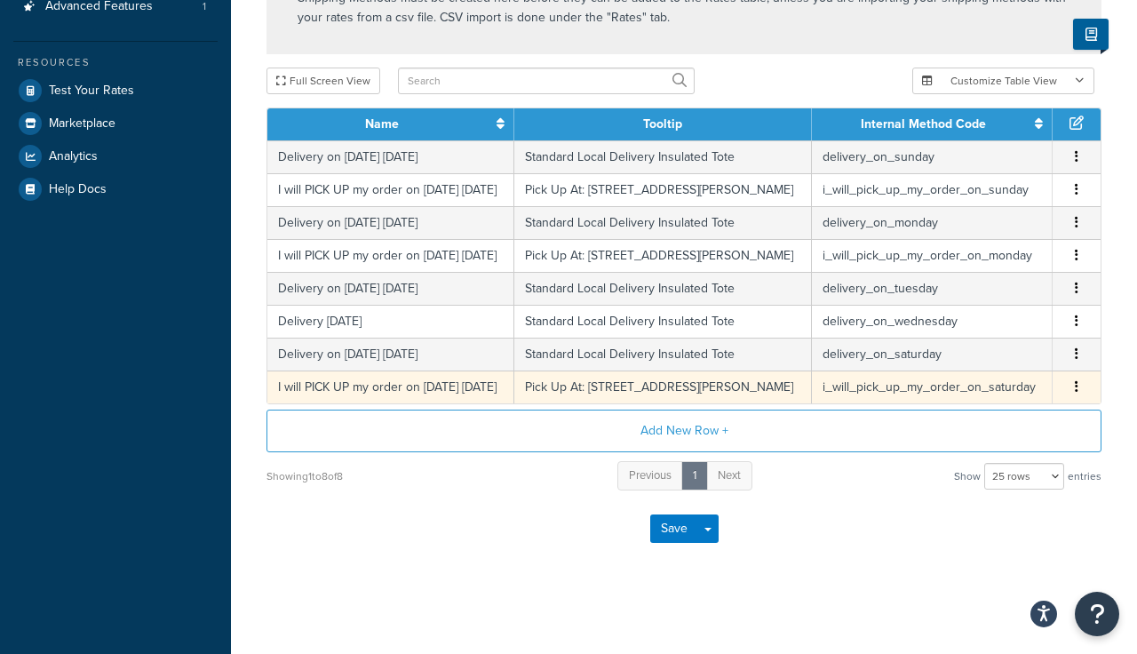
click at [1078, 393] on icon "button" at bounding box center [1077, 386] width 4 height 12
click at [957, 385] on div "Edit" at bounding box center [987, 389] width 126 height 36
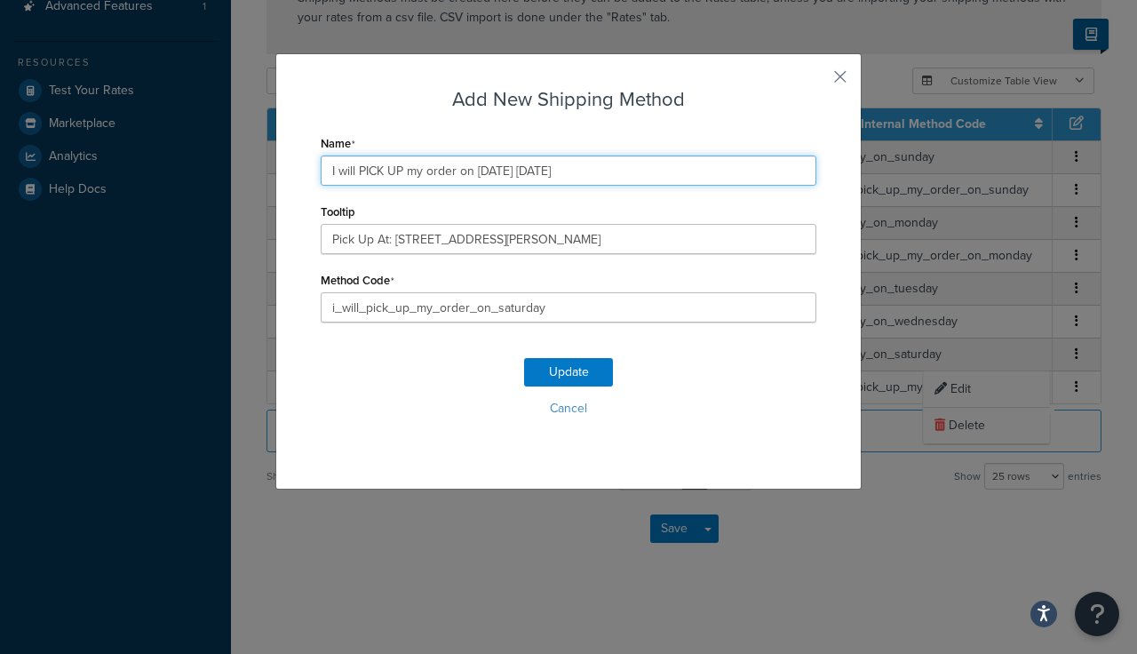
click at [505, 171] on input "I will PICK UP my order on 08/16/2025 Saturday" at bounding box center [569, 170] width 496 height 30
type input "I will PICK UP my order on 08/23/2025 Saturday"
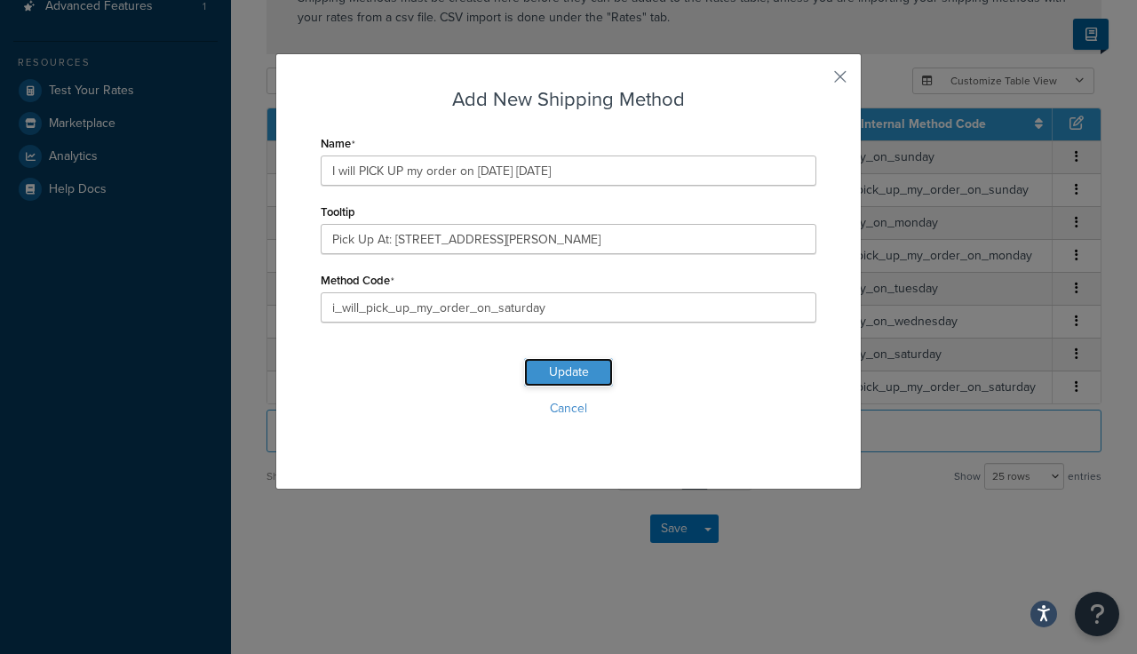
click at [563, 373] on button "Update" at bounding box center [568, 372] width 89 height 28
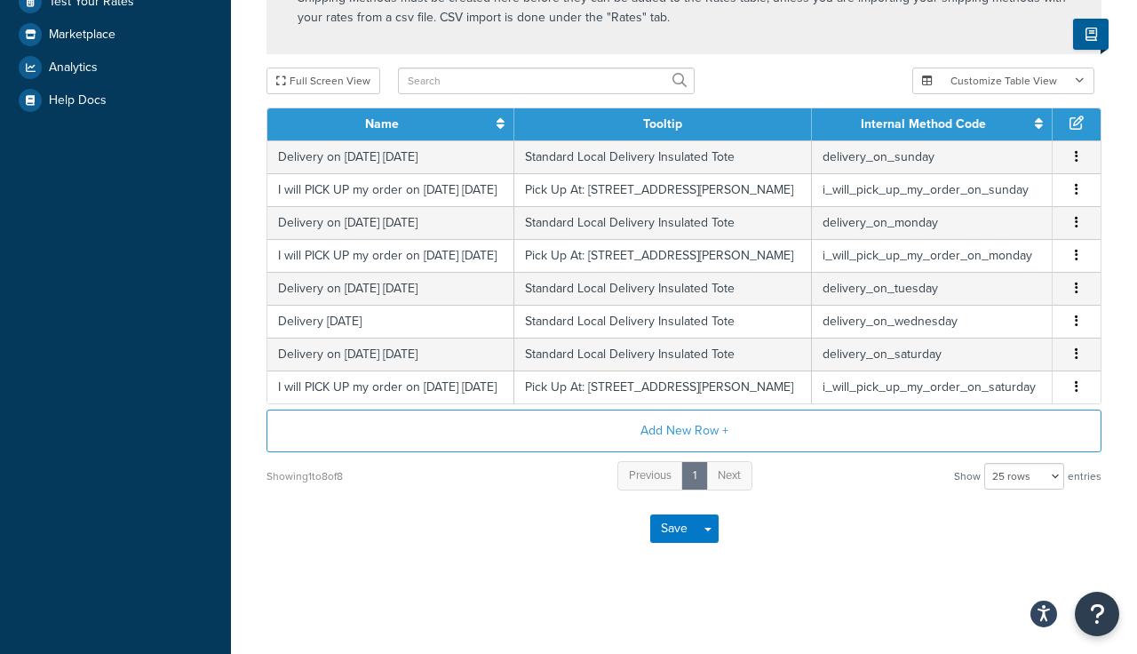
scroll to position [480, 0]
click at [668, 538] on button "Save" at bounding box center [674, 528] width 48 height 28
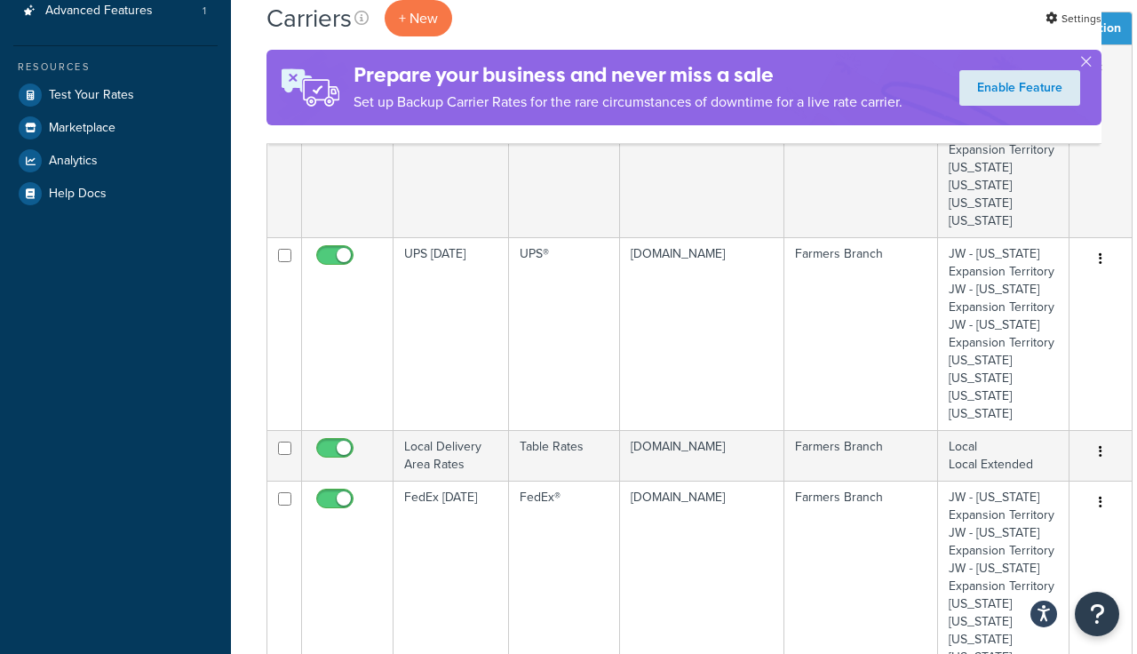
scroll to position [346, 0]
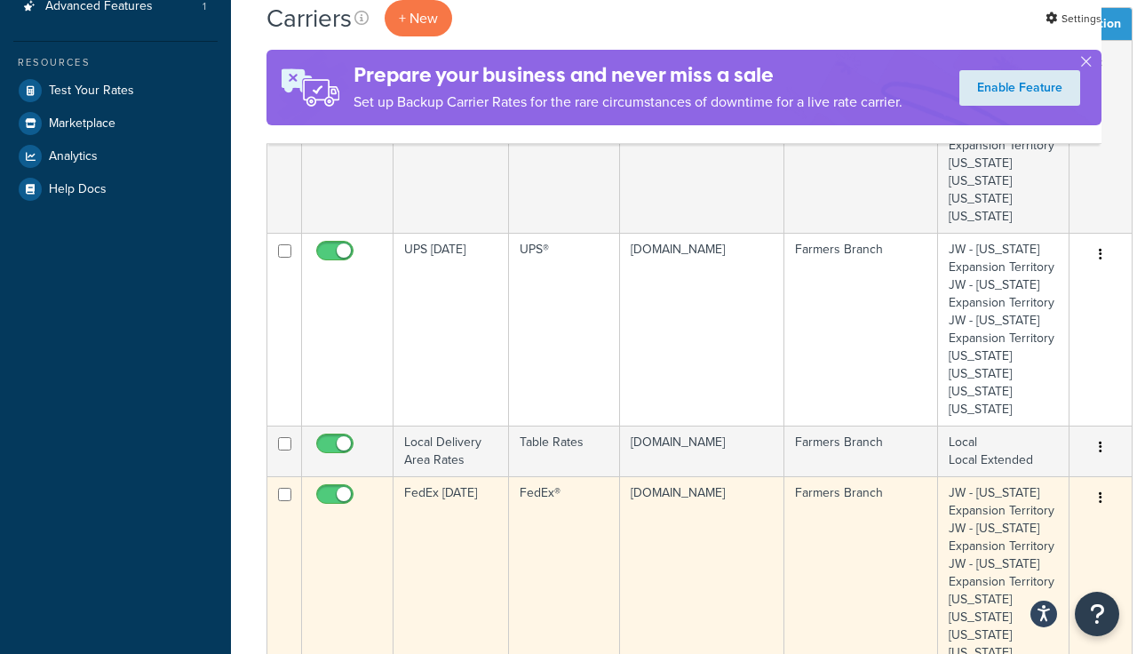
click at [1099, 496] on icon "button" at bounding box center [1101, 497] width 4 height 12
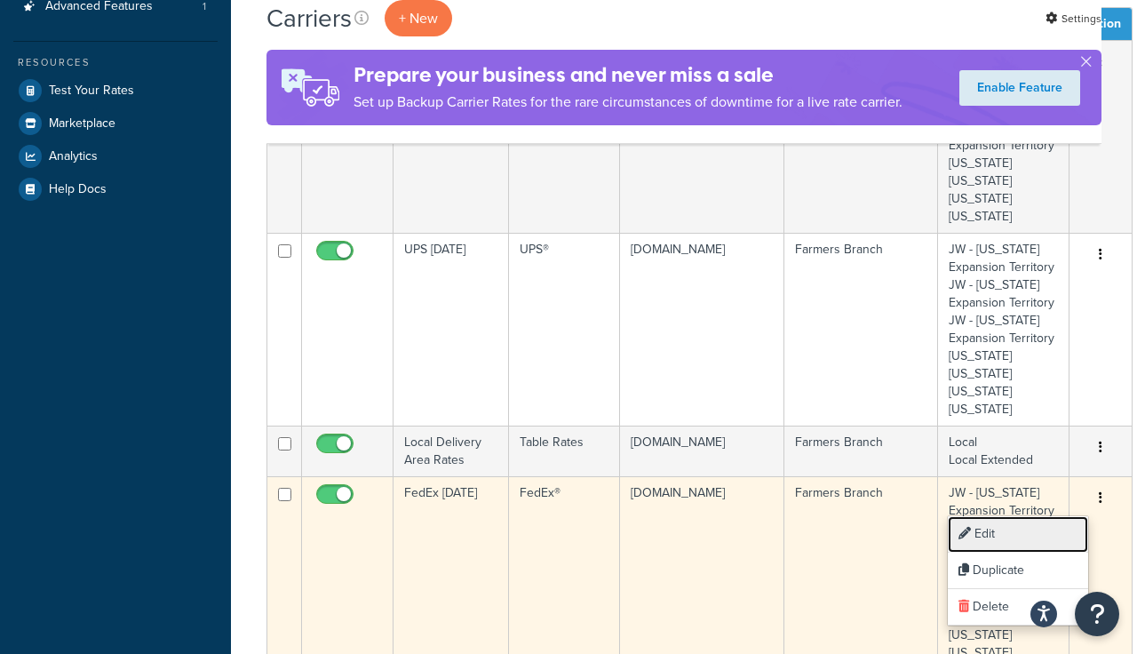
click at [992, 532] on link "Edit" at bounding box center [1018, 534] width 140 height 36
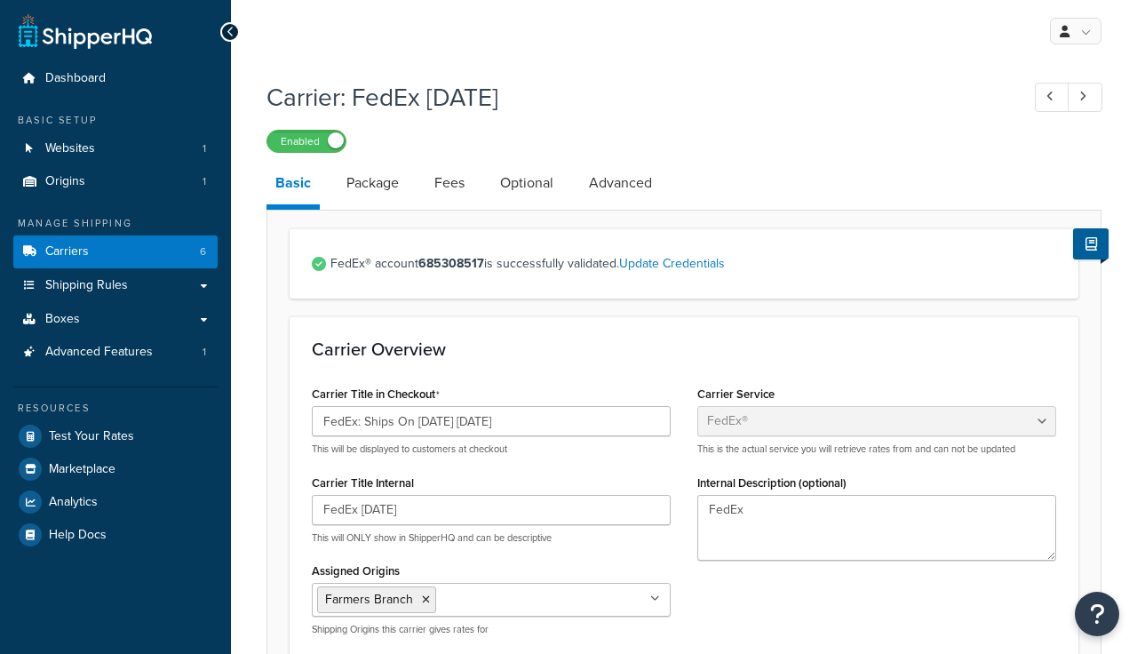
select select "fedEx"
select select "REGULAR_PICKUP"
select select "YOUR_PACKAGING"
click at [443, 421] on input "FedEx: Ships On 08/19/2025 Tuesday" at bounding box center [491, 421] width 359 height 30
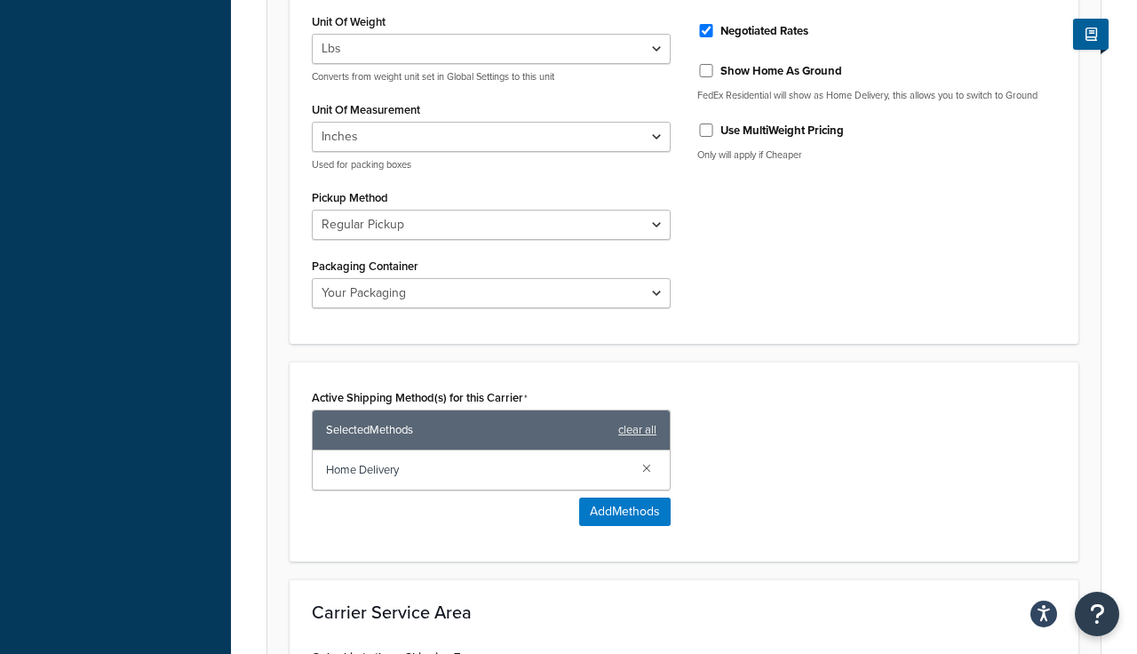
scroll to position [1151, 0]
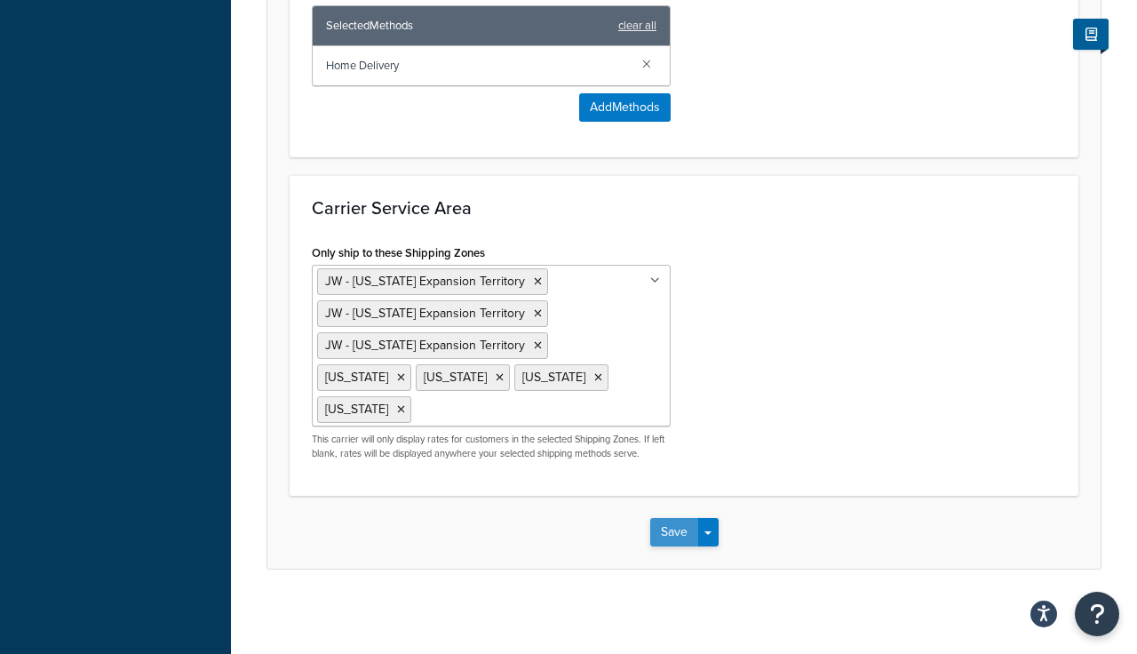
type input "FedEx: Ships On 08/26/2025 Tuesday"
click at [679, 527] on button "Save" at bounding box center [674, 532] width 48 height 28
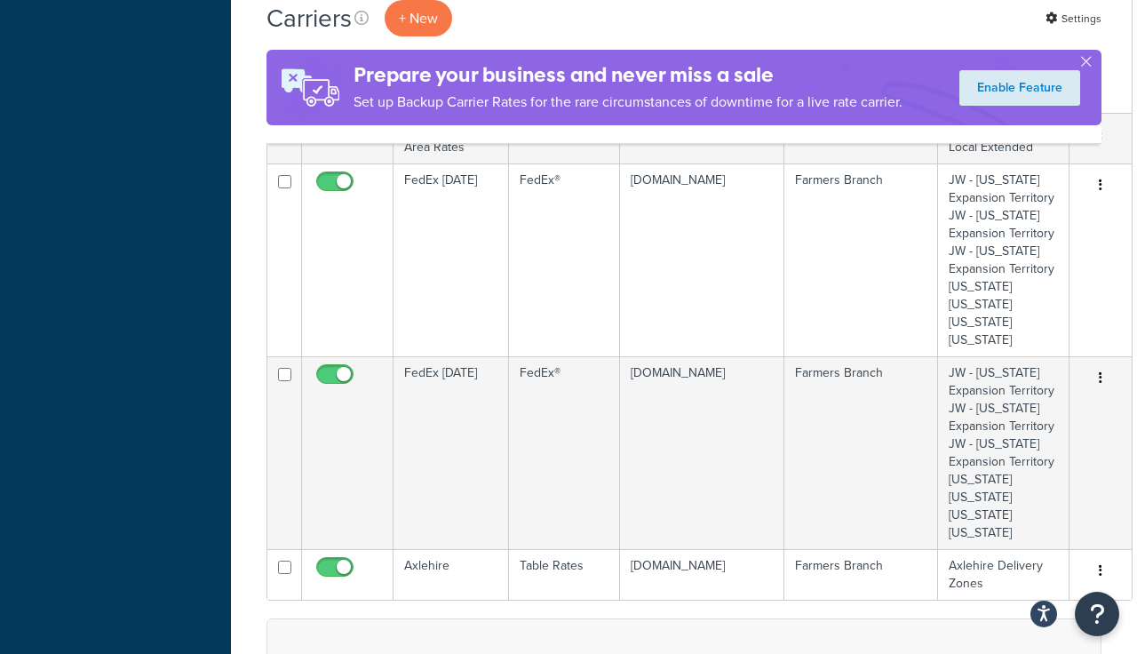
scroll to position [651, 0]
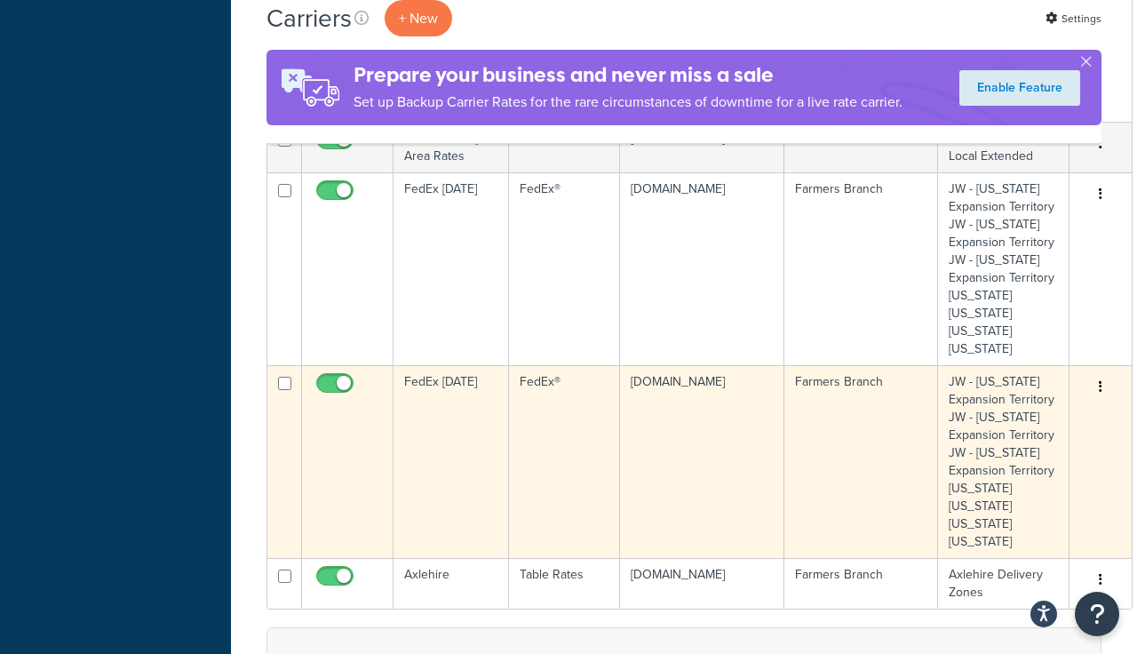
click at [1099, 385] on icon "button" at bounding box center [1101, 386] width 4 height 12
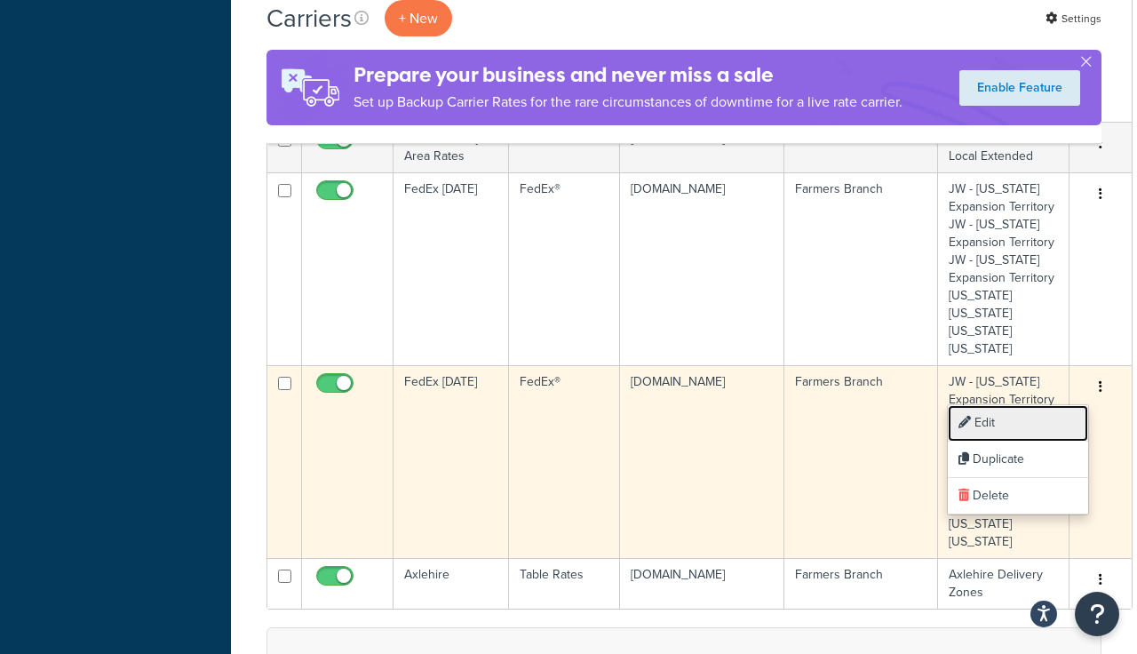
click at [985, 422] on link "Edit" at bounding box center [1018, 423] width 140 height 36
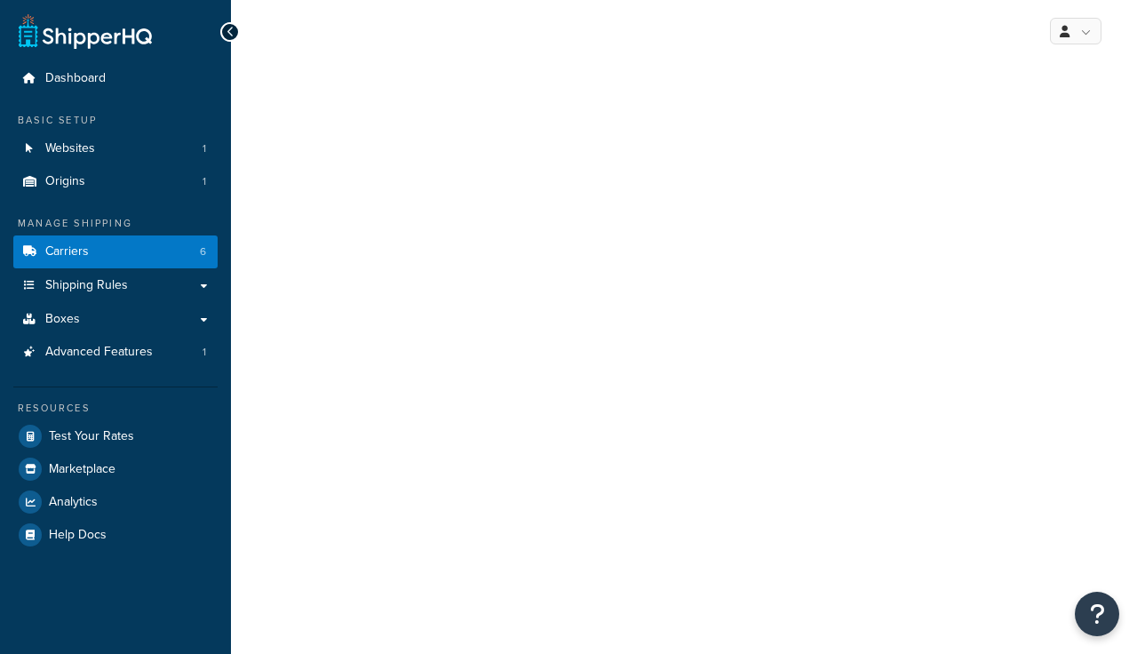
select select "fedEx"
select select "REGULAR_PICKUP"
select select "YOUR_PACKAGING"
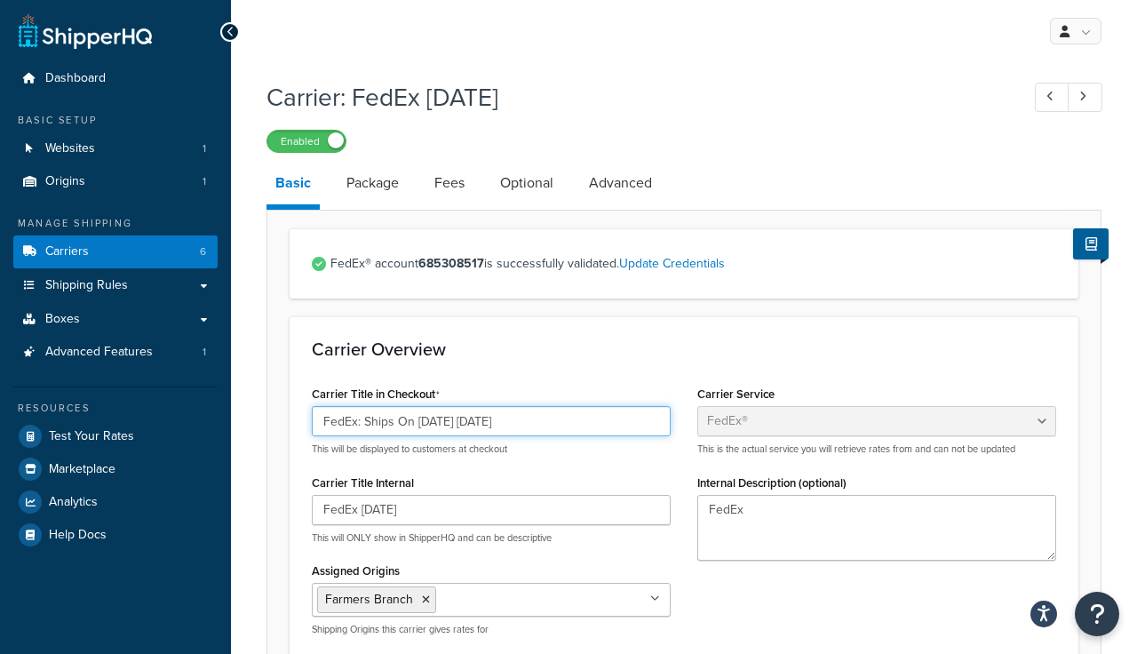
click at [445, 421] on input "FedEx: Ships On [DATE] [DATE]" at bounding box center [491, 421] width 359 height 30
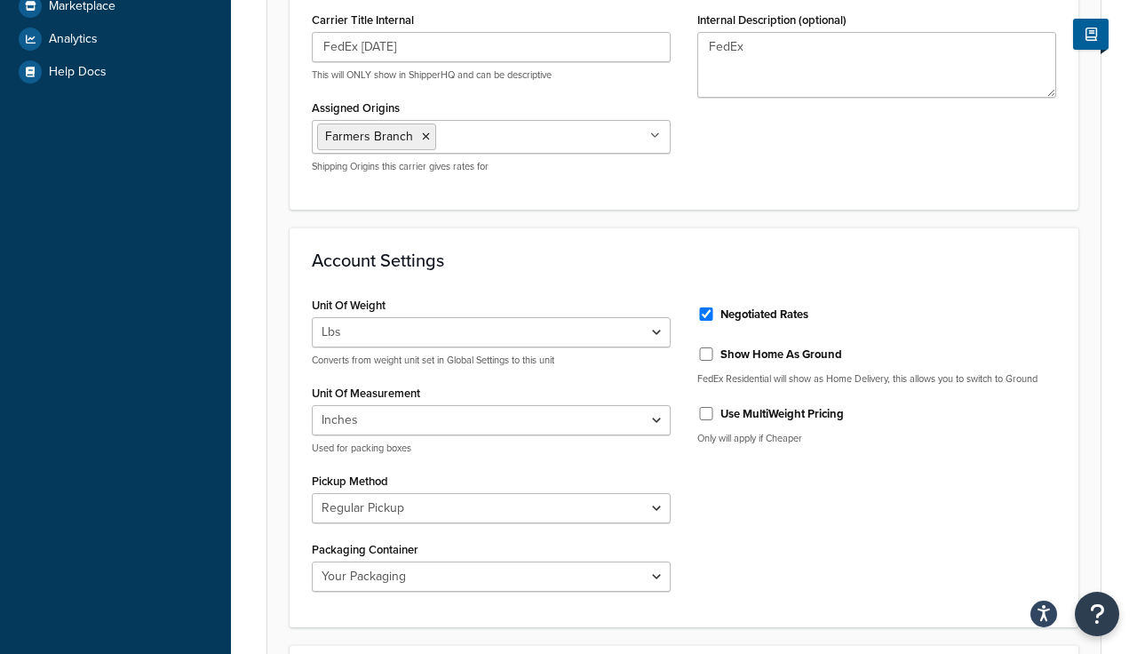
scroll to position [1151, 0]
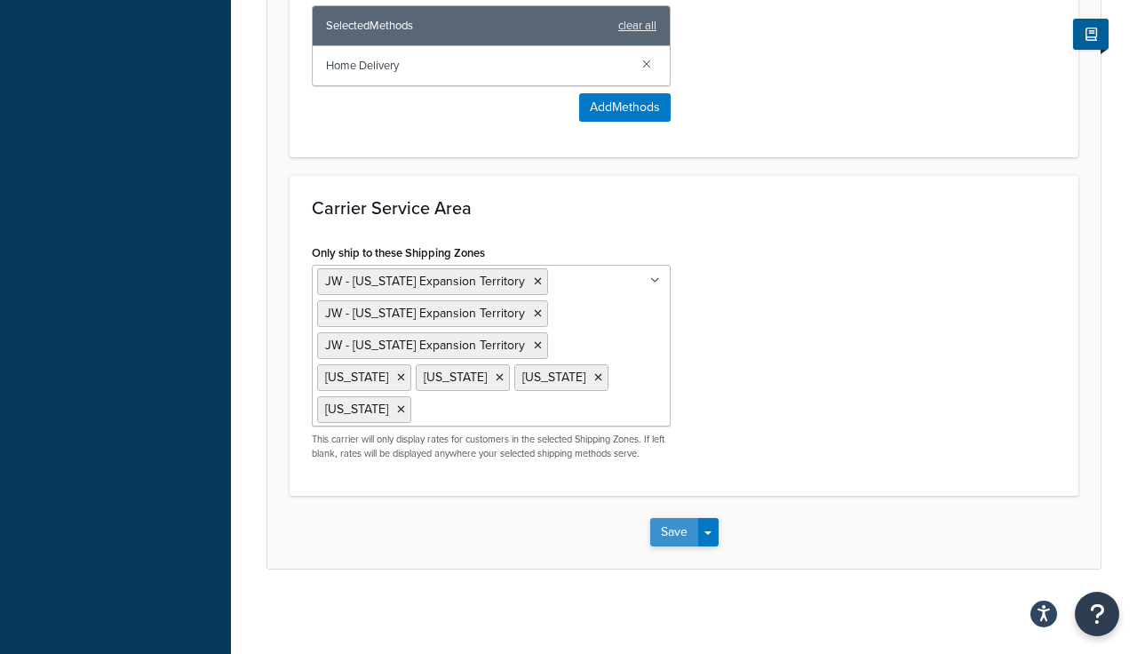
type input "FedEx: Ships On [DATE] [DATE]"
click at [673, 527] on button "Save" at bounding box center [674, 532] width 48 height 28
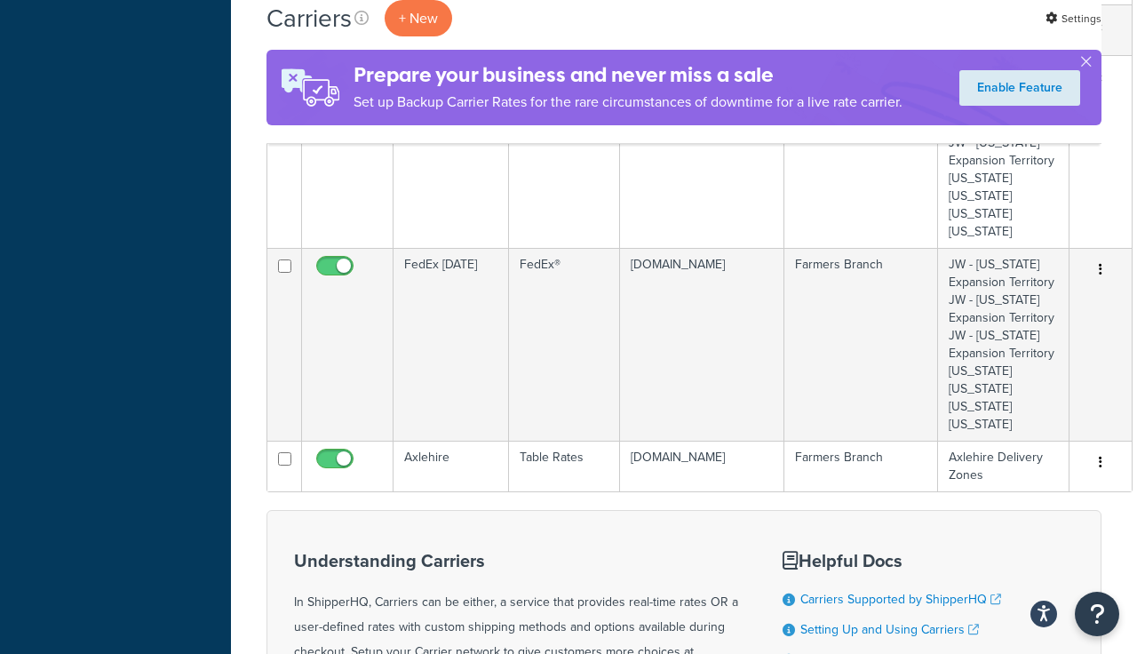
scroll to position [818, 0]
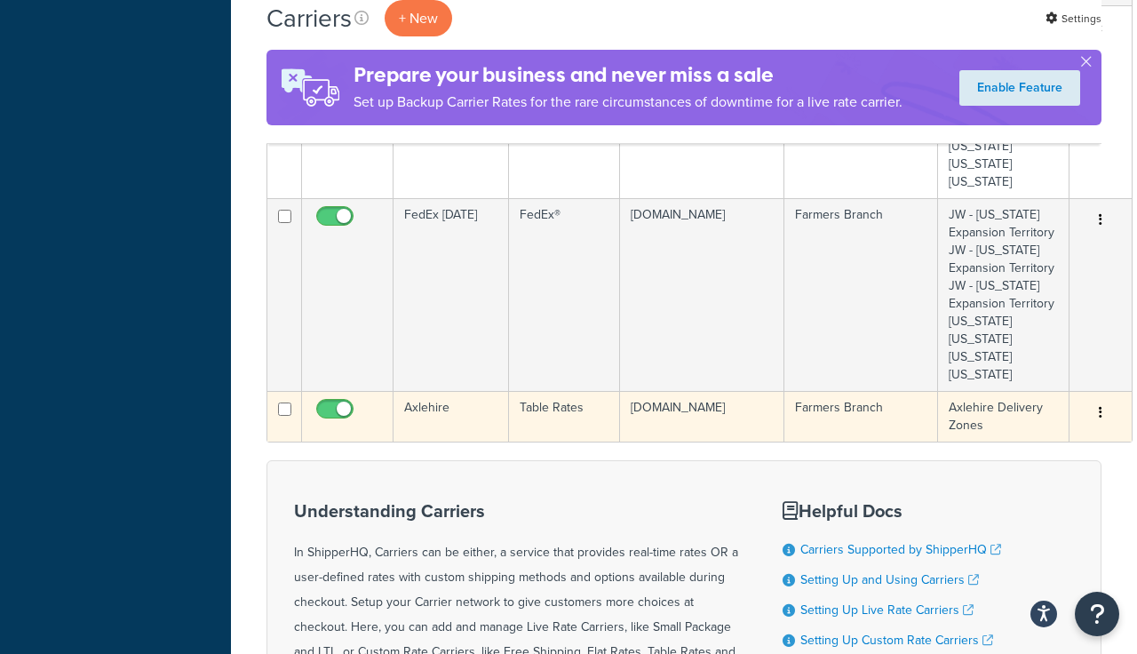
click at [1092, 412] on button "button" at bounding box center [1100, 413] width 25 height 28
click at [993, 446] on link "Edit" at bounding box center [1018, 449] width 140 height 36
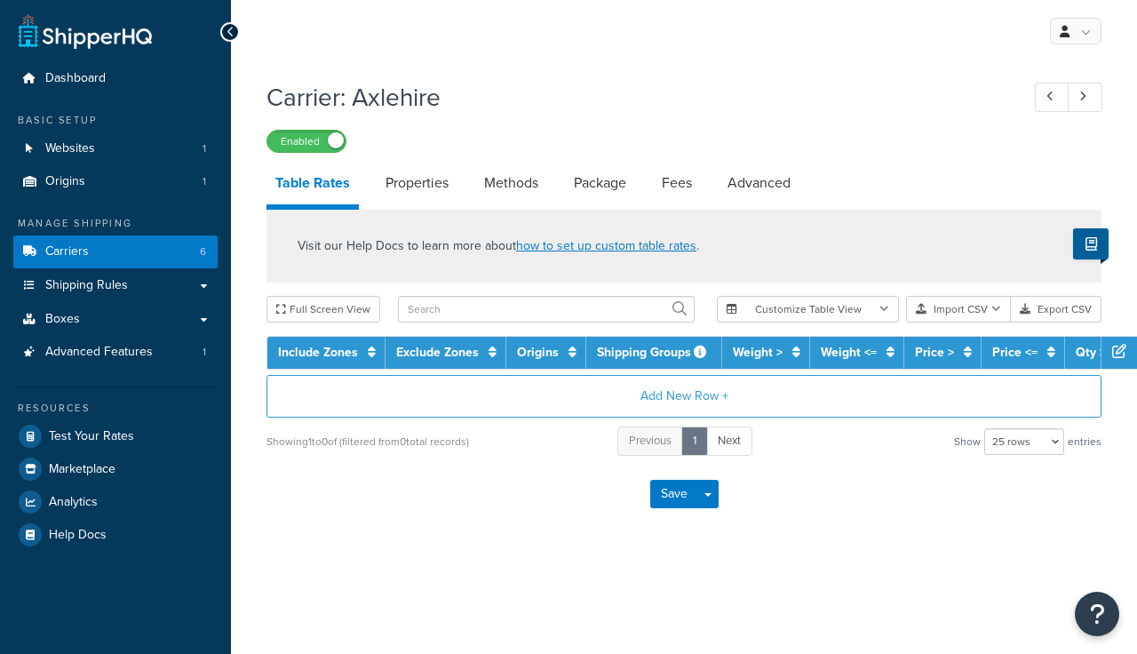
select select "25"
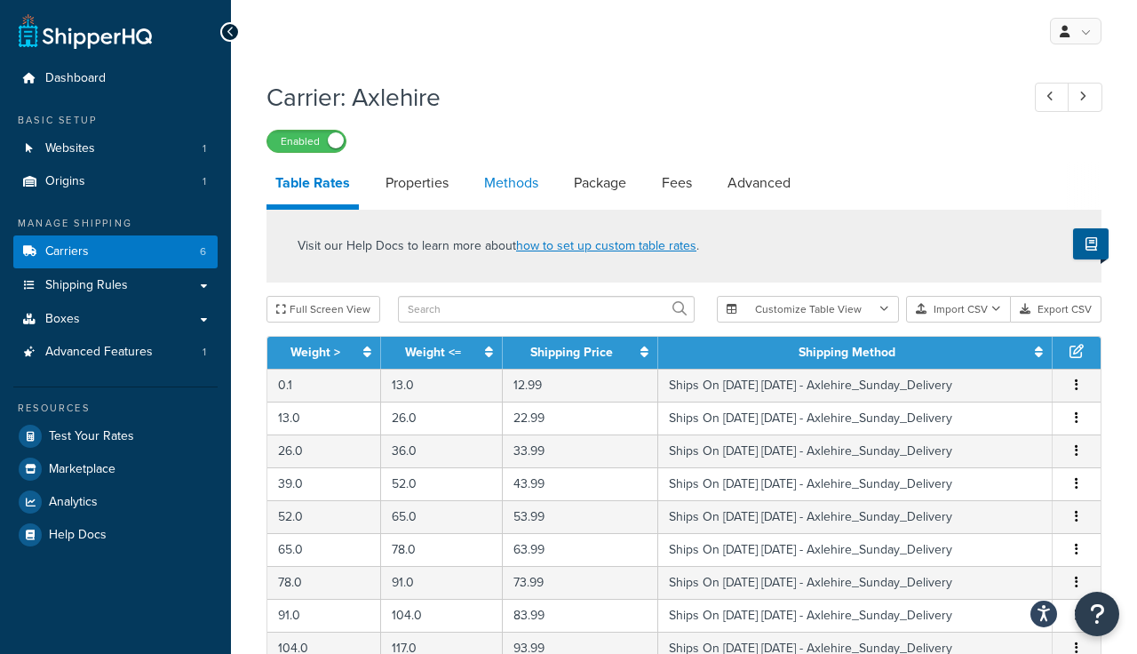
click at [512, 181] on link "Methods" at bounding box center [511, 183] width 72 height 43
select select "25"
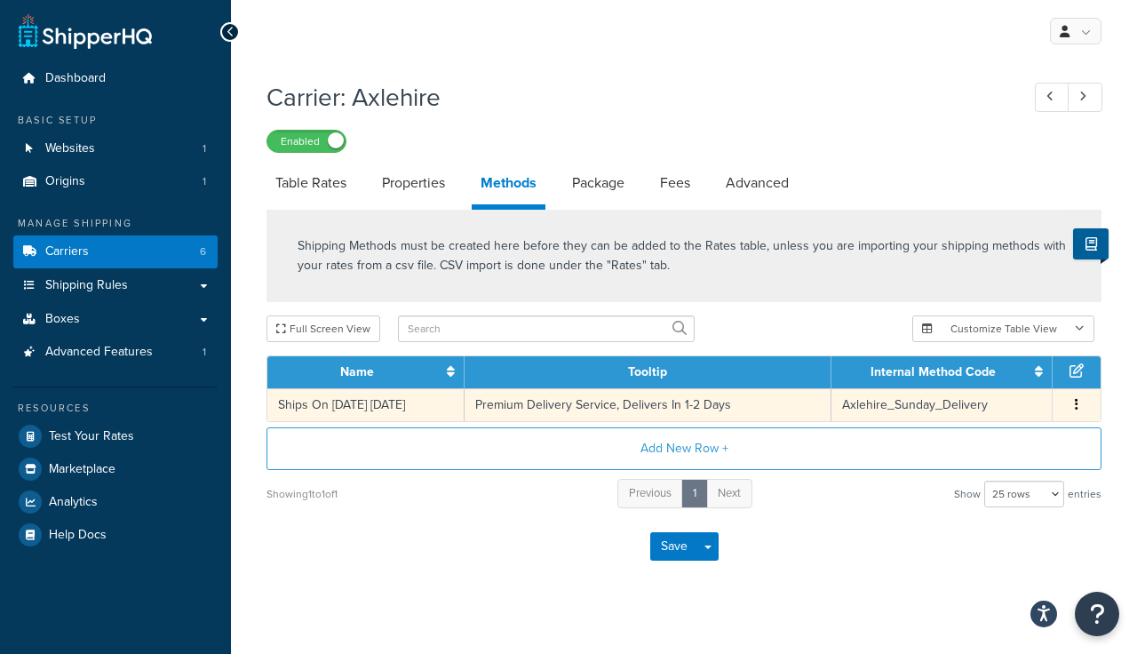
click at [1078, 402] on button "button" at bounding box center [1077, 405] width 14 height 20
click at [957, 384] on div "Edit" at bounding box center [987, 388] width 126 height 36
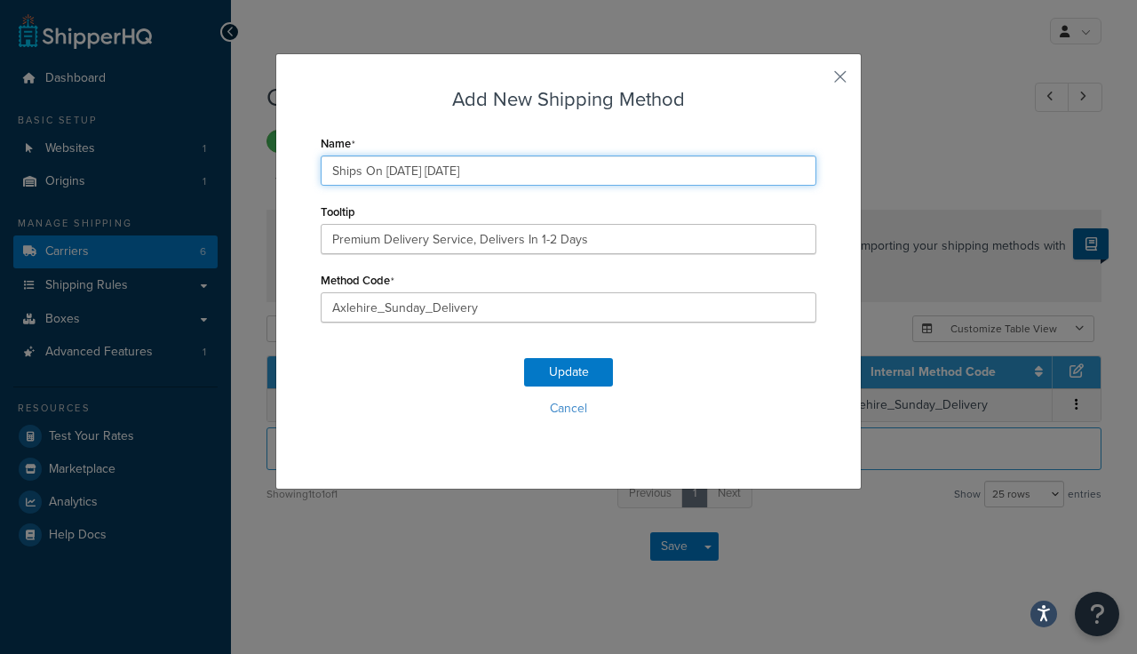
click at [413, 172] on input "Ships On 08/17/2025 Sunday" at bounding box center [569, 170] width 496 height 30
type input "Ships On 08/24/2025 Sunday"
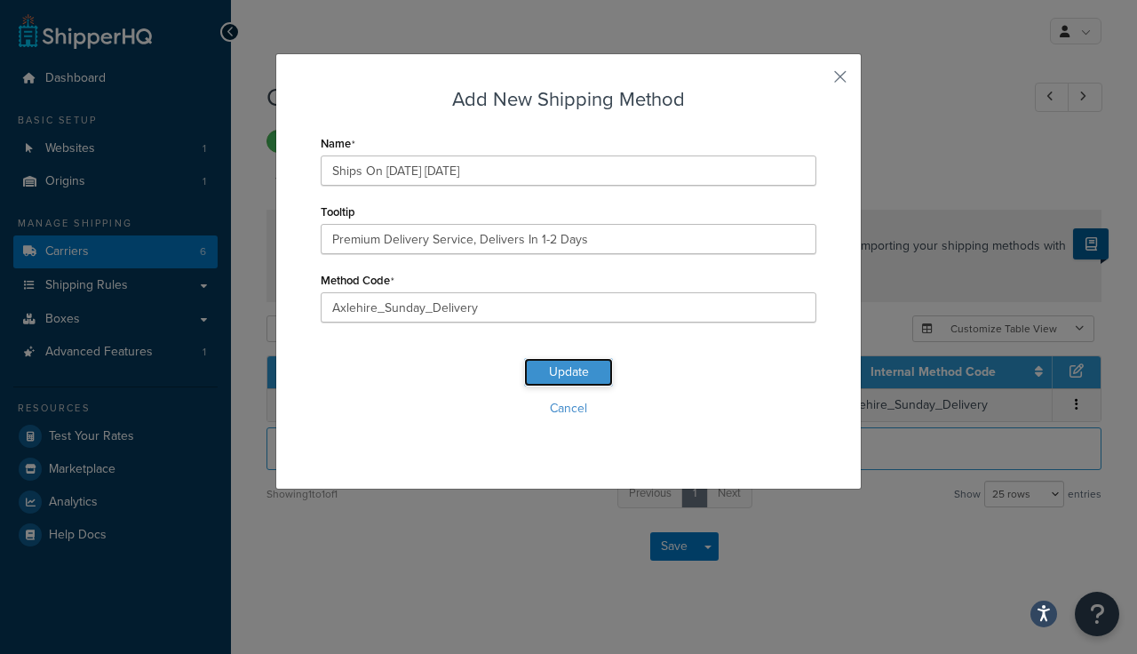
click at [560, 372] on button "Update" at bounding box center [568, 372] width 89 height 28
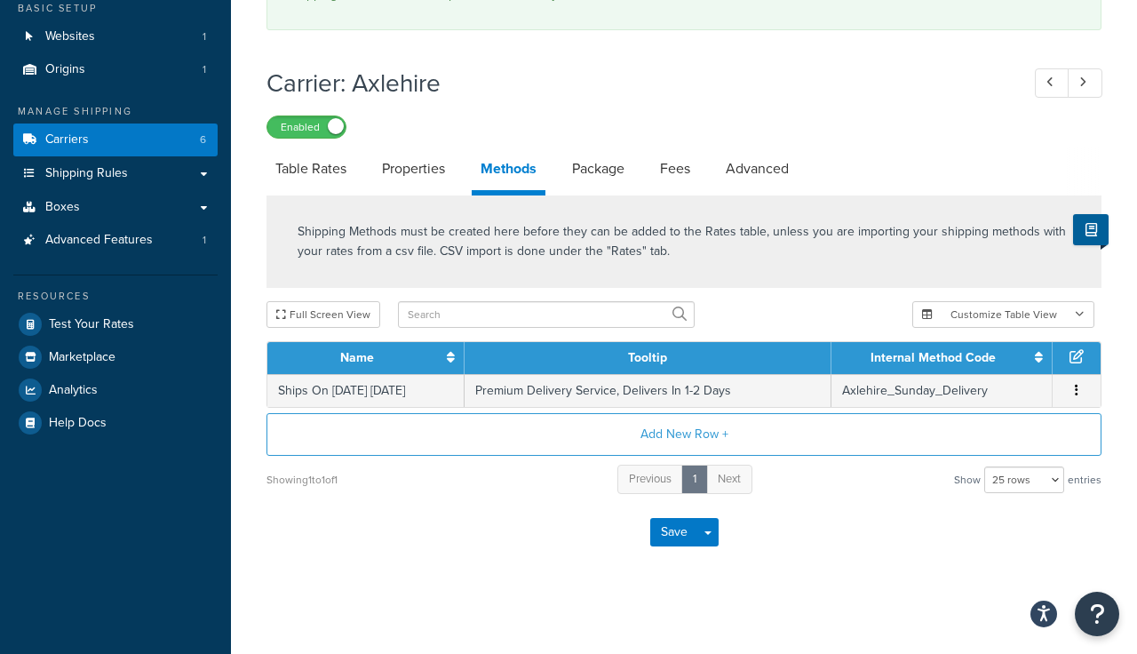
scroll to position [116, 0]
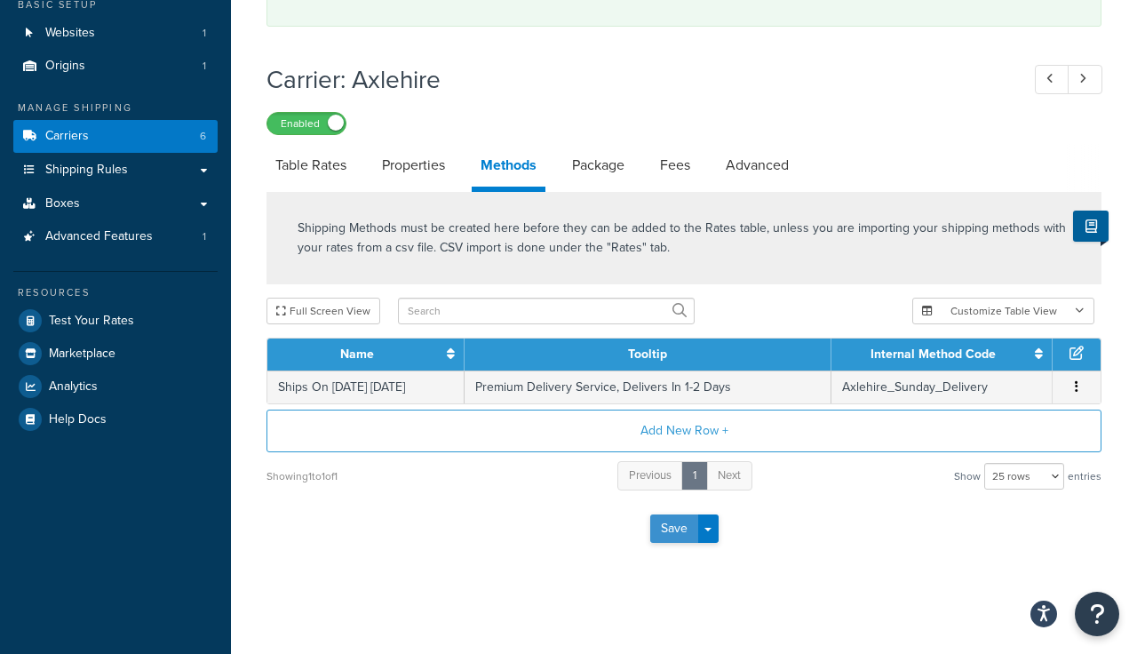
click at [673, 532] on button "Save" at bounding box center [674, 528] width 48 height 28
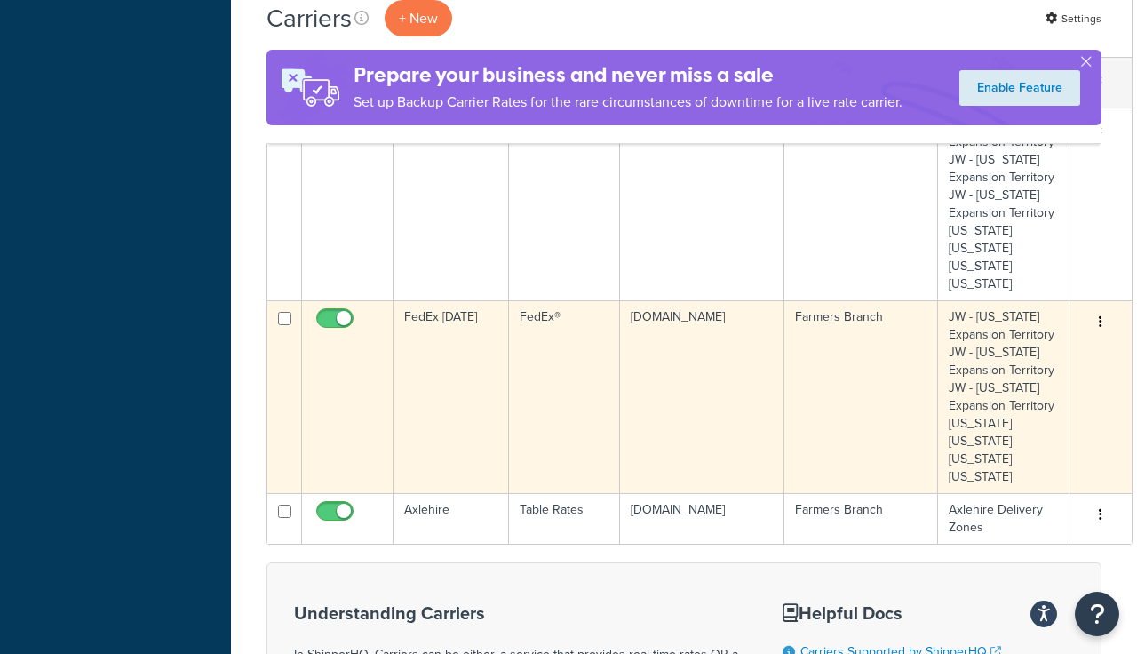
scroll to position [721, 0]
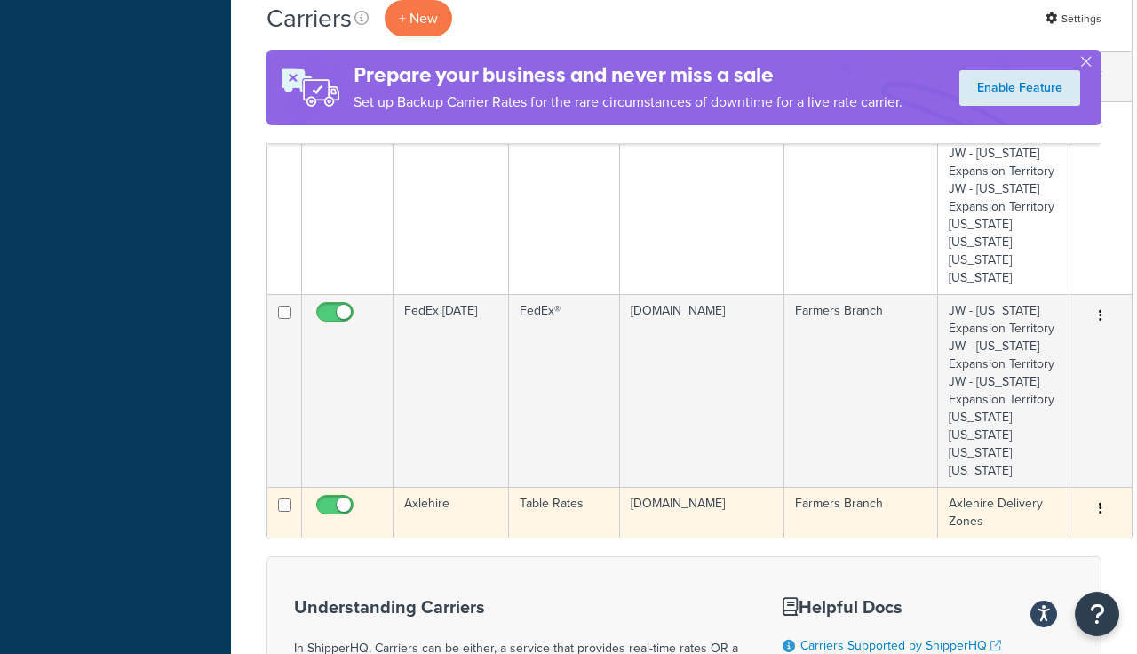
click at [1088, 506] on button "button" at bounding box center [1100, 509] width 25 height 28
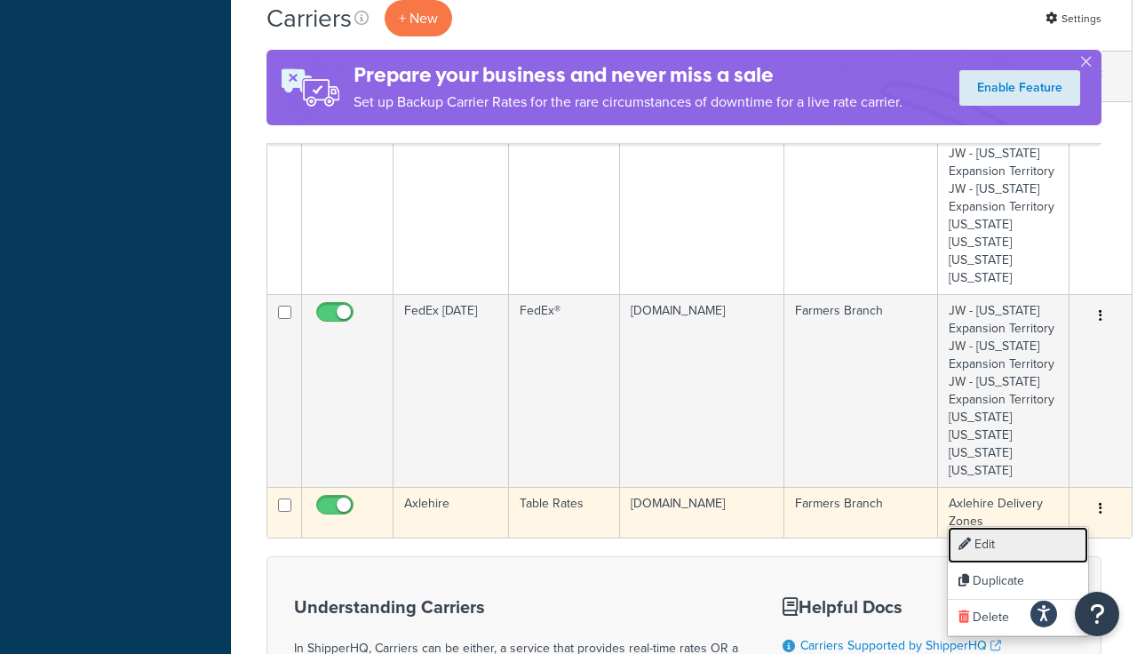
click at [987, 538] on link "Edit" at bounding box center [1018, 545] width 140 height 36
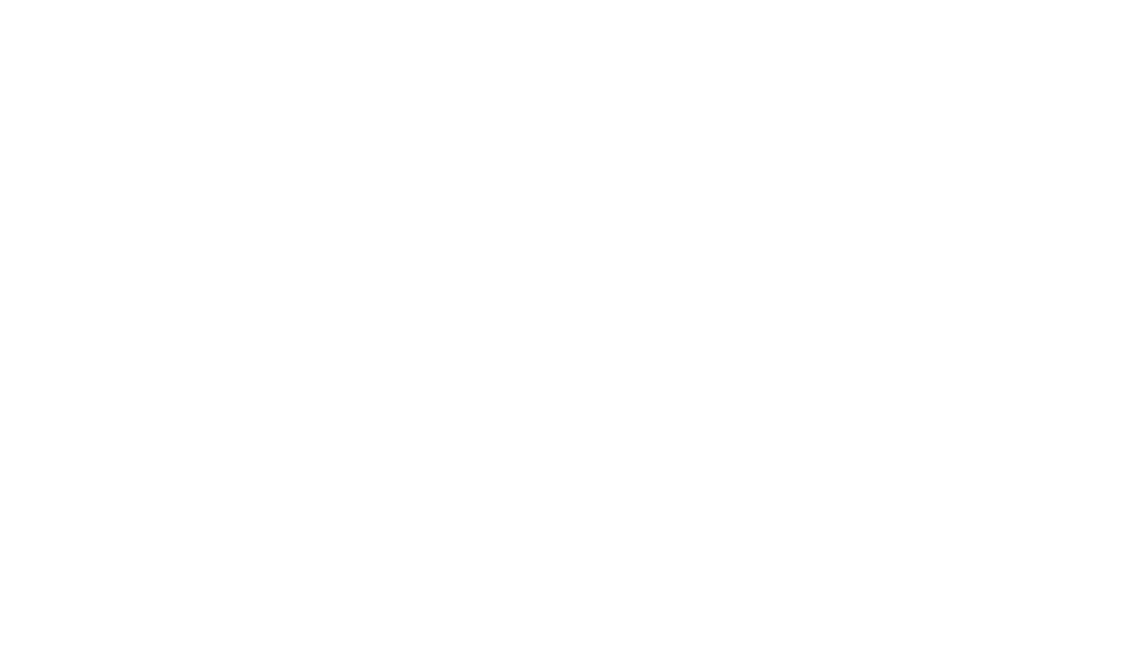
select select "25"
